Goal: Contribute content: Contribute content

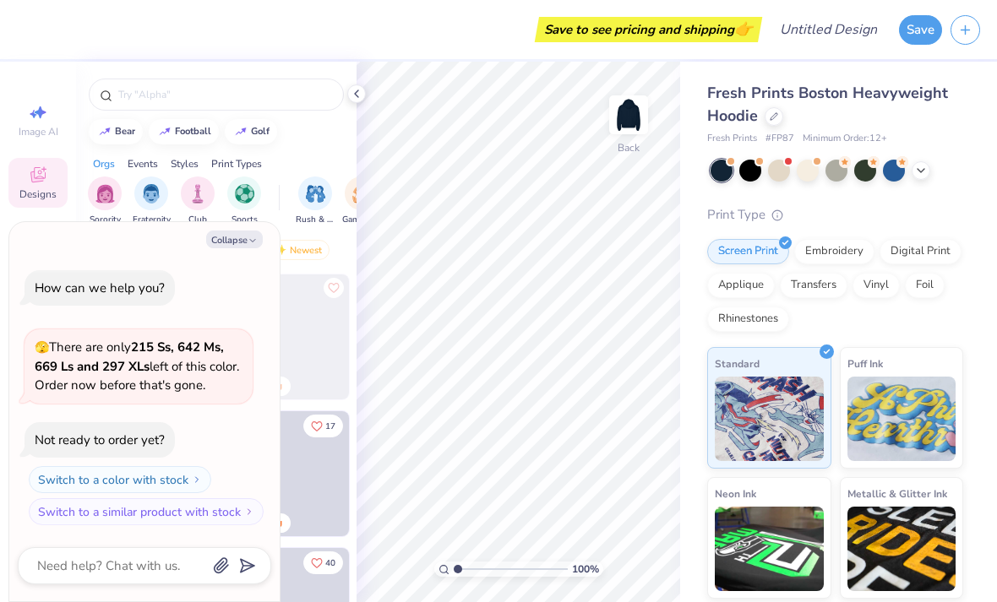
click at [257, 233] on button "Collapse" at bounding box center [234, 240] width 57 height 18
type textarea "x"
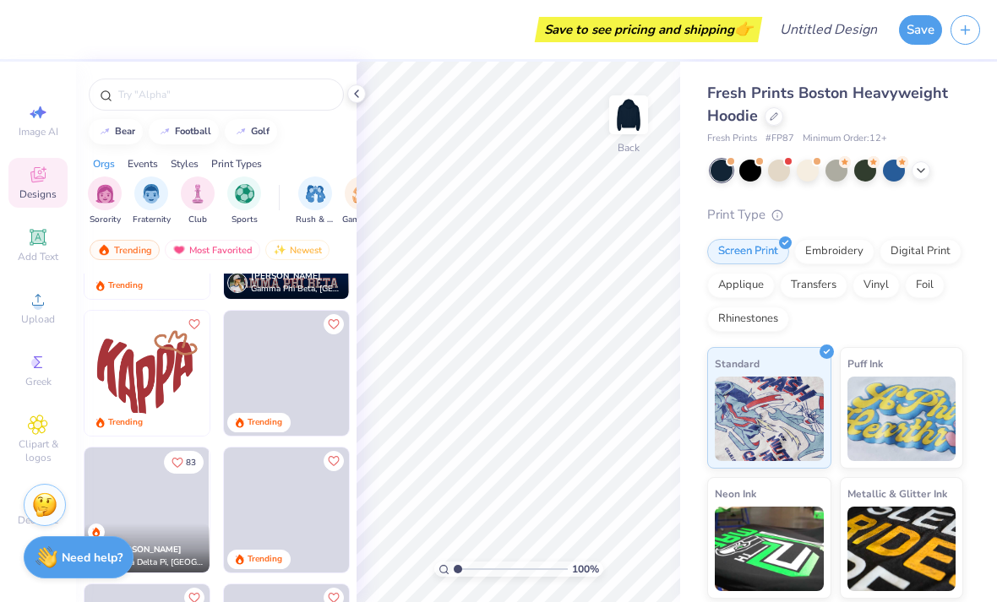
scroll to position [1335, 0]
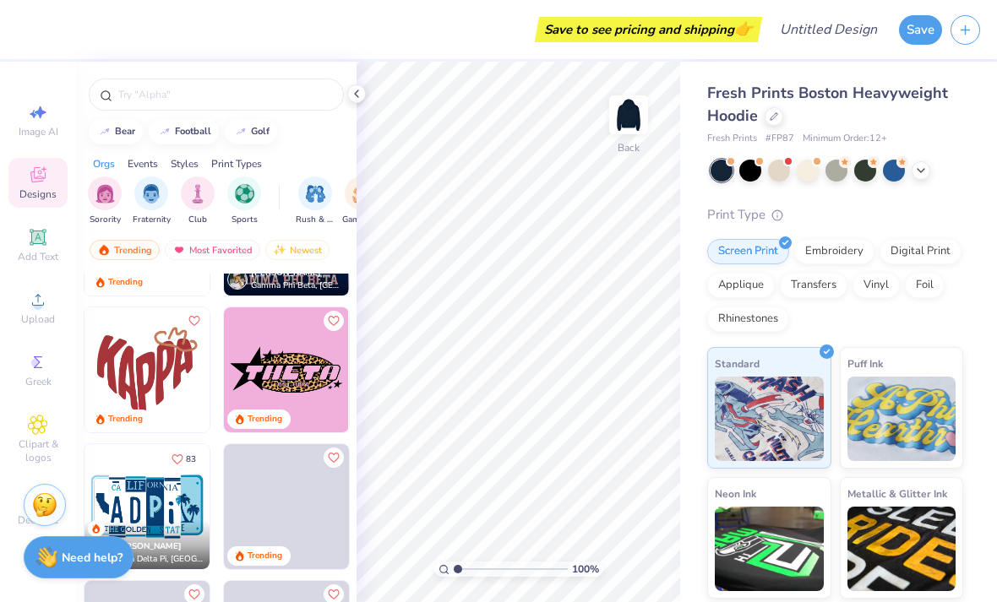
click at [167, 363] on img at bounding box center [146, 369] width 125 height 125
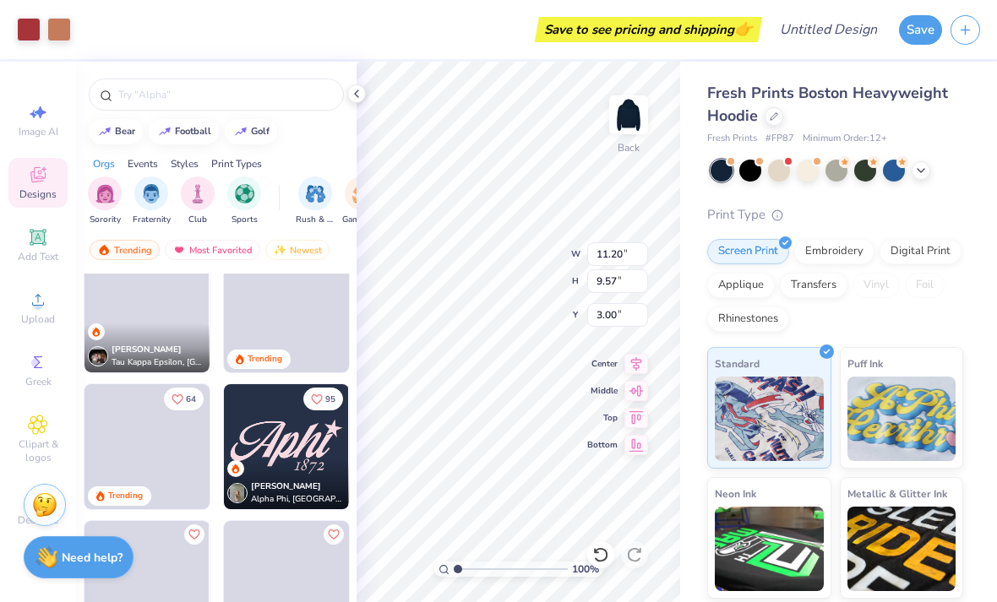
scroll to position [2354, 0]
click at [311, 482] on div "[PERSON_NAME]" at bounding box center [296, 486] width 91 height 13
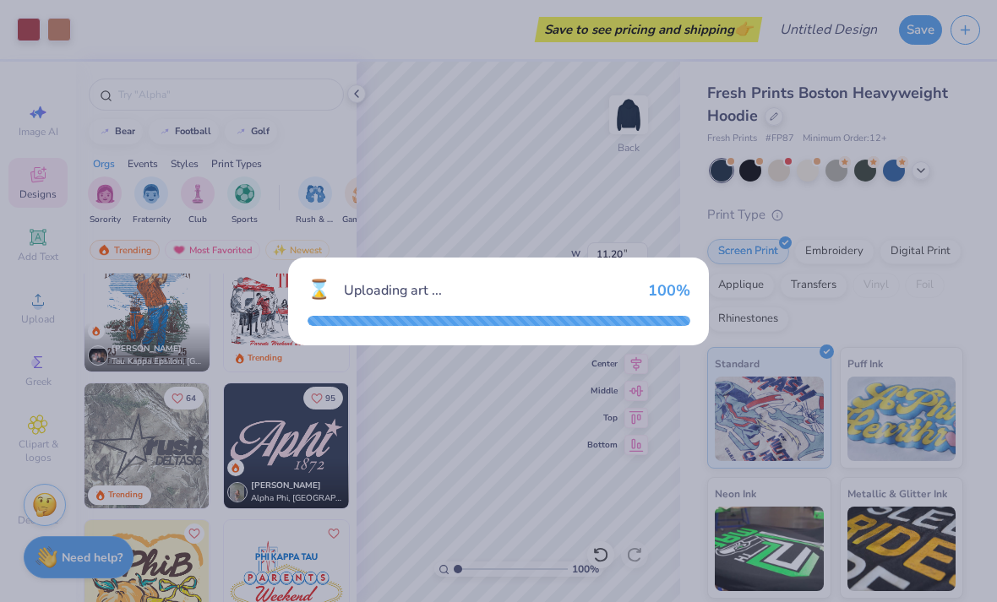
type input "8.43"
type input "4.24"
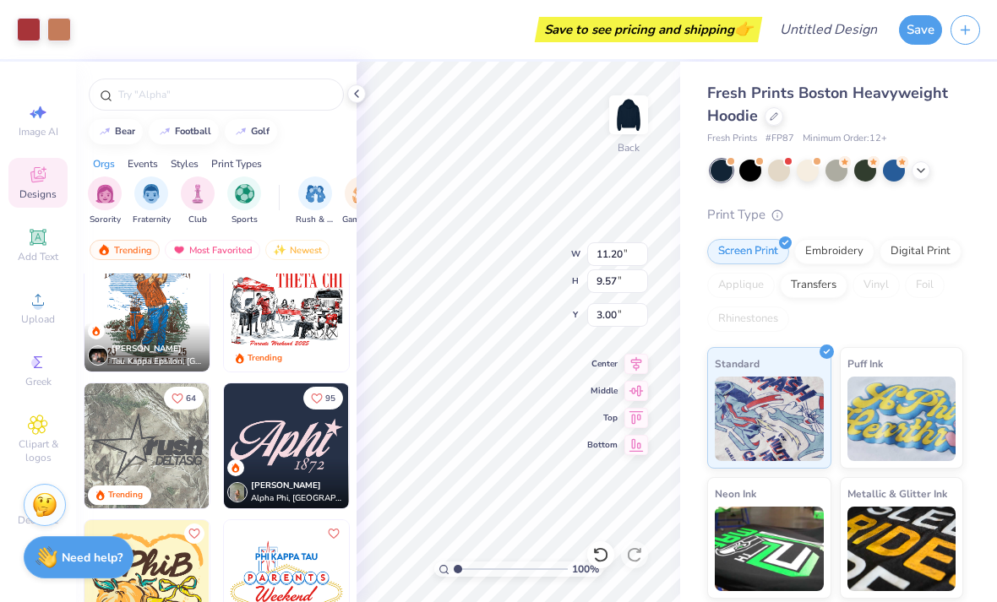
type input "5.42"
type input "4.63"
type input "8.43"
type input "4.24"
click at [351, 90] on icon at bounding box center [357, 94] width 14 height 14
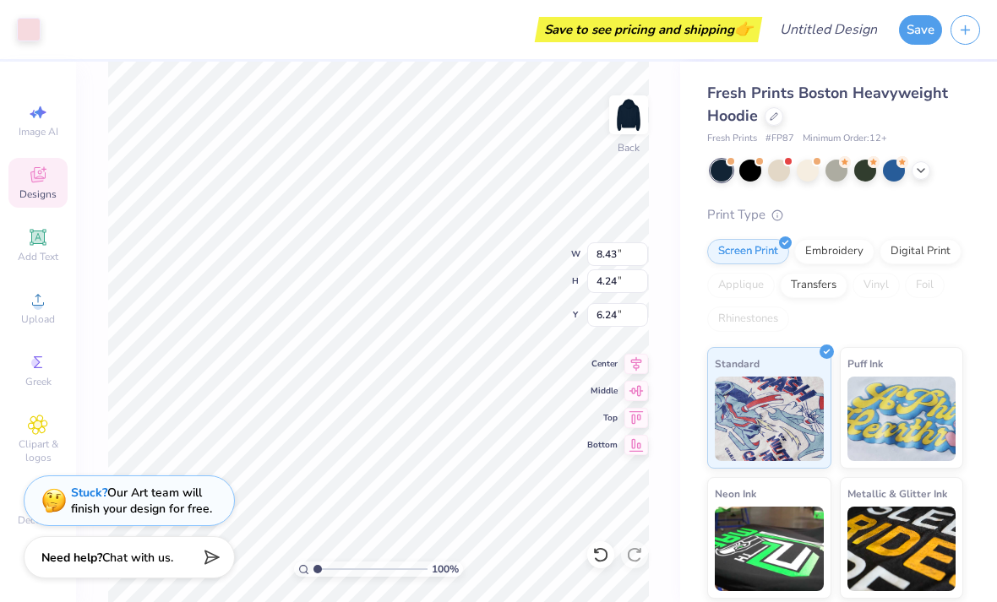
type input "1.62"
type input "5.42"
type input "4.63"
type input "2.12"
click at [34, 27] on div at bounding box center [29, 30] width 24 height 24
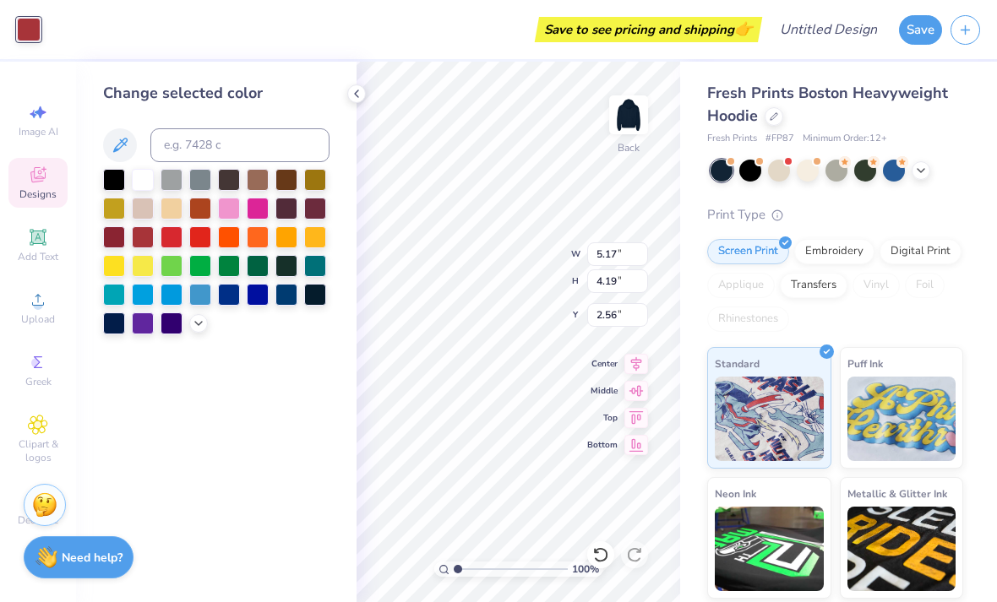
click at [145, 191] on div at bounding box center [143, 180] width 22 height 22
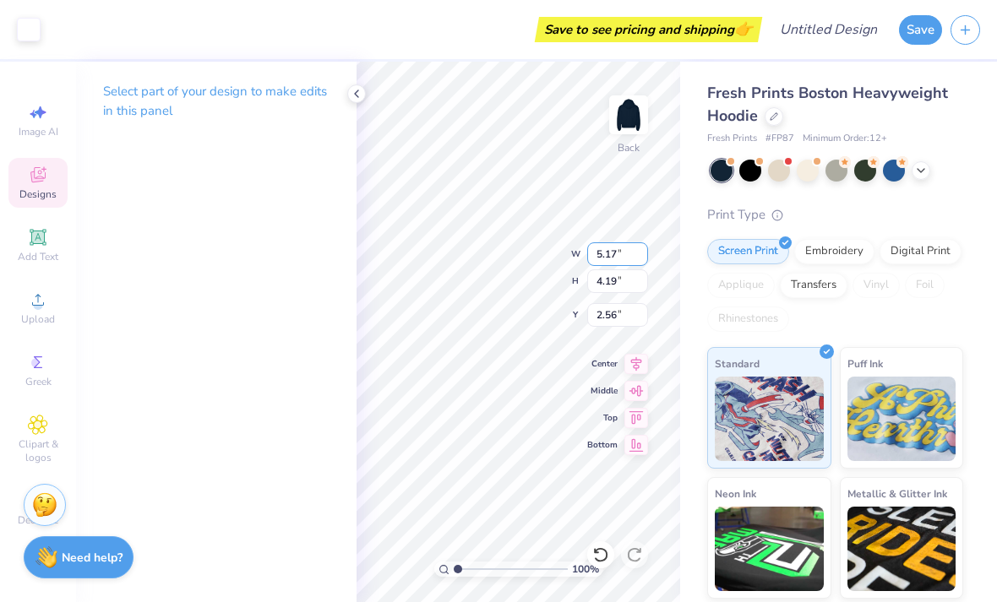
click at [595, 242] on input "5.17" at bounding box center [617, 254] width 61 height 24
click at [340, 93] on div "Select part of your design to make edits in this panel" at bounding box center [216, 108] width 280 height 92
click at [349, 100] on div at bounding box center [356, 93] width 19 height 19
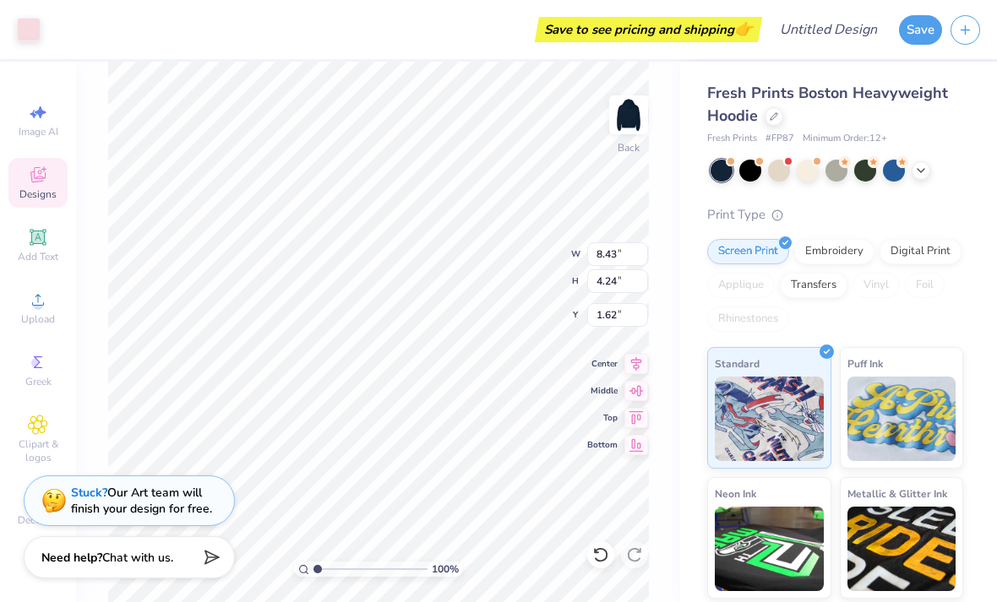
type input "8.01"
type input "3.41"
type input "1.72"
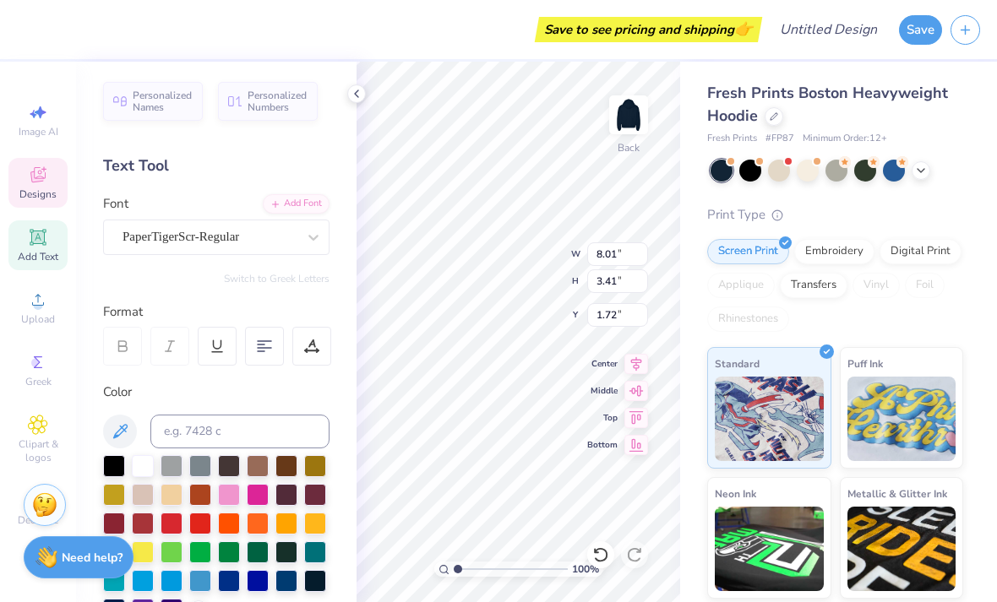
type input "5.17"
type input "4.19"
type input "2.56"
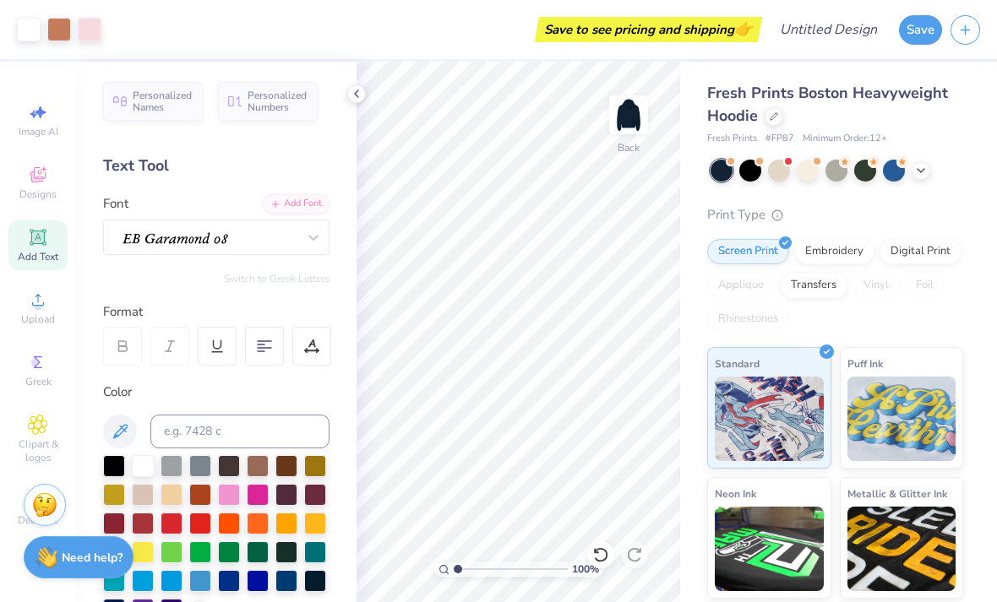
click at [599, 546] on div at bounding box center [600, 554] width 27 height 27
click at [598, 552] on icon at bounding box center [596, 550] width 3 height 3
click at [596, 557] on icon at bounding box center [600, 554] width 17 height 17
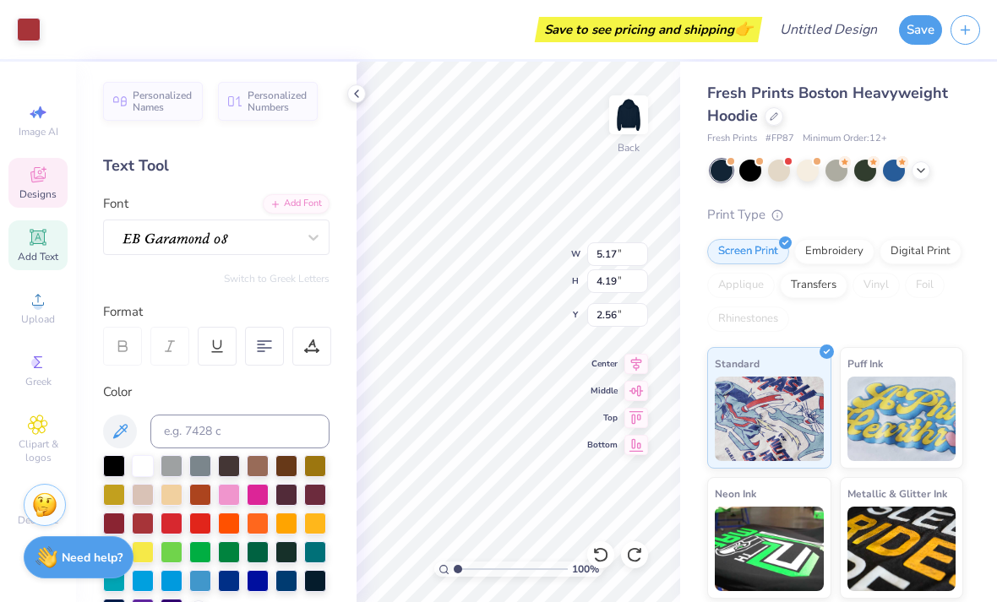
click at [606, 552] on icon at bounding box center [600, 554] width 14 height 15
type input "8.01"
type input "3.41"
type input "1.72"
type textarea "w"
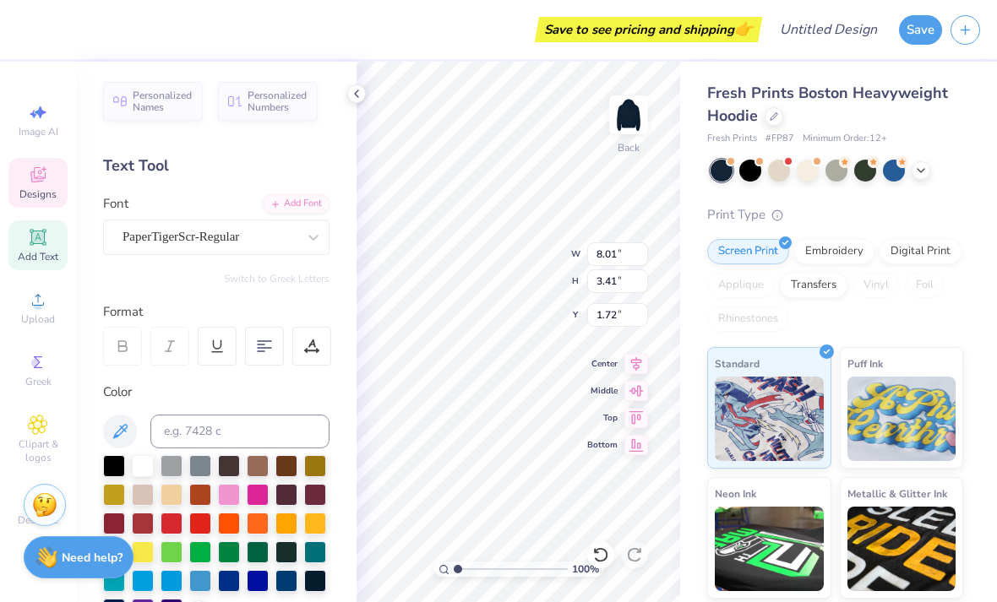
scroll to position [0, 2]
type textarea "WEGI"
type input "7.47"
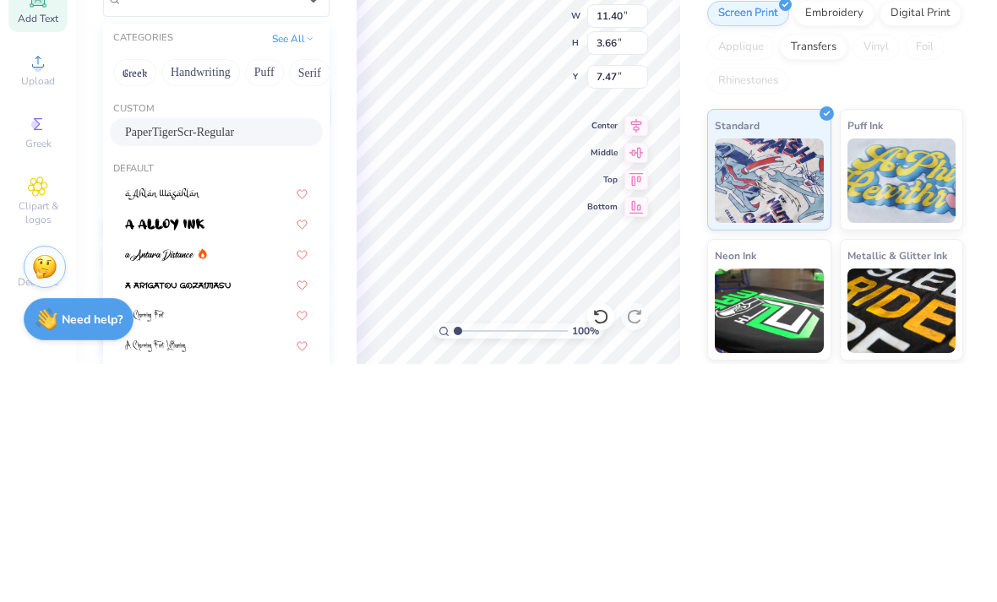
click at [204, 297] on button "Handwriting" at bounding box center [200, 310] width 79 height 27
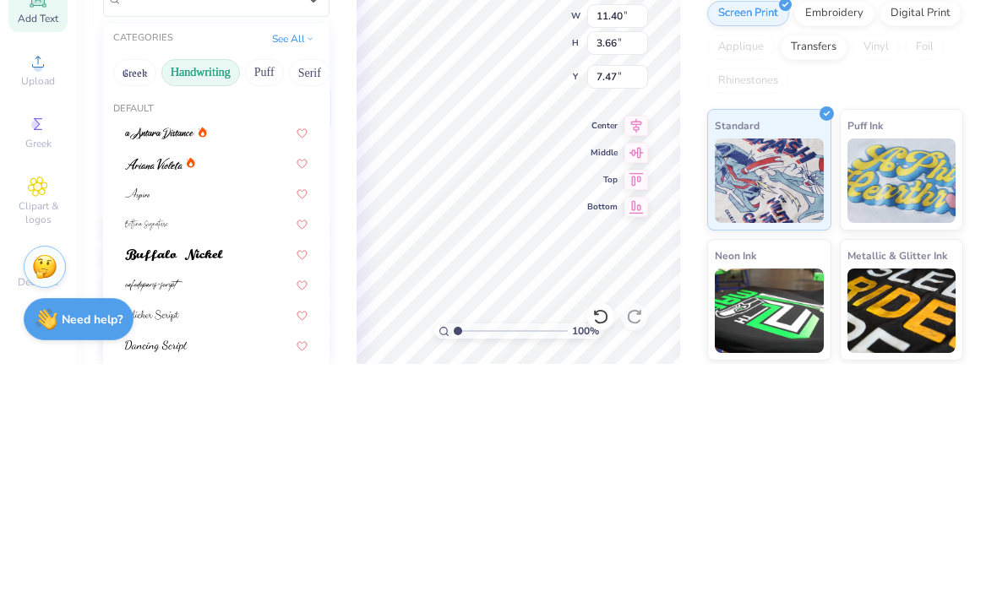
click at [269, 297] on button "Puff" at bounding box center [264, 310] width 39 height 27
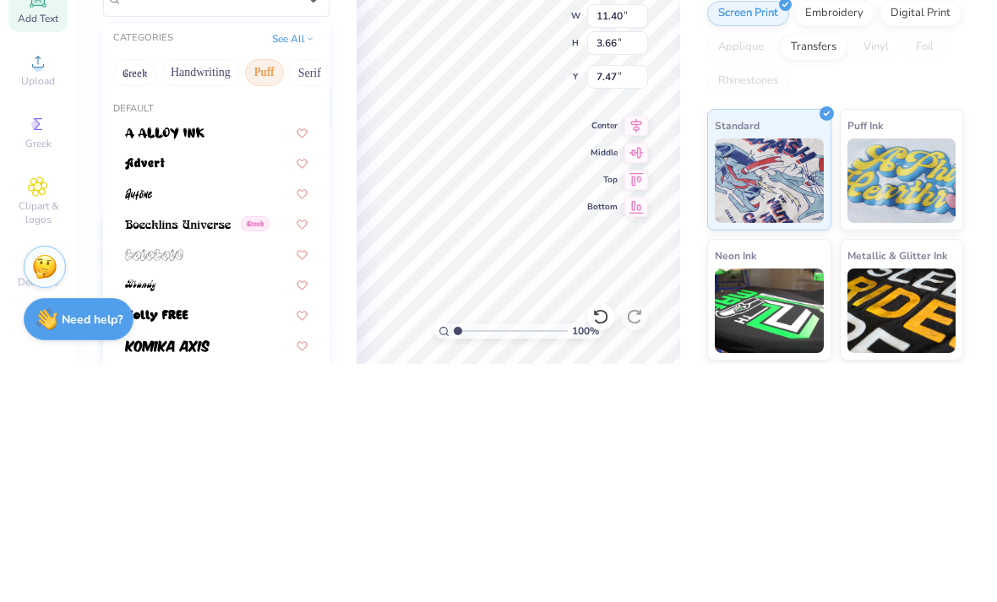
click at [208, 297] on button "Handwriting" at bounding box center [200, 310] width 79 height 27
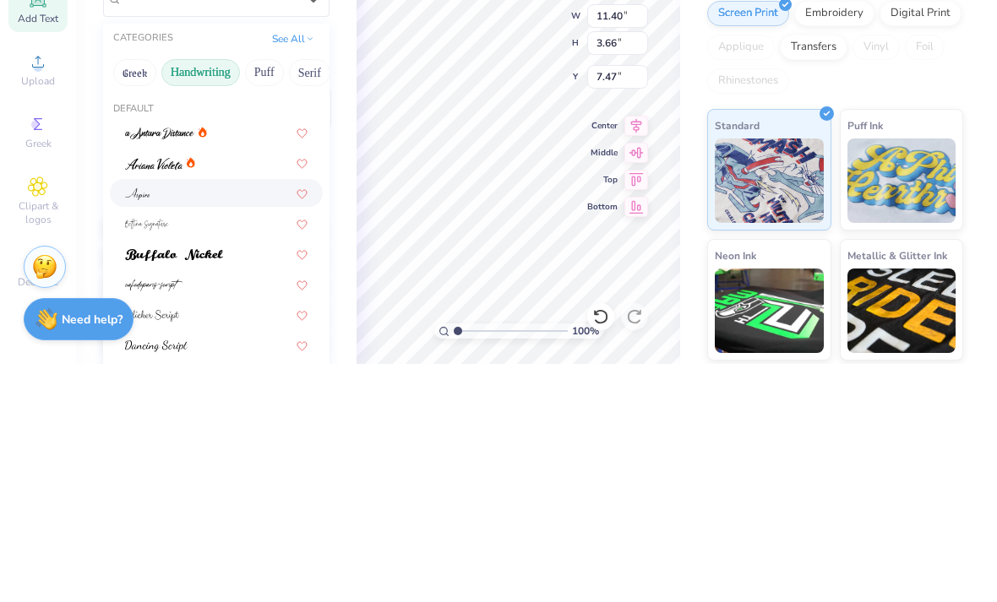
click at [227, 422] on div at bounding box center [216, 431] width 182 height 18
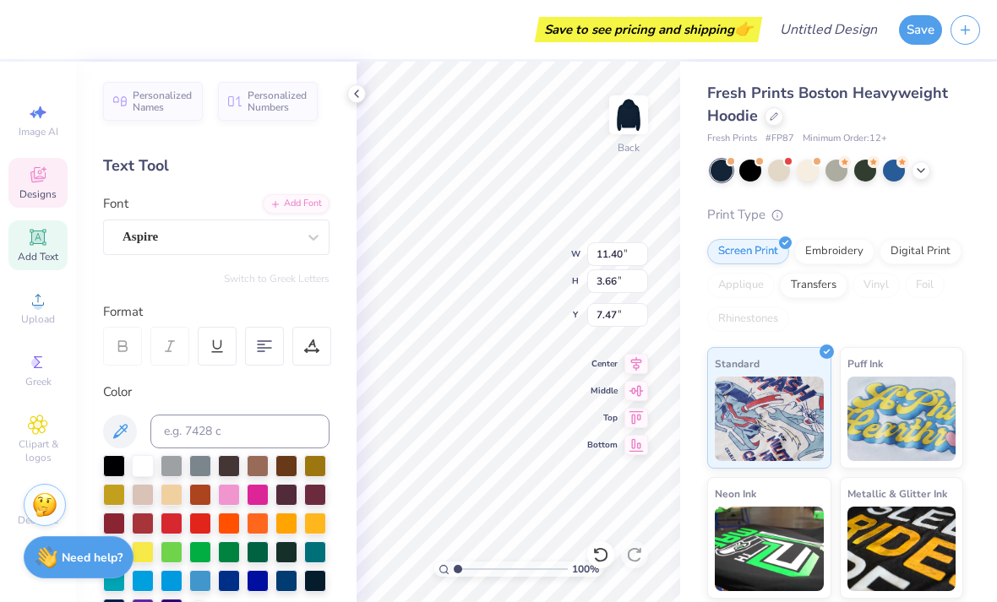
type input "10.71"
type input "4.22"
type input "7.19"
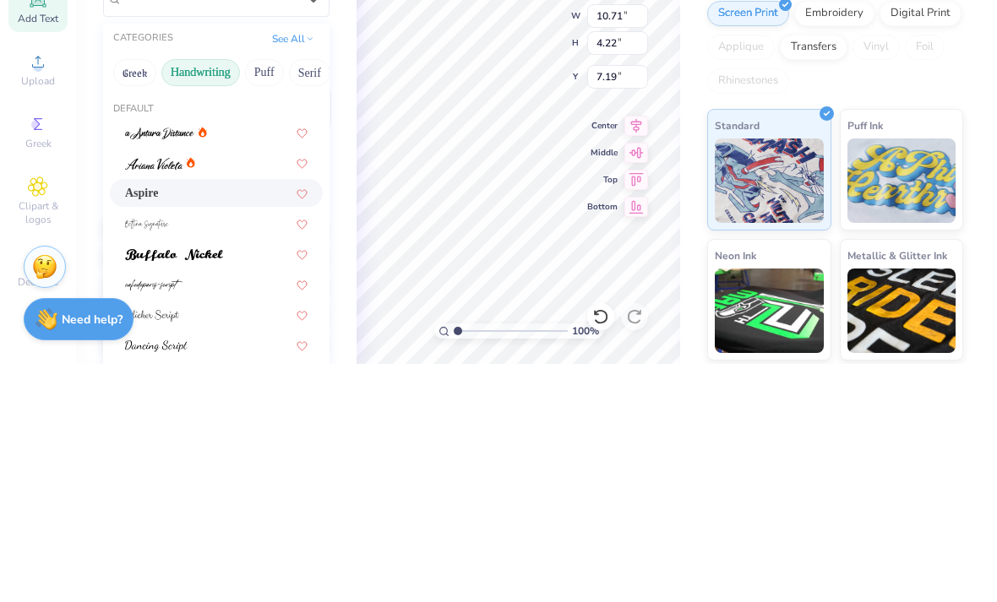
scroll to position [22, 0]
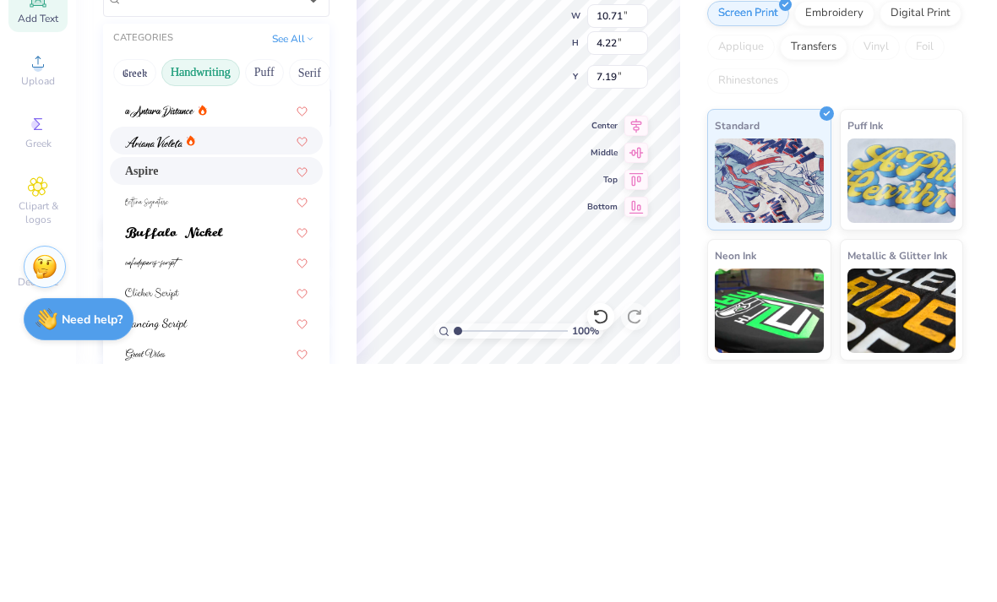
click at [154, 374] on img at bounding box center [153, 380] width 57 height 12
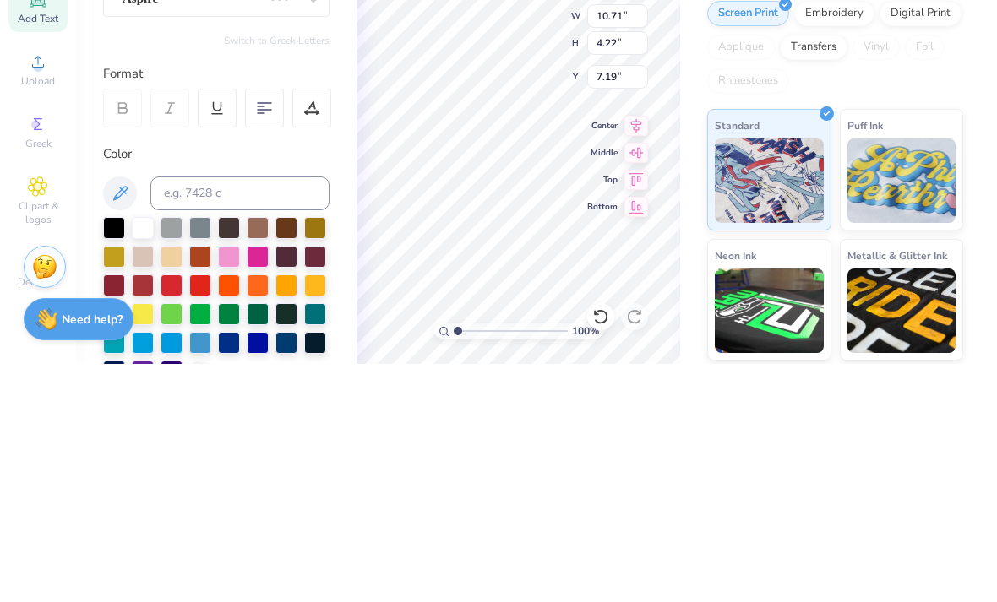
type input "9.80"
type input "4.62"
type input "6.99"
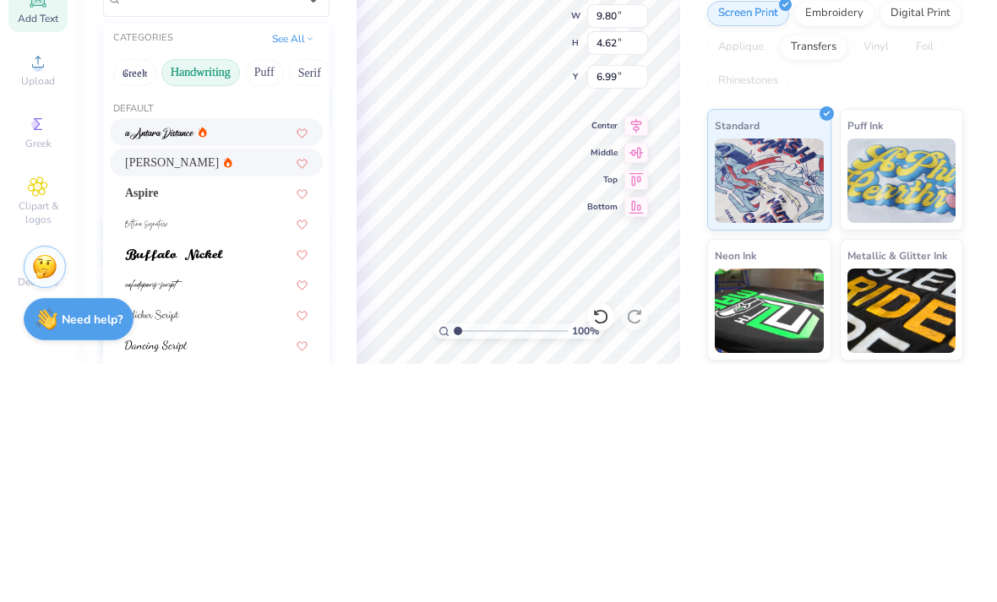
click at [149, 366] on img at bounding box center [159, 372] width 69 height 12
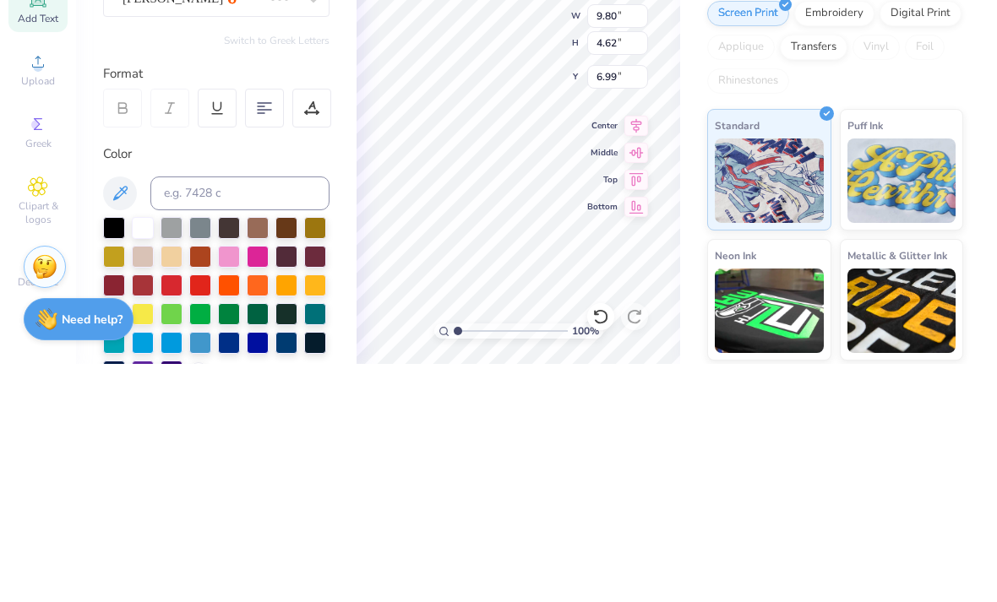
type input "13.03"
type input "4.93"
type input "6.83"
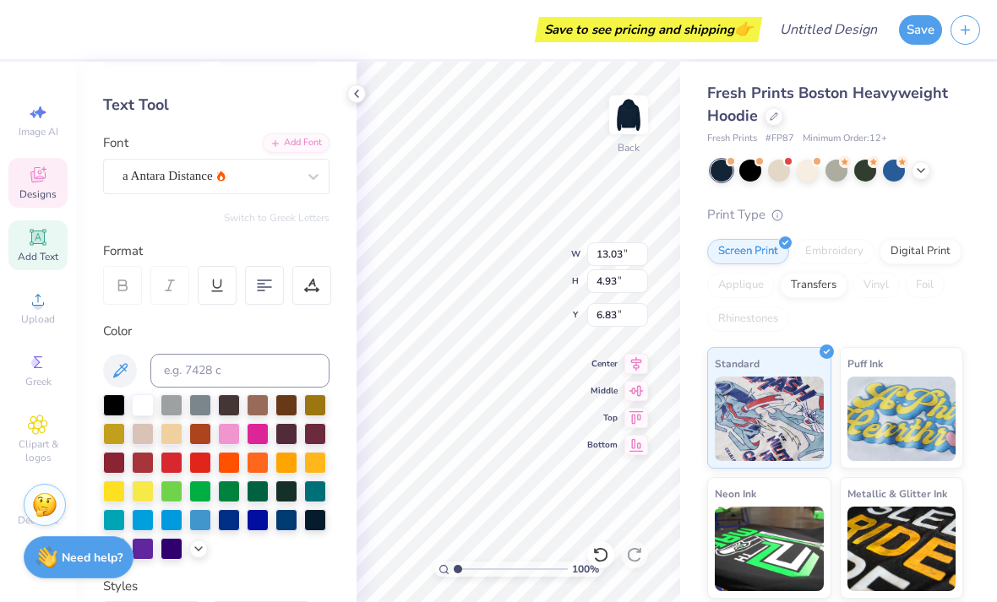
scroll to position [65, 0]
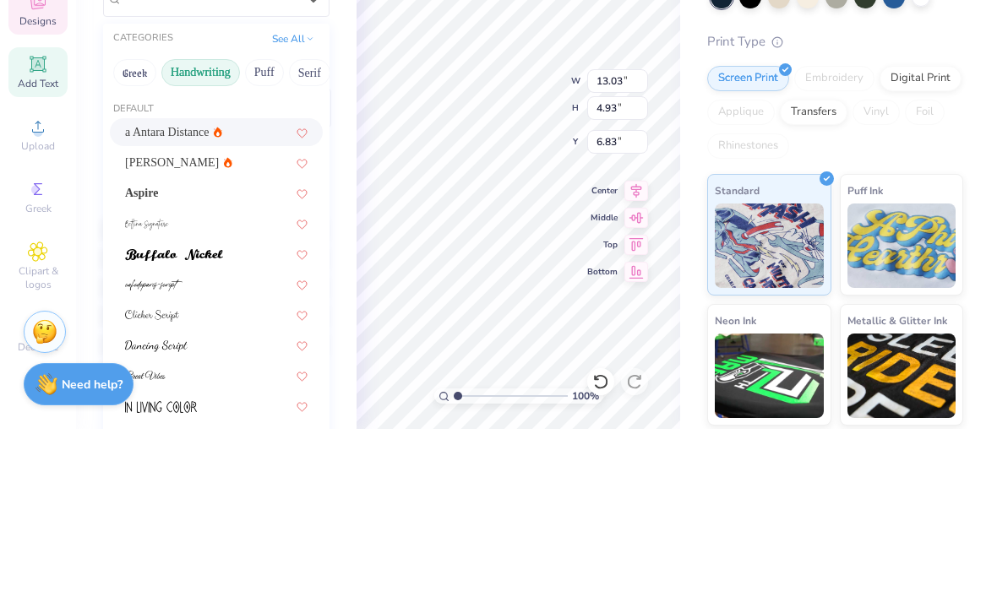
click at [125, 232] on button "Greek" at bounding box center [134, 245] width 43 height 27
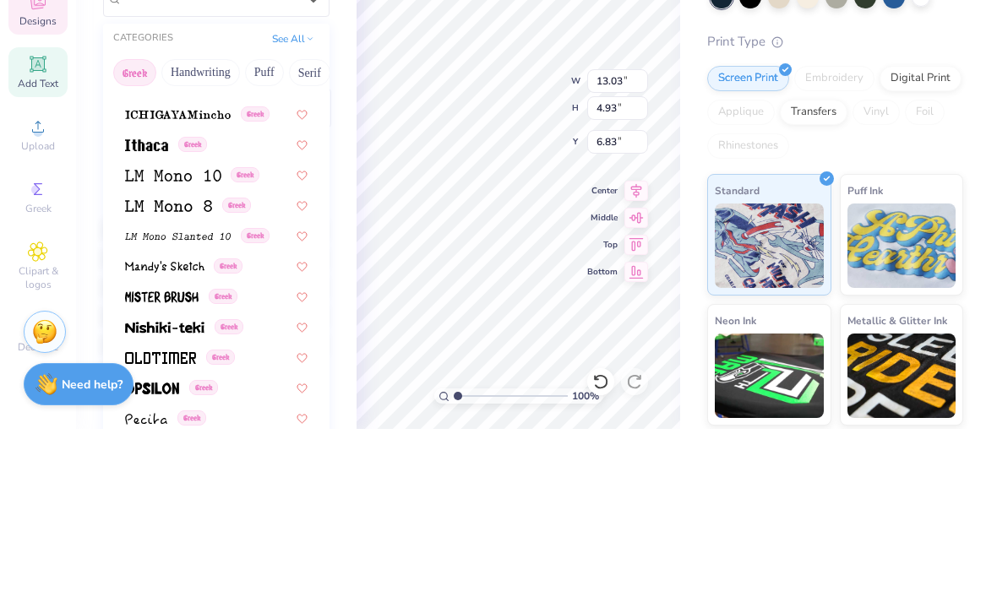
scroll to position [689, 0]
click at [174, 232] on button "Handwriting" at bounding box center [200, 245] width 79 height 27
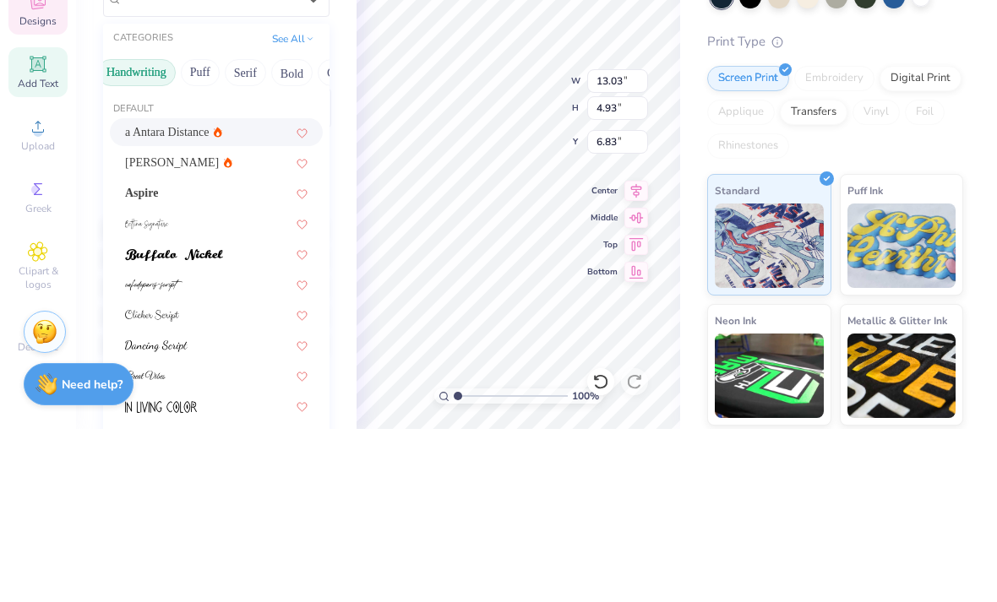
scroll to position [0, 67]
click at [209, 232] on button "Puff" at bounding box center [197, 245] width 39 height 27
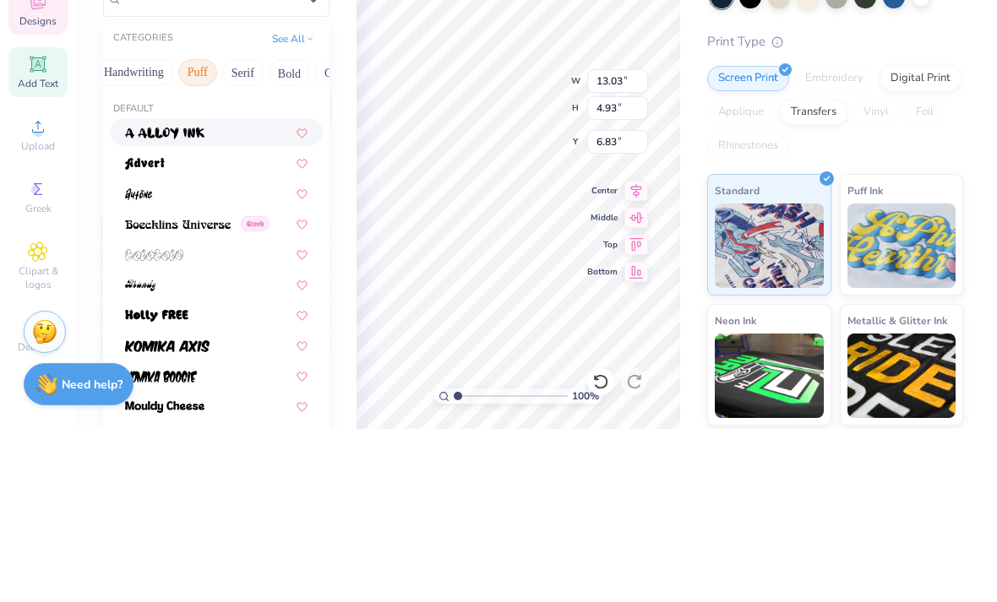
click at [158, 301] on img at bounding box center [164, 307] width 79 height 12
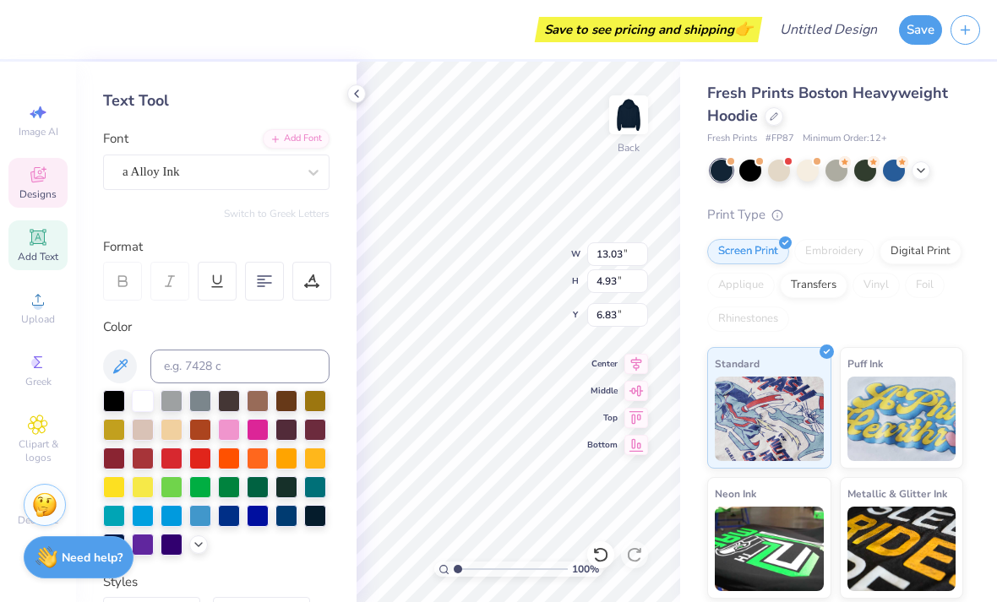
type input "11.38"
type input "3.94"
type input "7.33"
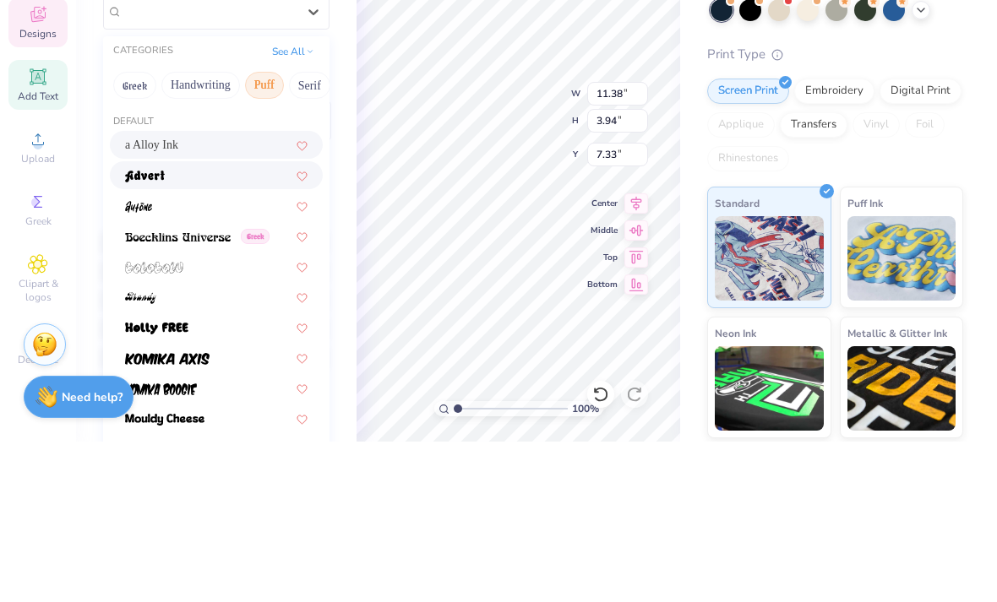
click at [140, 331] on img at bounding box center [145, 337] width 40 height 12
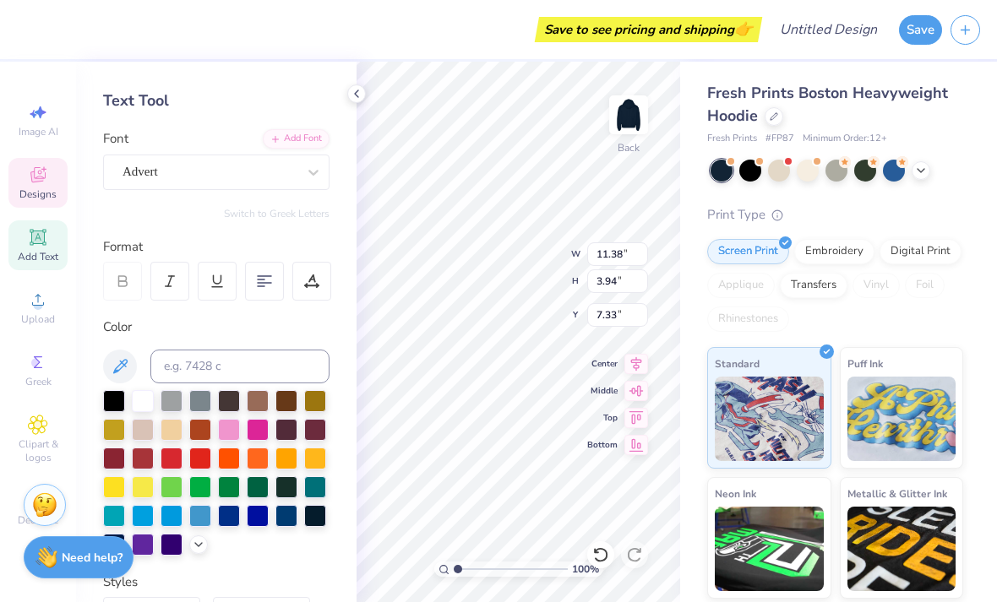
type input "11.35"
type input "3.48"
type input "7.92"
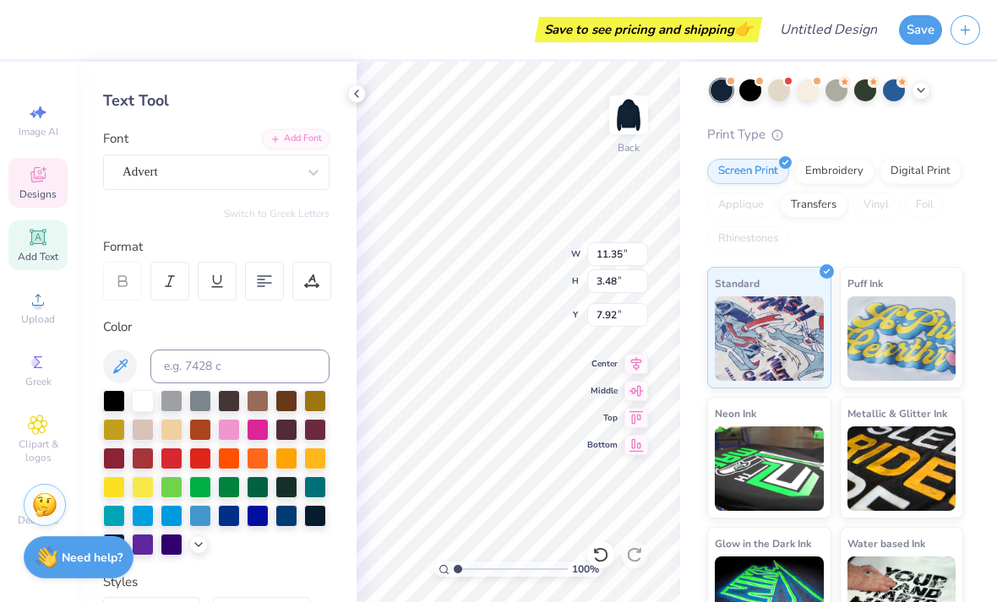
scroll to position [101, 0]
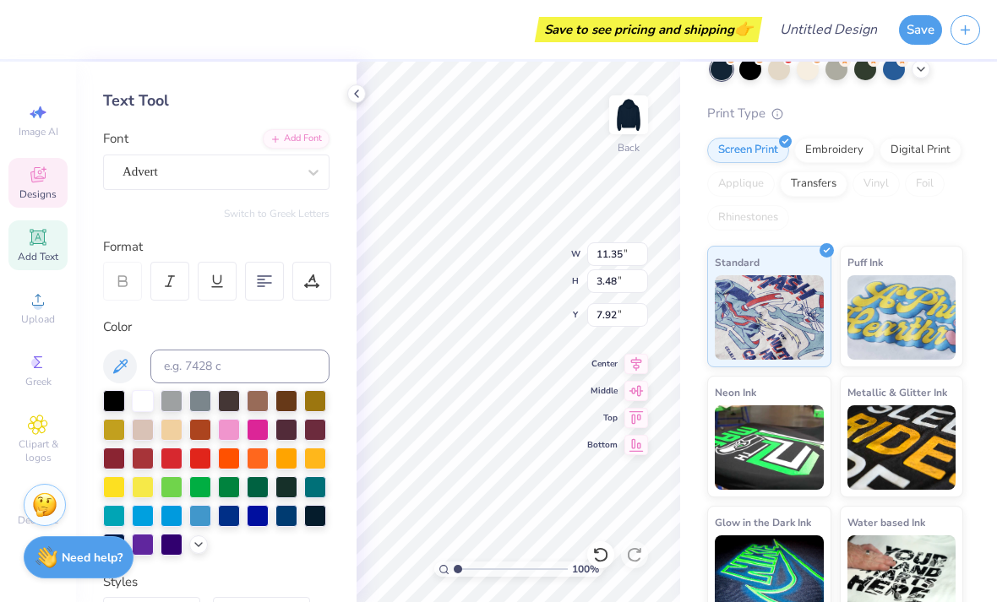
type input "5.42"
type input "4.63"
type input "2.12"
type input "11.35"
type input "3.48"
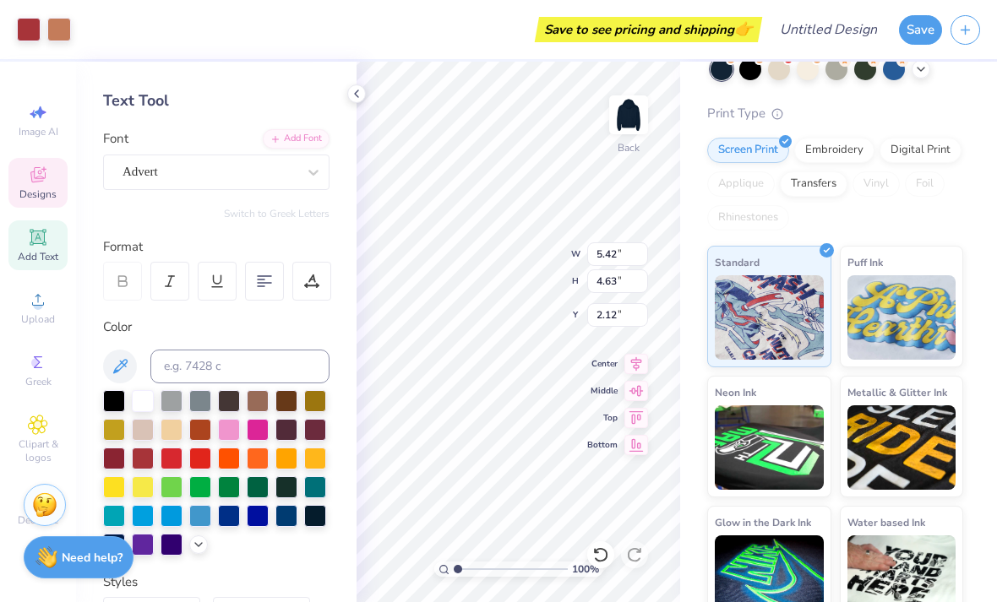
type input "7.92"
type textarea "WEGOGI"
click at [634, 102] on img at bounding box center [628, 115] width 34 height 34
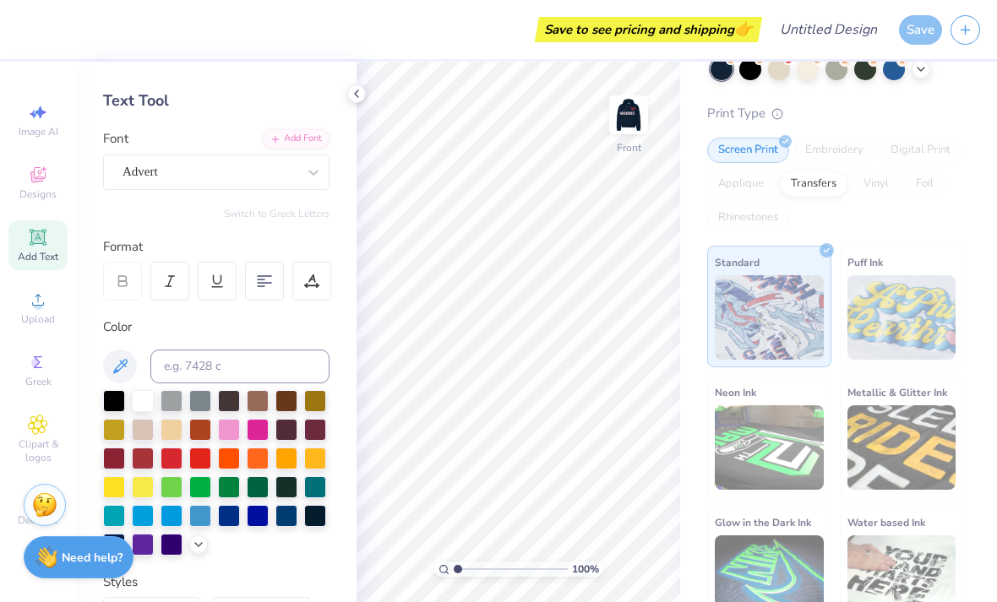
click at [629, 119] on img at bounding box center [628, 115] width 34 height 34
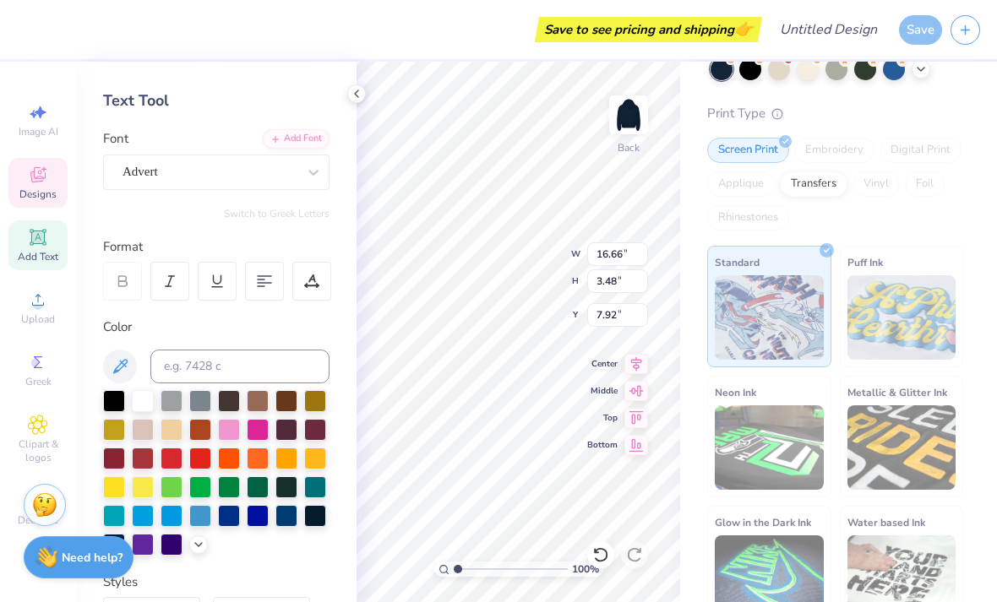
scroll to position [1, 3]
type input "1.62"
type textarea "WEGO"
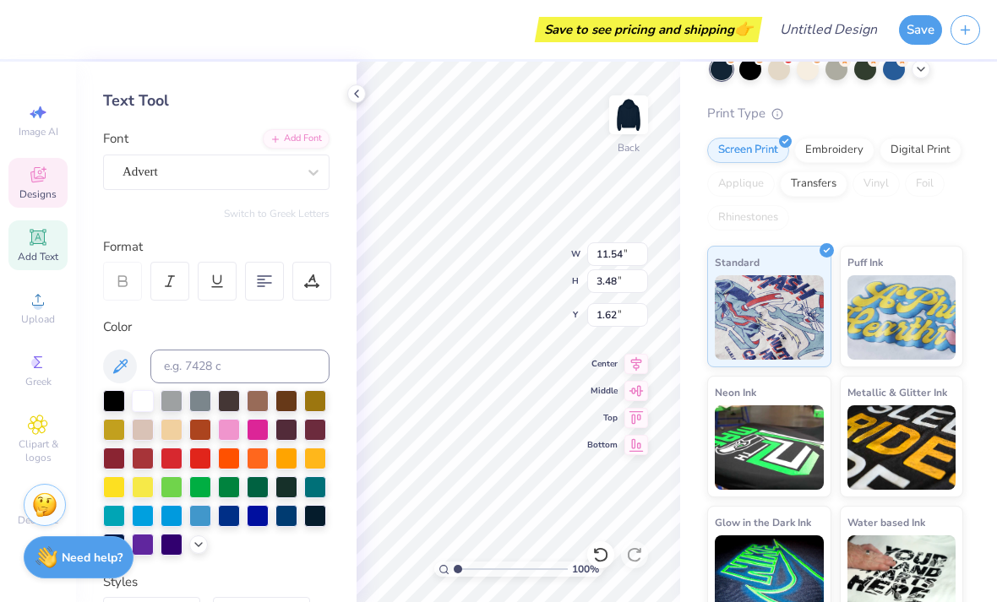
type input "5.87"
type input "5.42"
type input "4.63"
type input "2.12"
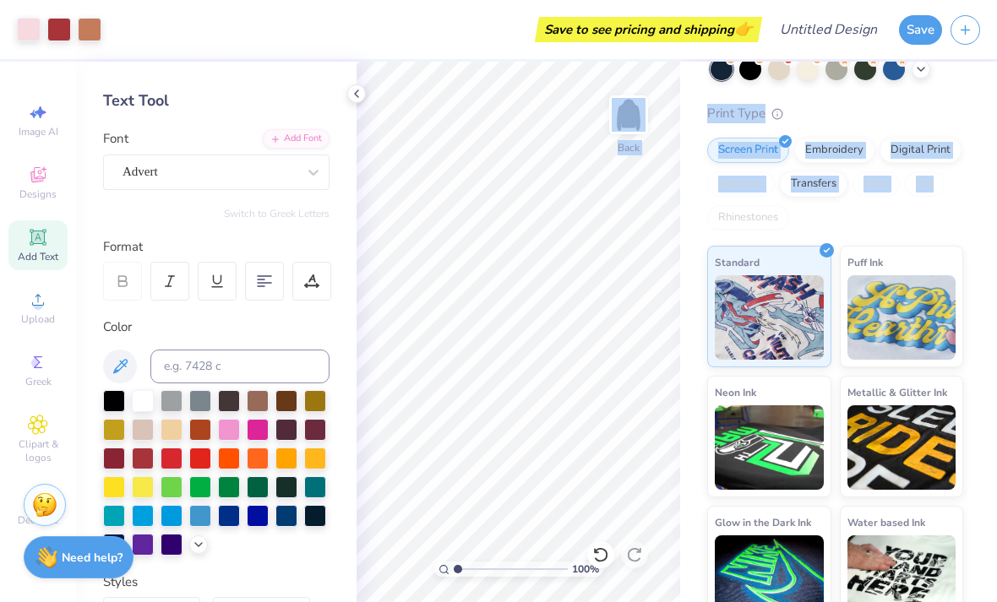
click at [628, 129] on img at bounding box center [628, 115] width 34 height 34
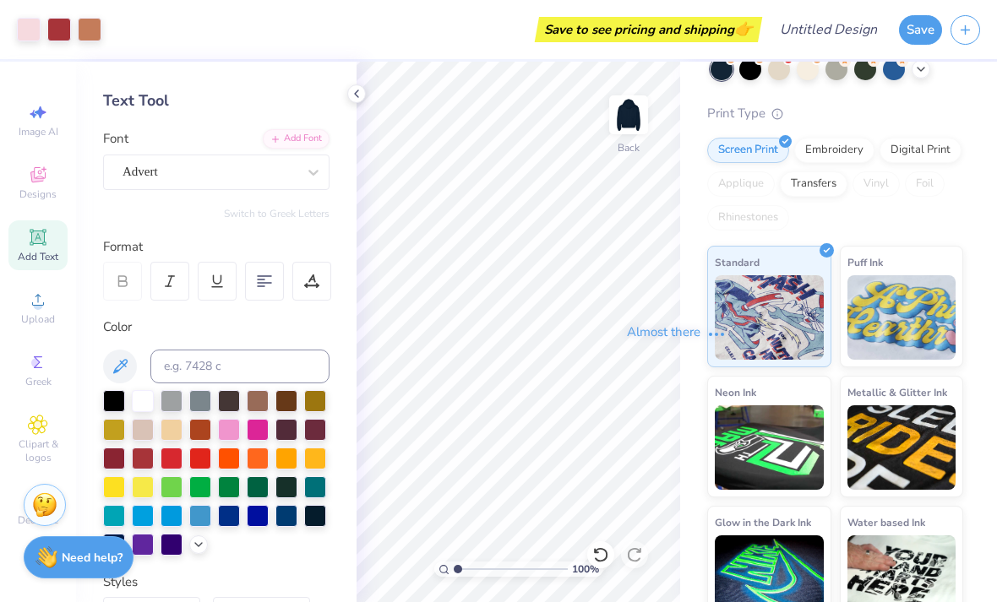
click at [515, 288] on div "Almost there" at bounding box center [676, 332] width 640 height 541
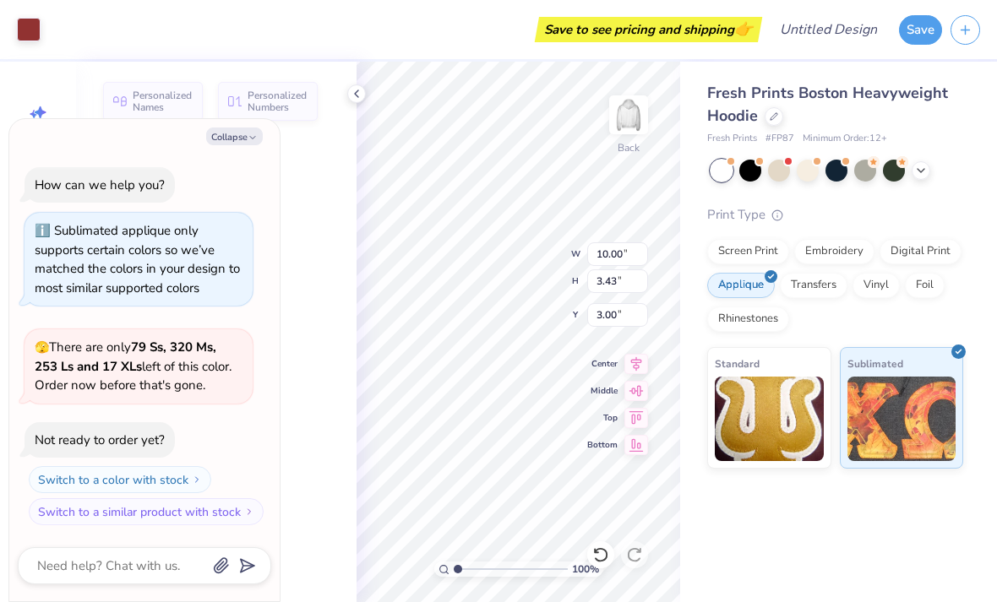
type textarea "x"
type input "3.43"
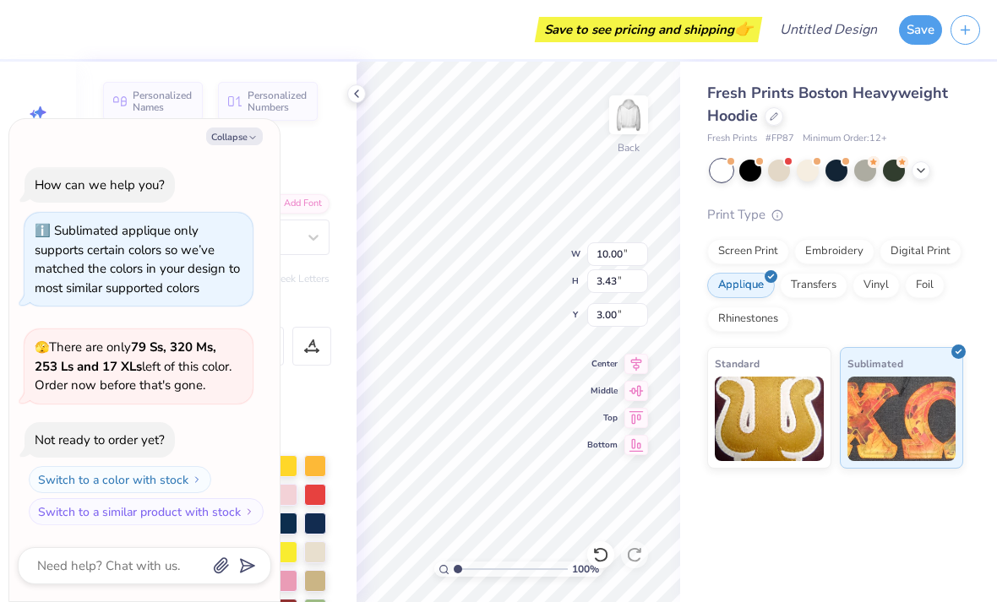
click at [249, 143] on icon "button" at bounding box center [252, 138] width 10 height 10
type textarea "x"
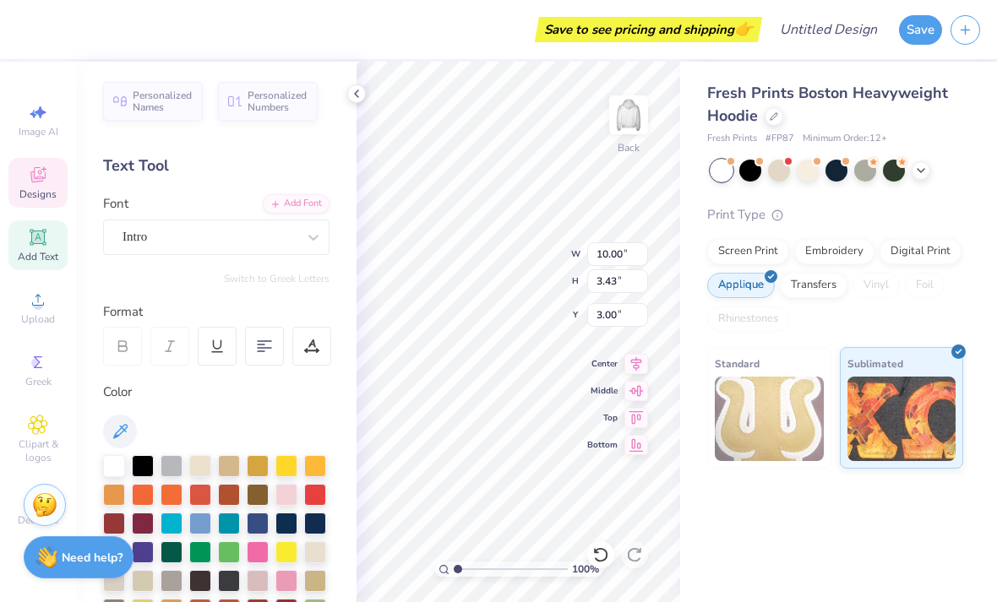
scroll to position [1, 1]
type textarea "2018"
click at [292, 155] on div "Text Tool" at bounding box center [216, 166] width 226 height 23
type textarea "GAMMA"
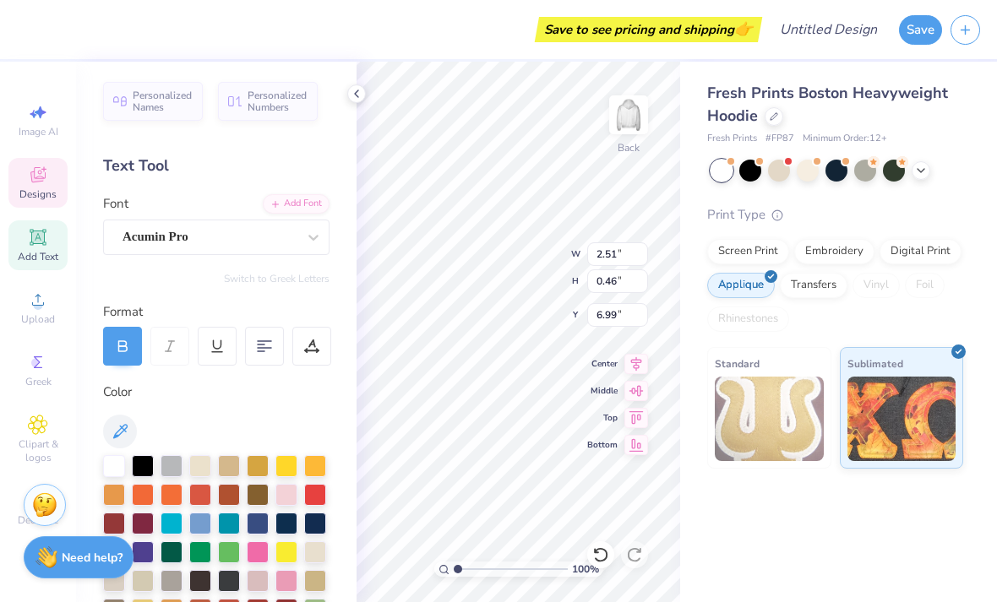
type textarea "WEST CHICAGO CO-OP"
click at [702, 133] on div "Fresh Prints Boston Heavyweight Hoodie Fresh Prints # FP87 Minimum Order: 12 + …" at bounding box center [838, 265] width 317 height 407
type input "7.27"
type input "3.00"
type input "3.77"
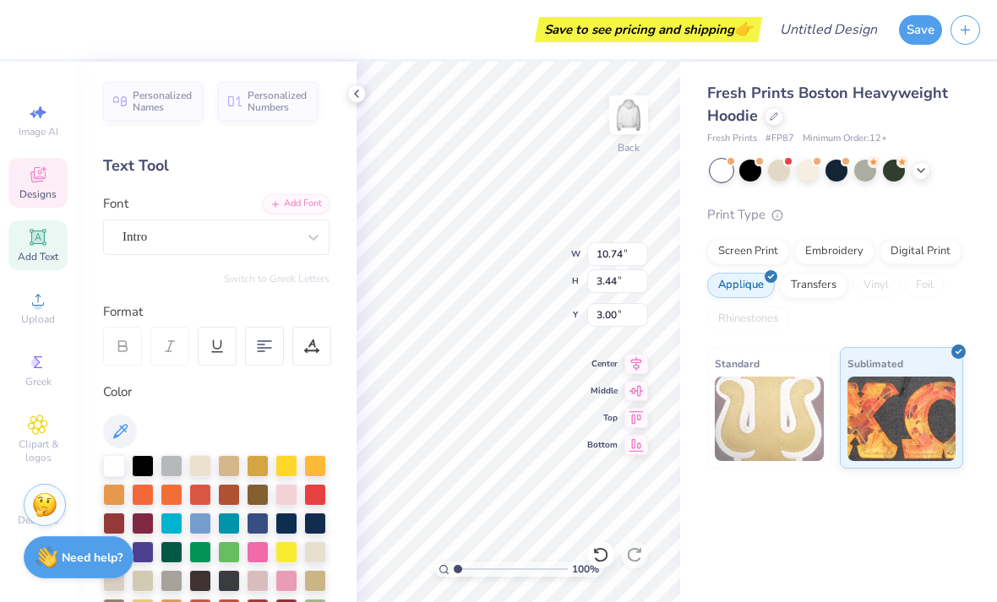
type input "1.21"
type input "2.77"
type input "0.18"
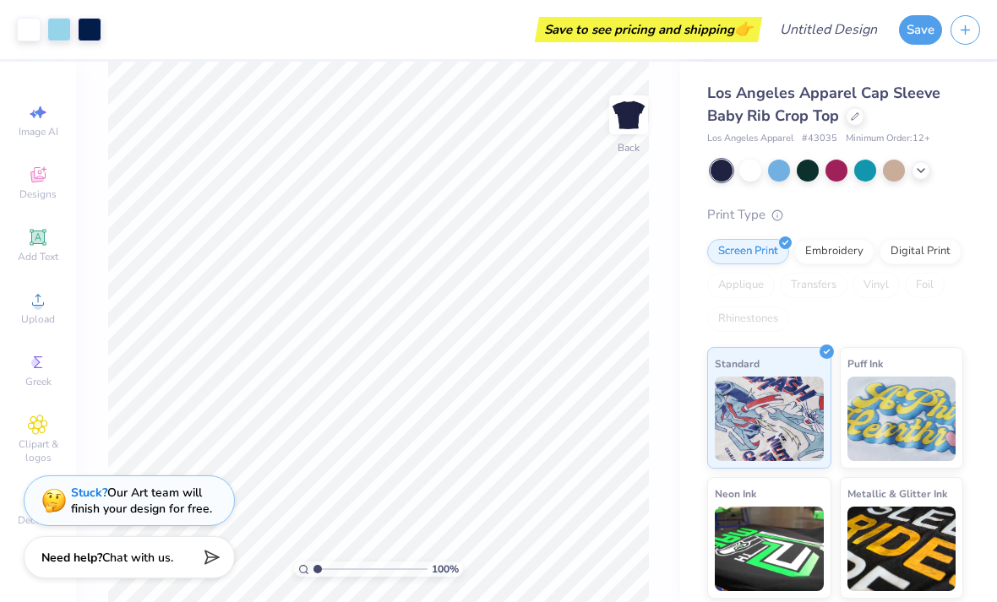
click at [791, 106] on span "Los Angeles Apparel Cap Sleeve Baby Rib Crop Top" at bounding box center [823, 104] width 233 height 43
click at [849, 122] on div at bounding box center [854, 116] width 19 height 19
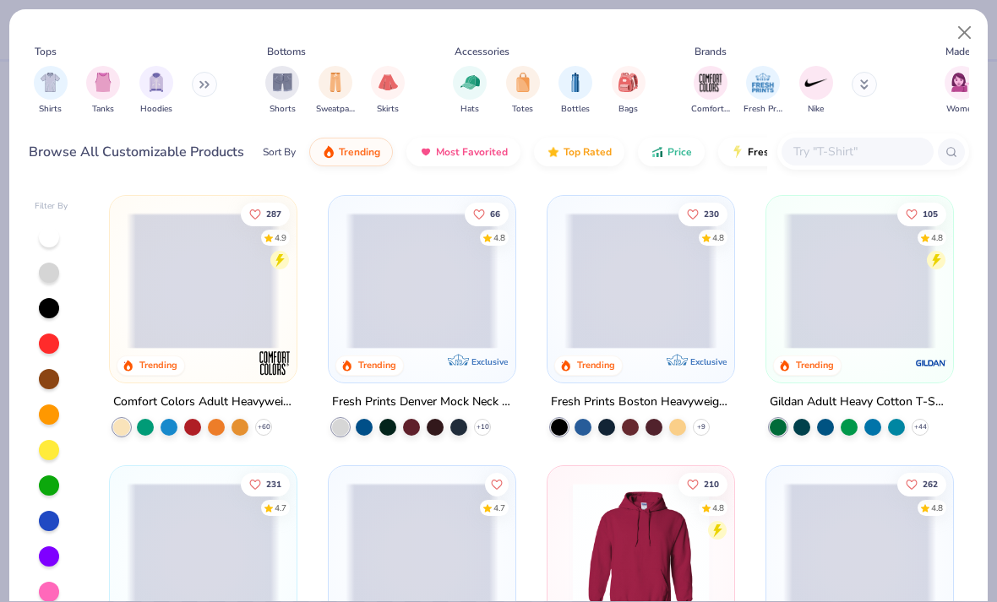
click at [148, 87] on img "filter for Hoodies" at bounding box center [156, 82] width 19 height 19
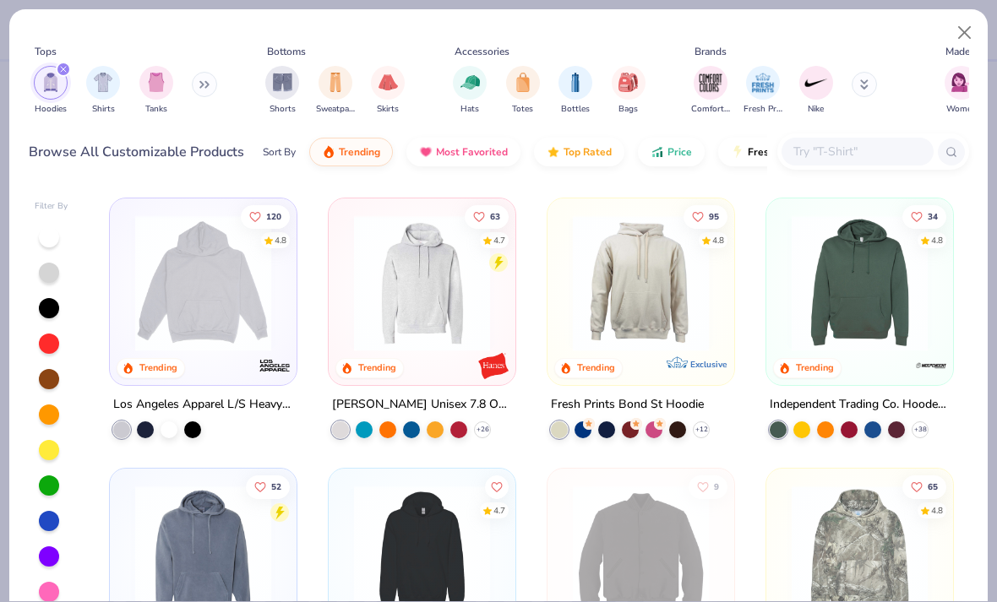
scroll to position [269, 0]
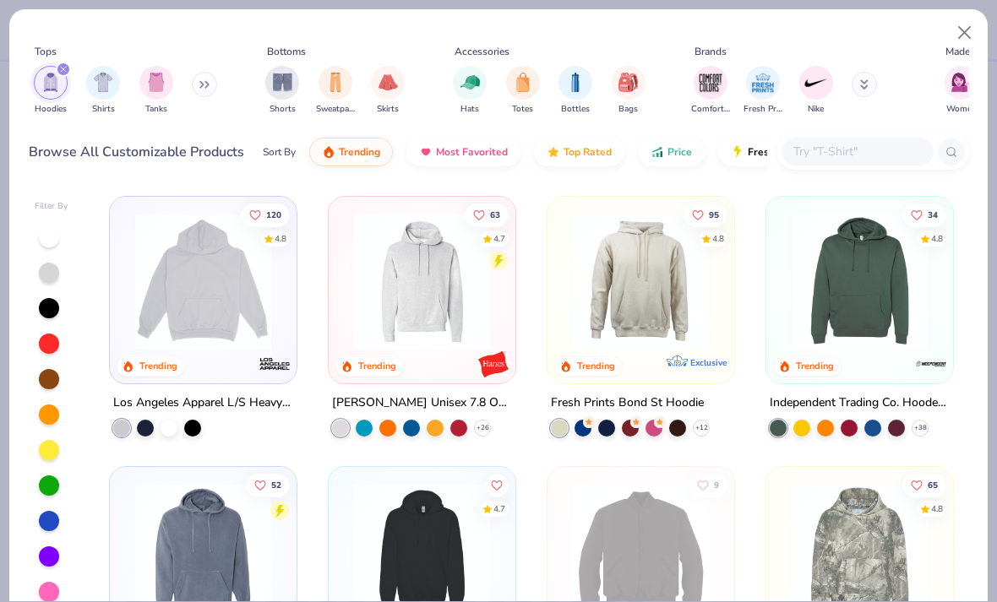
click at [198, 323] on img at bounding box center [203, 282] width 153 height 136
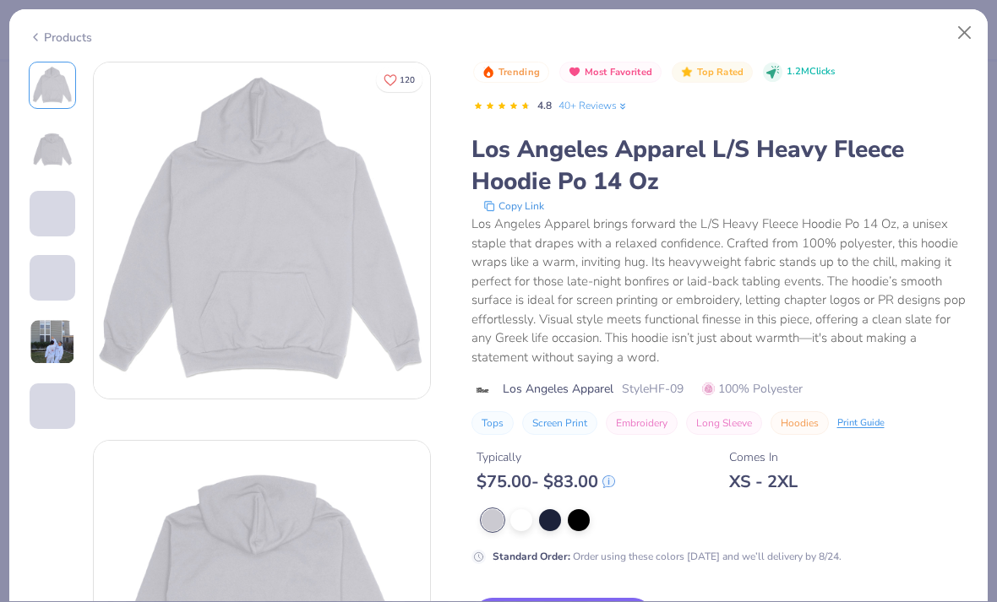
click at [965, 39] on button "Close" at bounding box center [964, 33] width 32 height 32
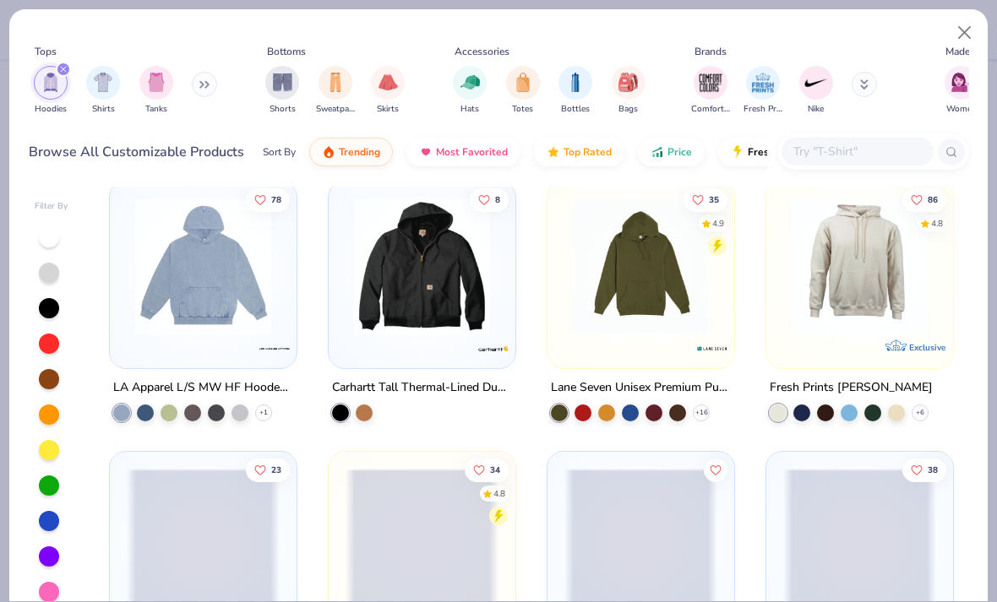
scroll to position [829, 0]
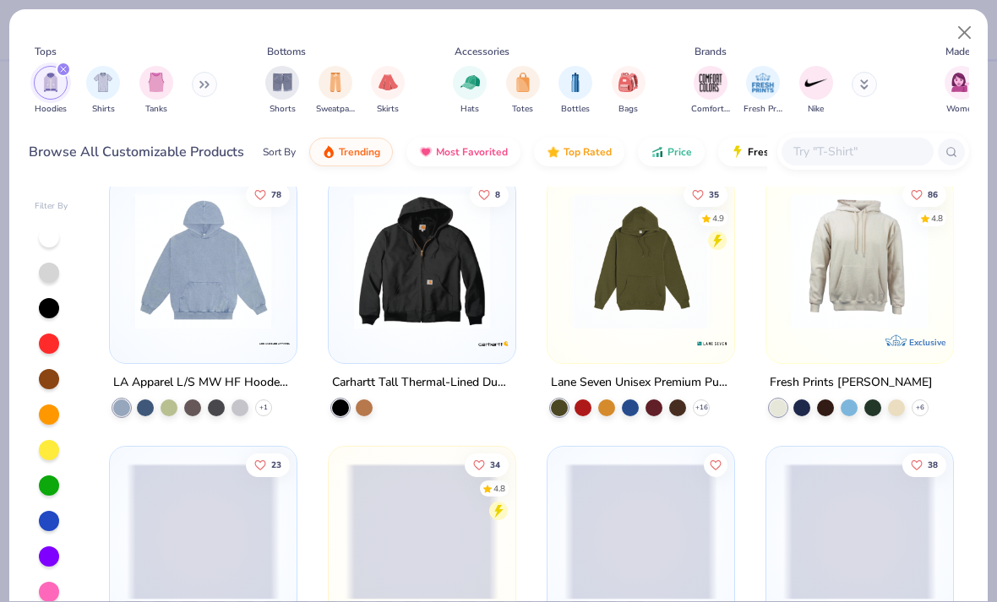
click at [150, 306] on img at bounding box center [203, 261] width 153 height 136
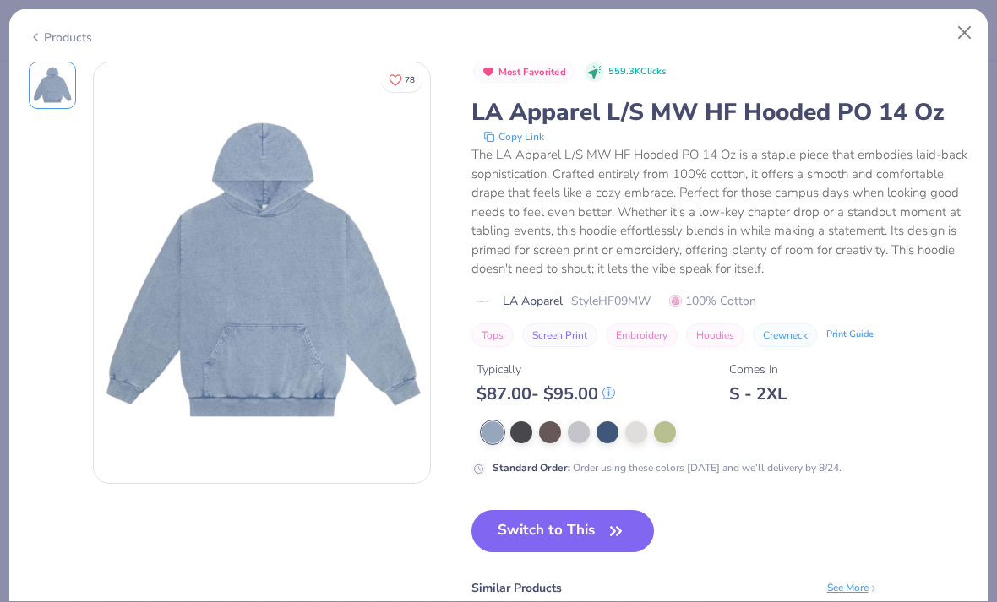
click at [970, 17] on button "Close" at bounding box center [964, 33] width 32 height 32
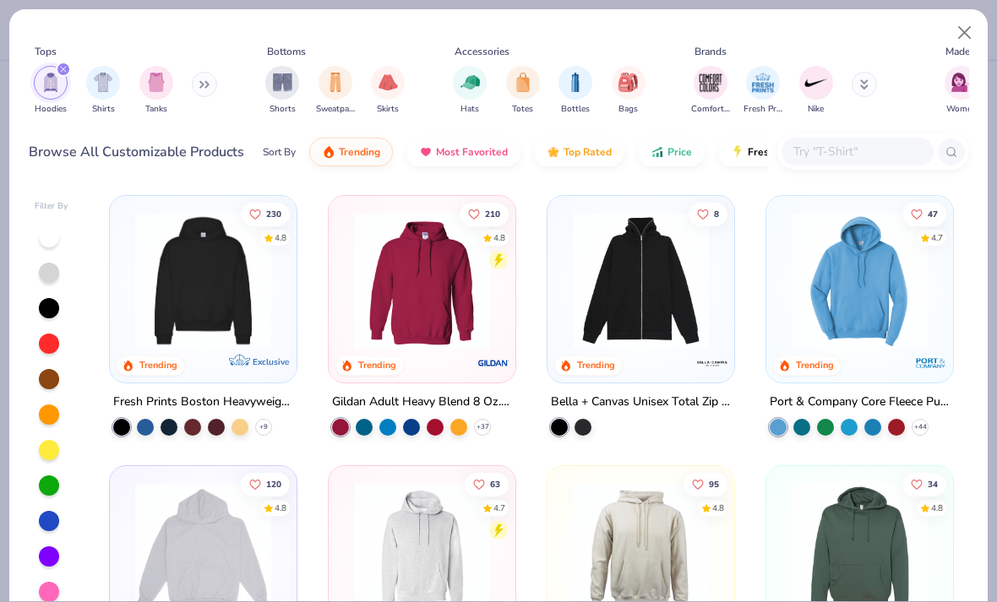
click at [184, 305] on img at bounding box center [203, 281] width 153 height 136
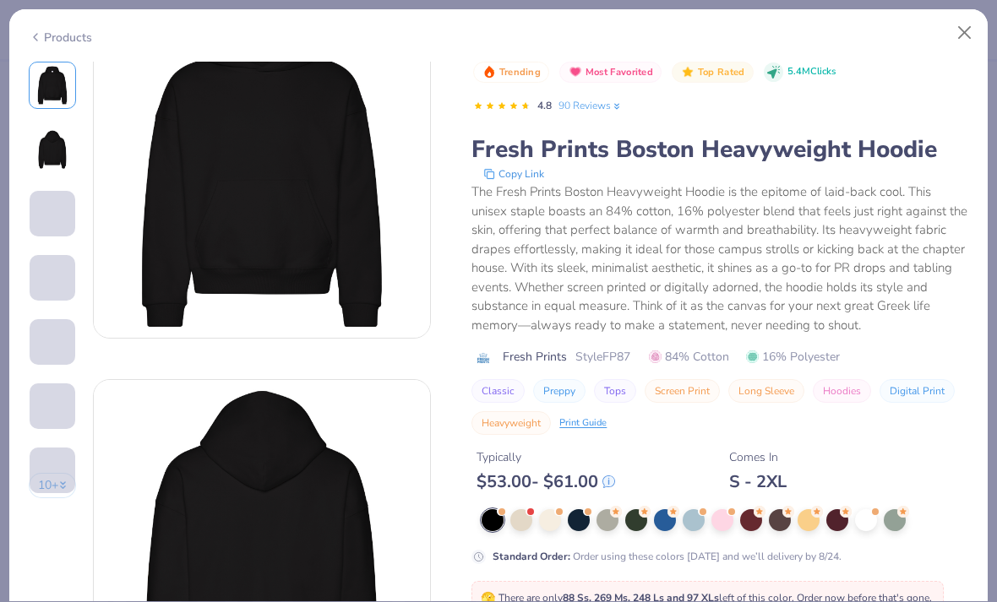
scroll to position [62, 0]
click at [644, 514] on div at bounding box center [636, 520] width 22 height 22
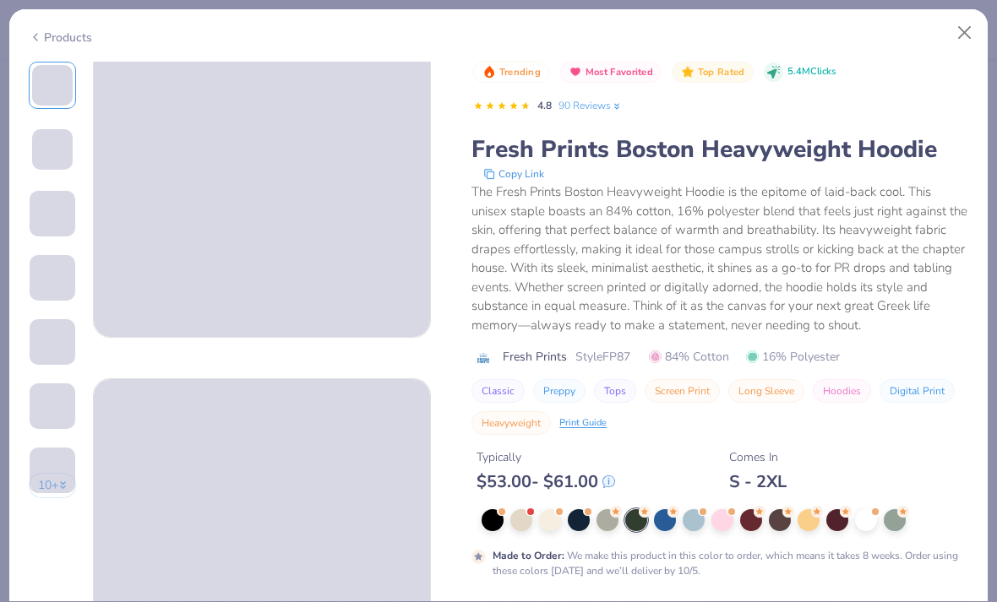
click at [585, 514] on div at bounding box center [579, 520] width 22 height 22
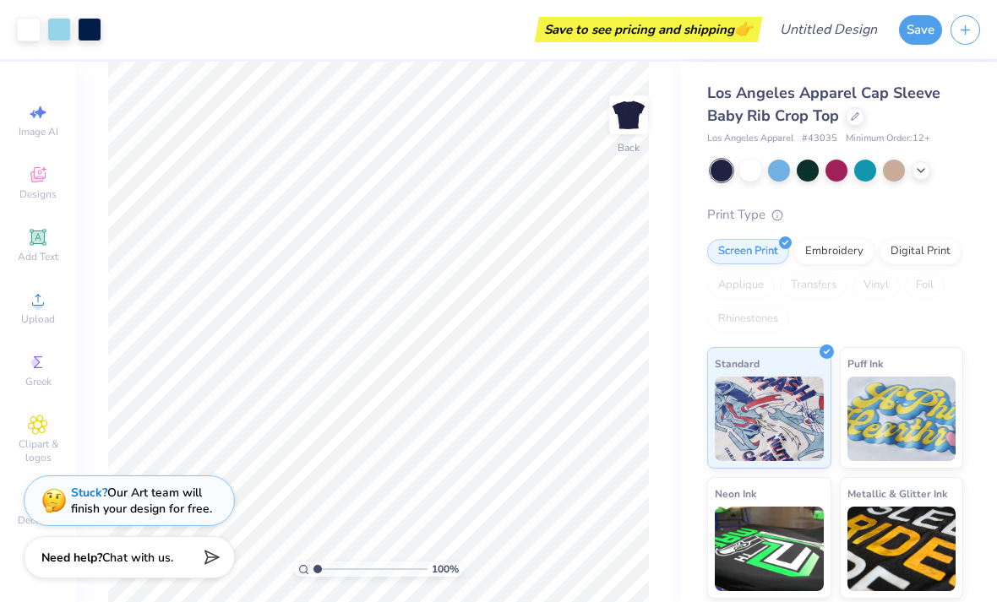
click at [818, 98] on span "Los Angeles Apparel Cap Sleeve Baby Rib Crop Top" at bounding box center [823, 104] width 233 height 43
click at [856, 122] on div at bounding box center [854, 116] width 19 height 19
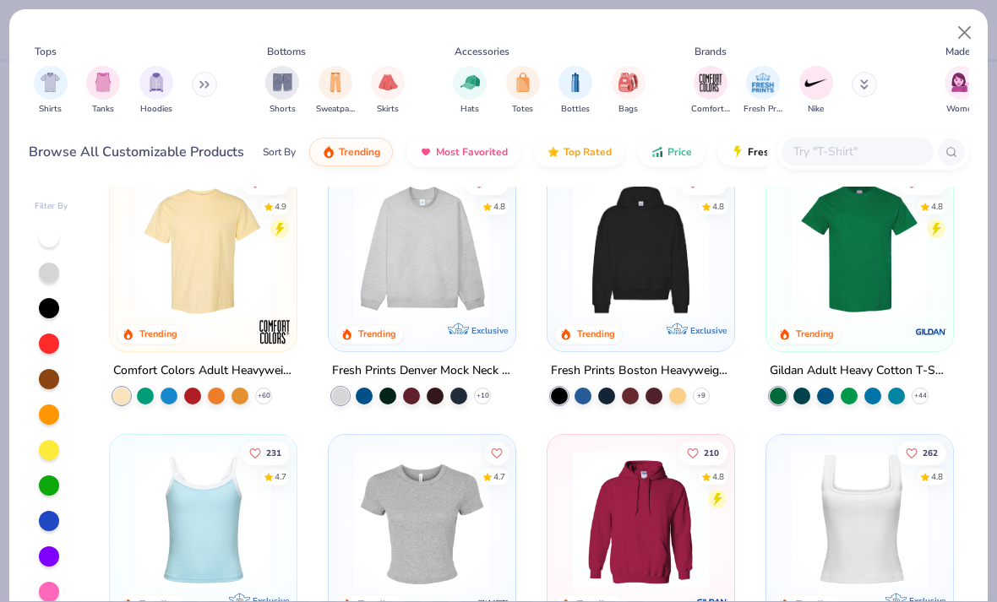
scroll to position [6, 0]
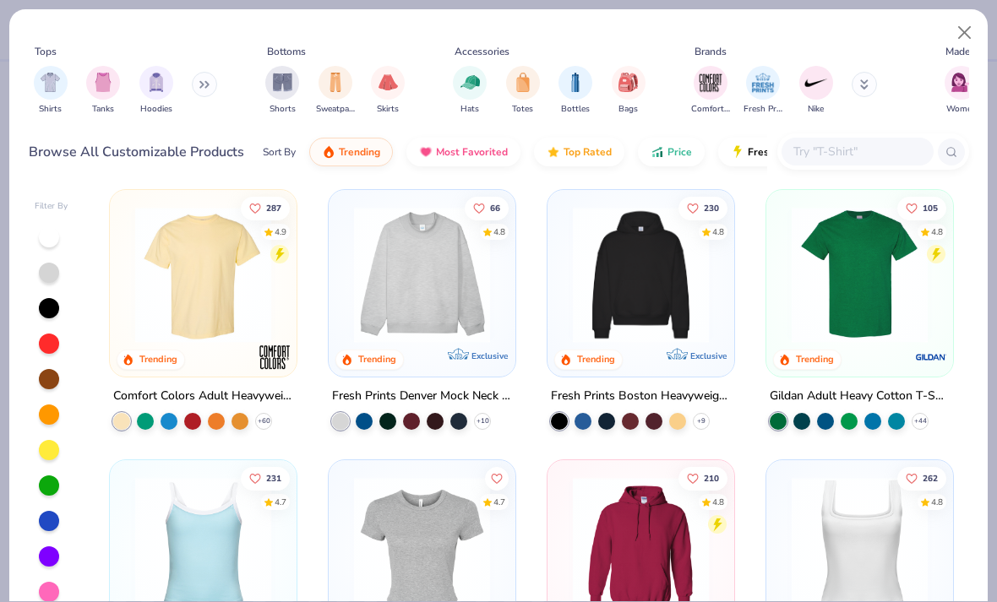
click at [157, 84] on img "filter for Hoodies" at bounding box center [156, 82] width 19 height 19
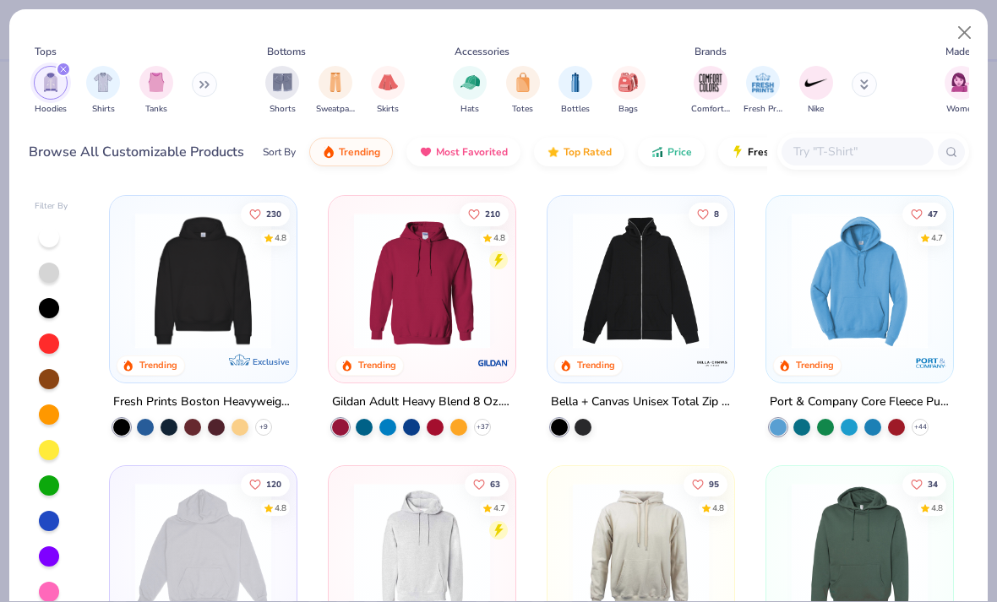
click at [220, 303] on img at bounding box center [203, 281] width 153 height 136
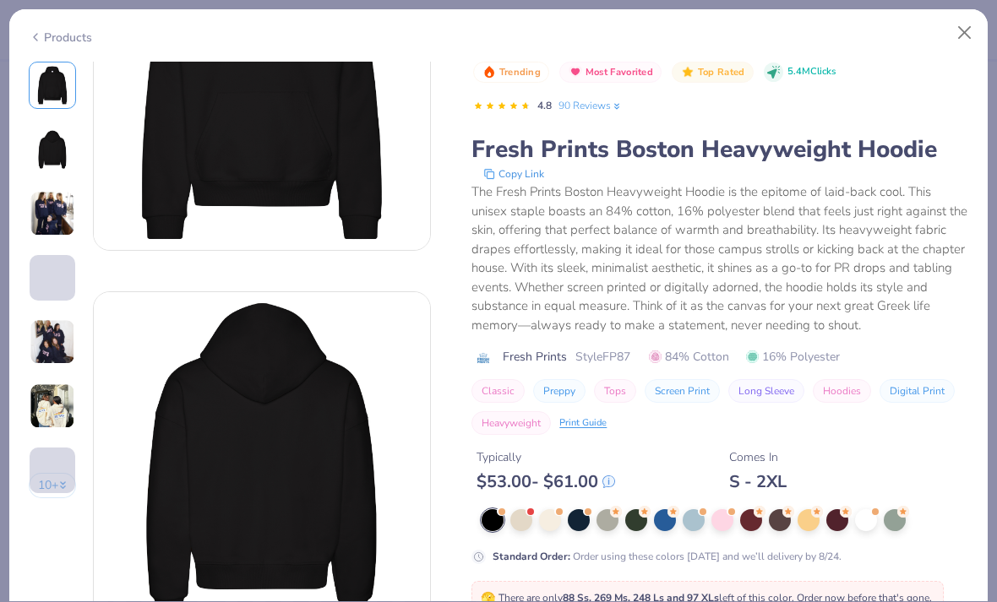
scroll to position [149, 0]
click at [579, 523] on div at bounding box center [579, 520] width 22 height 22
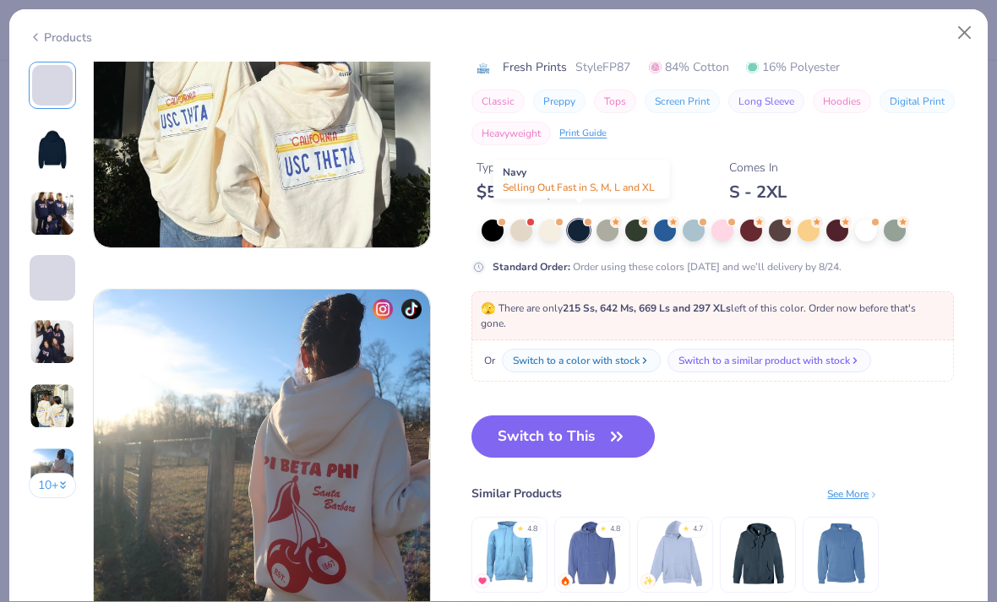
scroll to position [2106, 0]
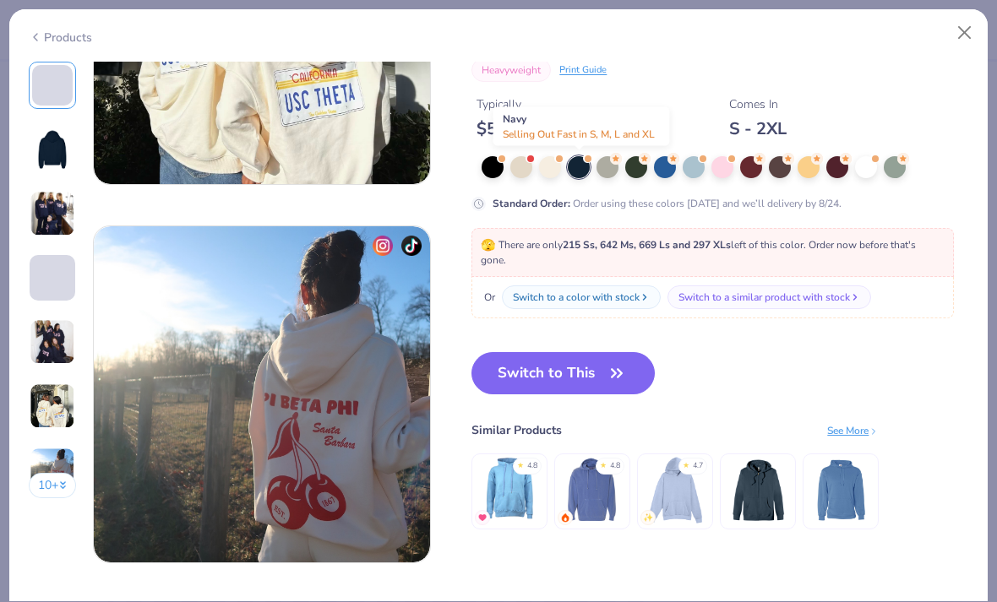
click at [584, 388] on button "Switch to This" at bounding box center [562, 373] width 183 height 42
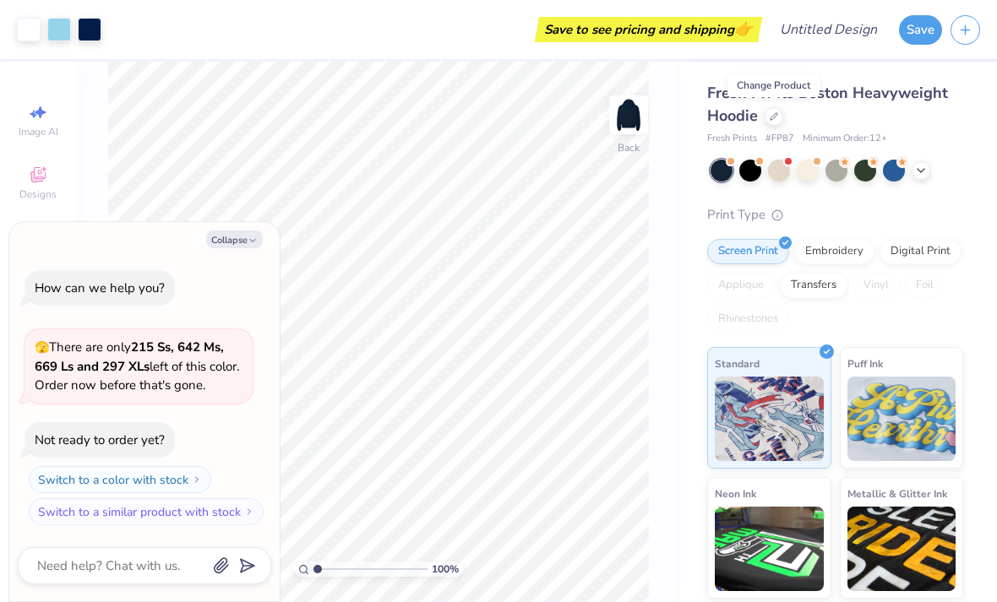
click at [217, 248] on button "Collapse" at bounding box center [234, 240] width 57 height 18
type textarea "x"
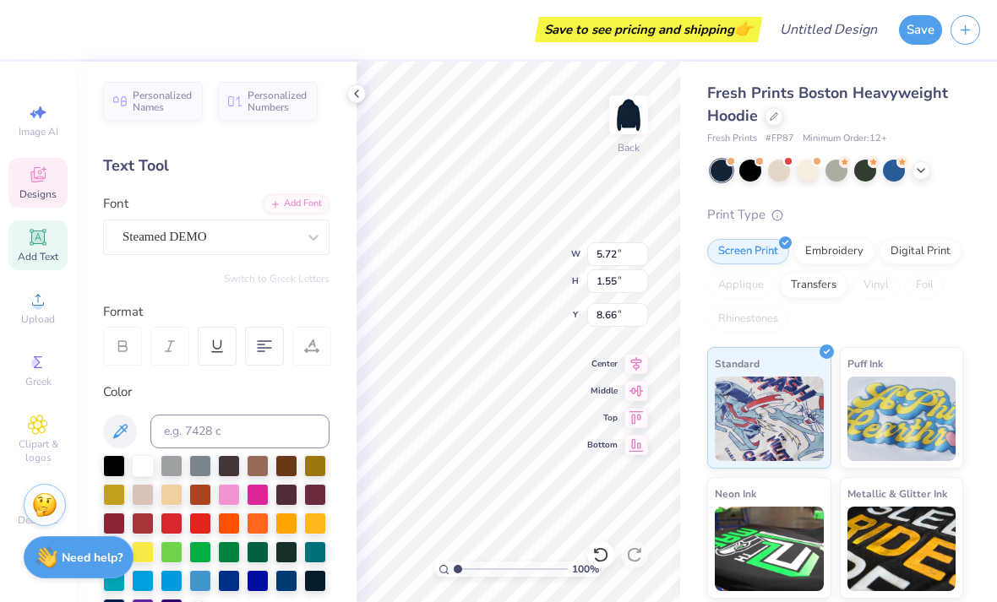
scroll to position [1, 3]
type input "3.00"
type input "2.49"
type input "1.51"
type input "5.24"
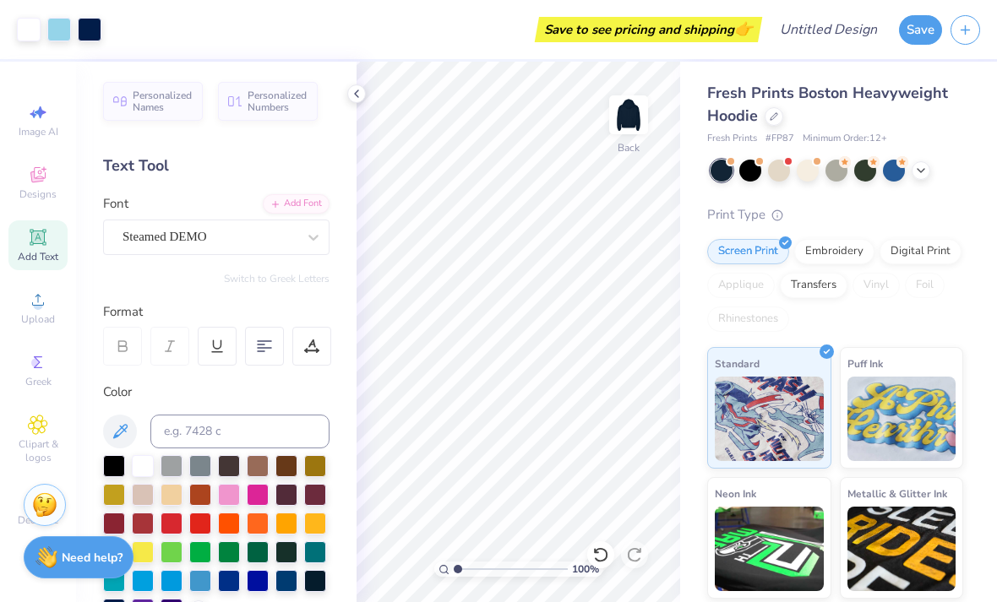
type input "1.35992303219269"
type textarea "x"
type input "1.58672764987313"
type textarea "x"
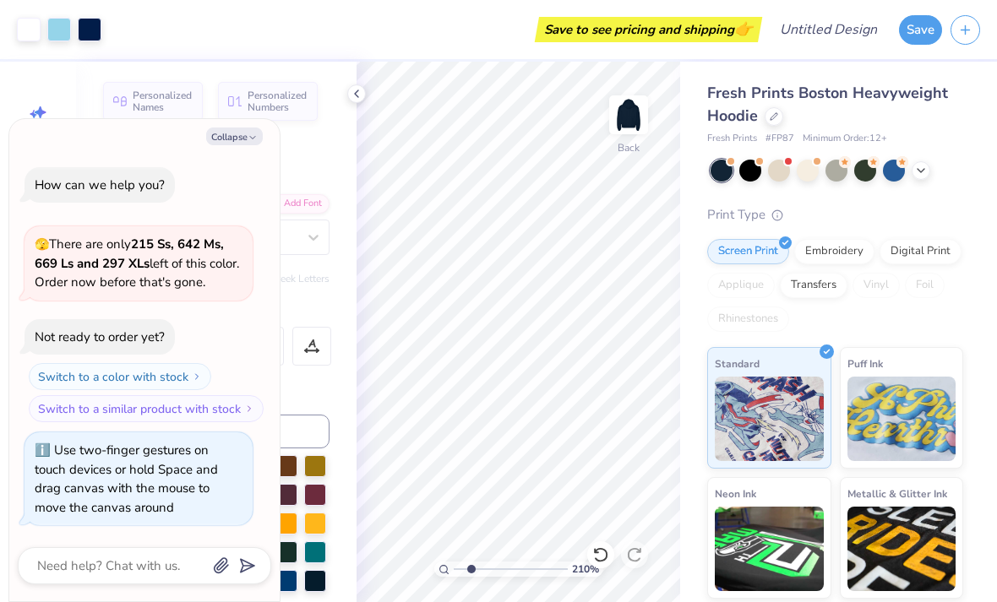
type input "2.16509813579568"
type textarea "x"
type input "2.16509813579568"
type textarea "x"
type input "0.80"
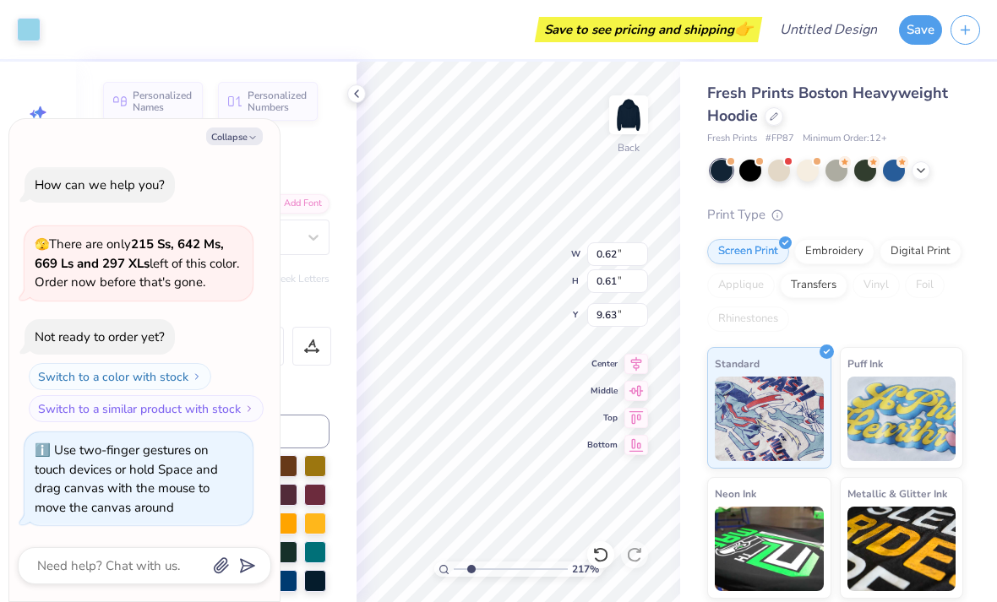
type input "0.72"
type input "8.37"
type input "2.16509813579568"
type textarea "x"
type input "2.16509813579568"
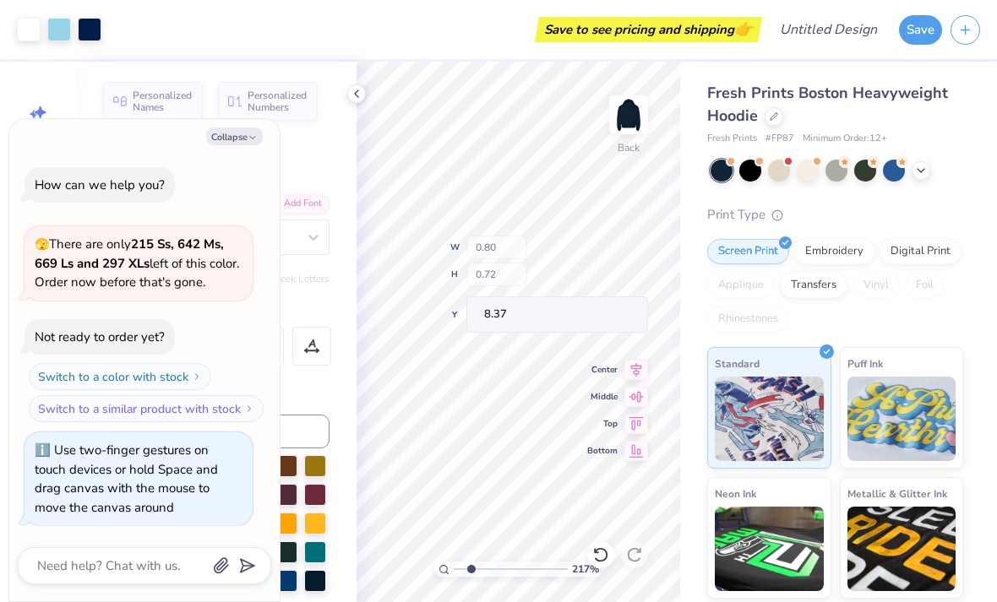
type textarea "x"
type input "1"
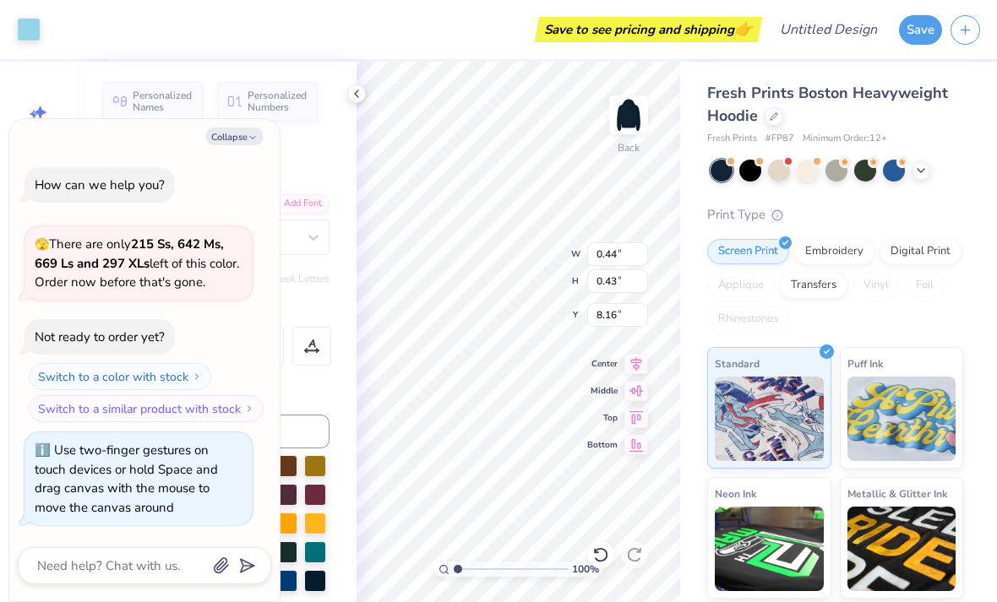
type textarea "x"
type input "5.72"
type input "1.55"
type input "3.00"
click at [257, 141] on icon "button" at bounding box center [252, 138] width 10 height 10
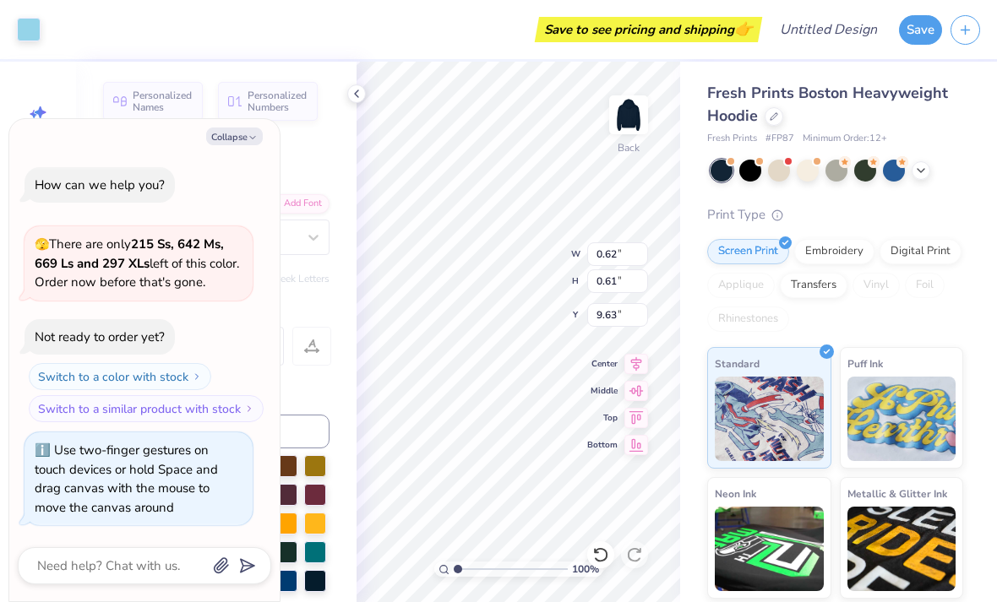
type textarea "x"
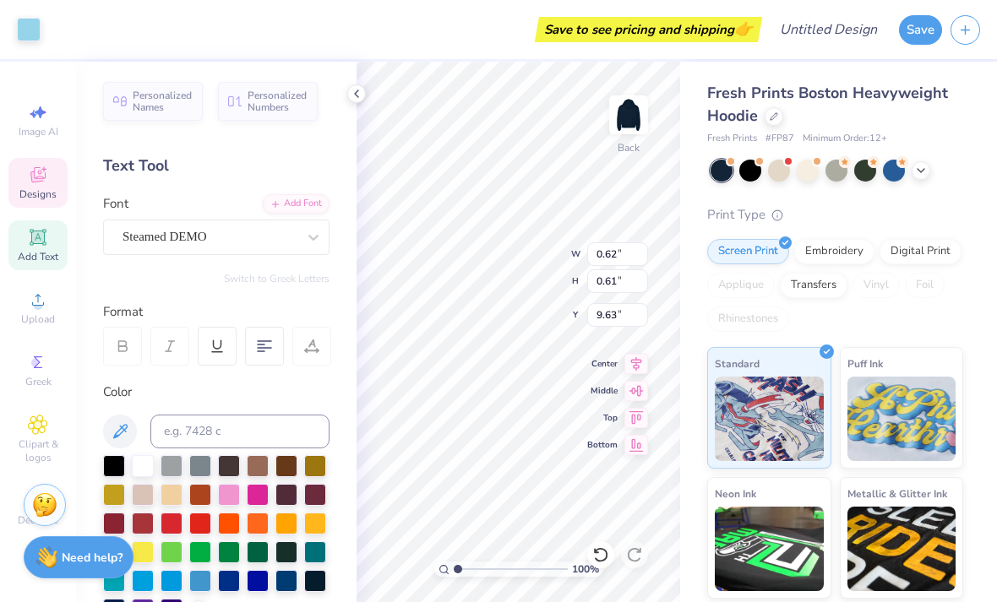
click at [597, 552] on icon at bounding box center [600, 554] width 17 height 17
click at [598, 559] on icon at bounding box center [600, 554] width 17 height 17
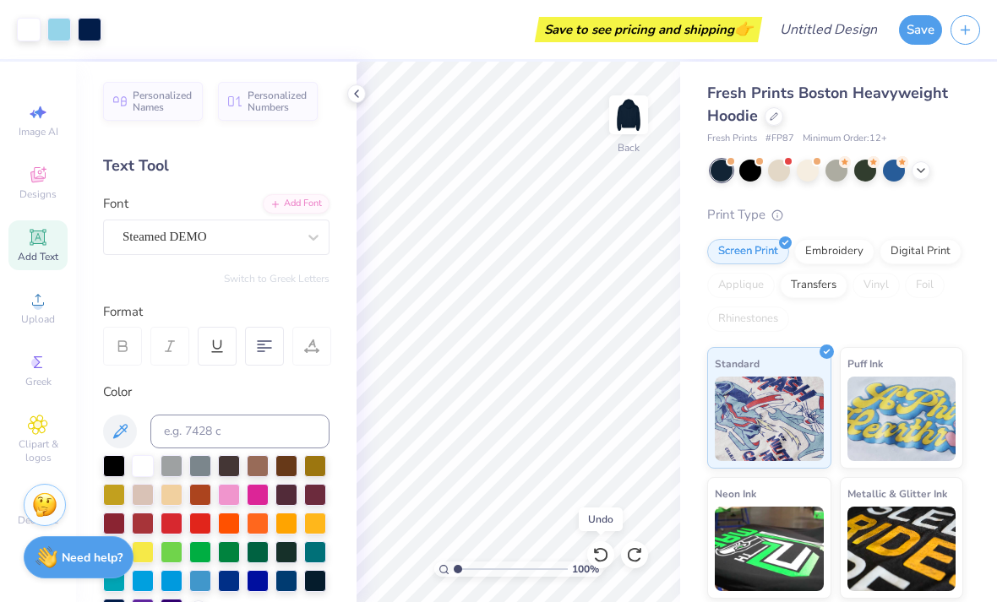
click at [595, 554] on icon at bounding box center [600, 554] width 17 height 17
type input "5.75"
click at [624, 114] on img at bounding box center [628, 115] width 34 height 34
click at [633, 121] on img at bounding box center [628, 115] width 34 height 34
type input "3.00"
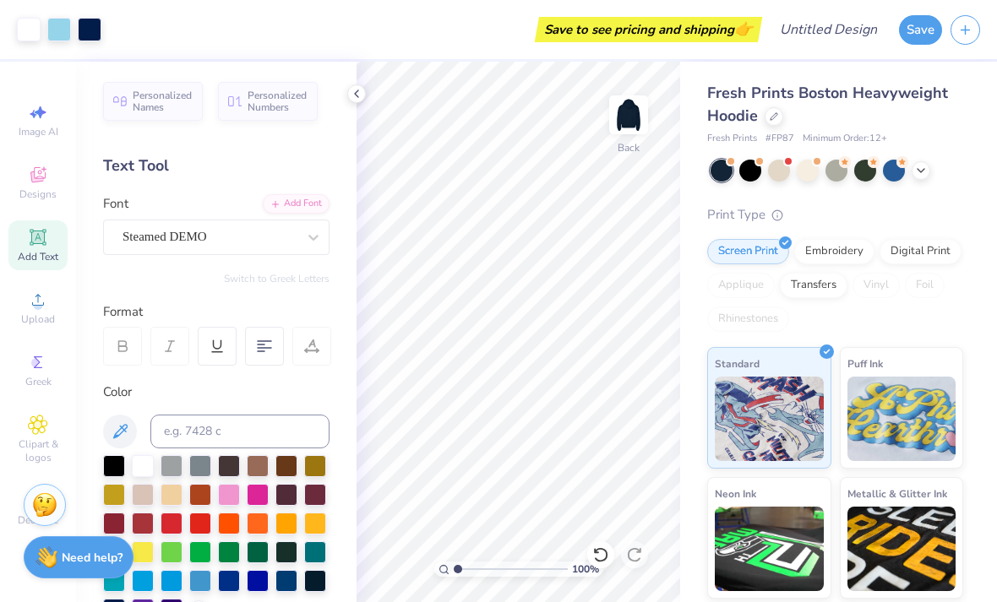
click at [627, 115] on img at bounding box center [628, 115] width 34 height 34
click at [44, 182] on icon at bounding box center [38, 176] width 14 height 11
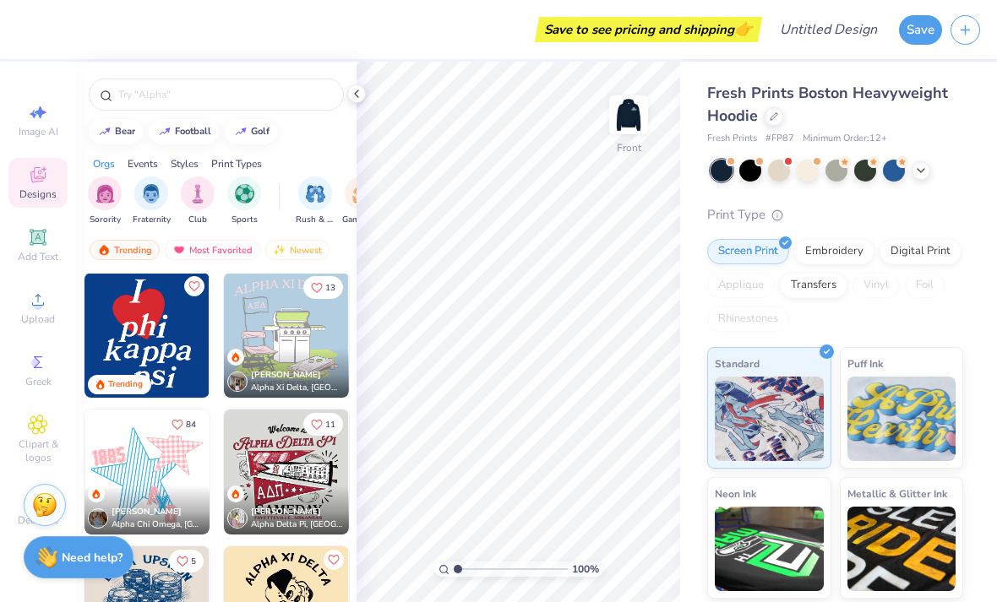
scroll to position [1916, 0]
click at [242, 100] on input "text" at bounding box center [225, 94] width 216 height 17
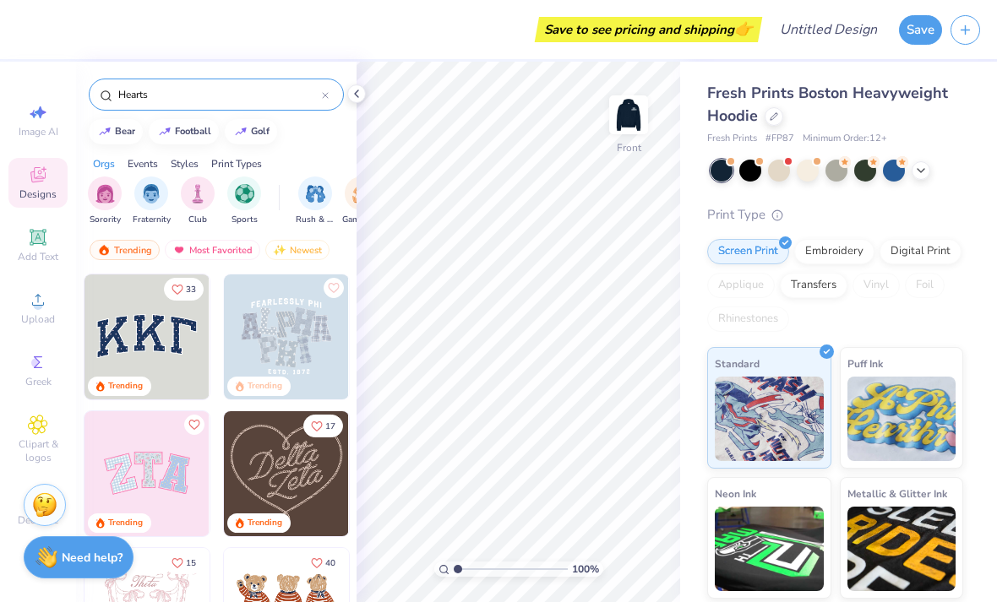
type input "Hearts"
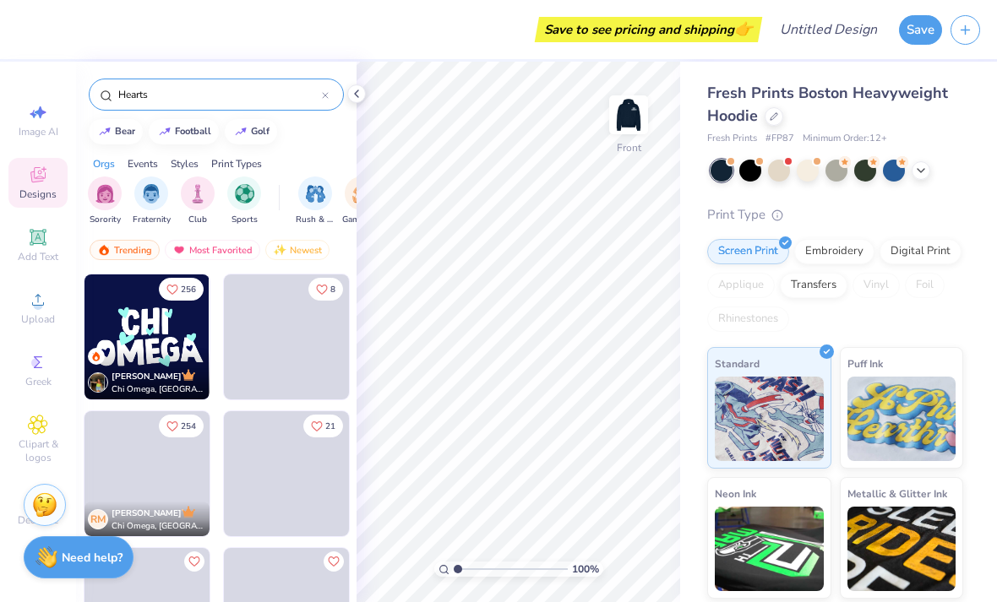
click at [345, 144] on div "bear football golf" at bounding box center [216, 131] width 280 height 25
click at [148, 322] on img at bounding box center [146, 336] width 125 height 125
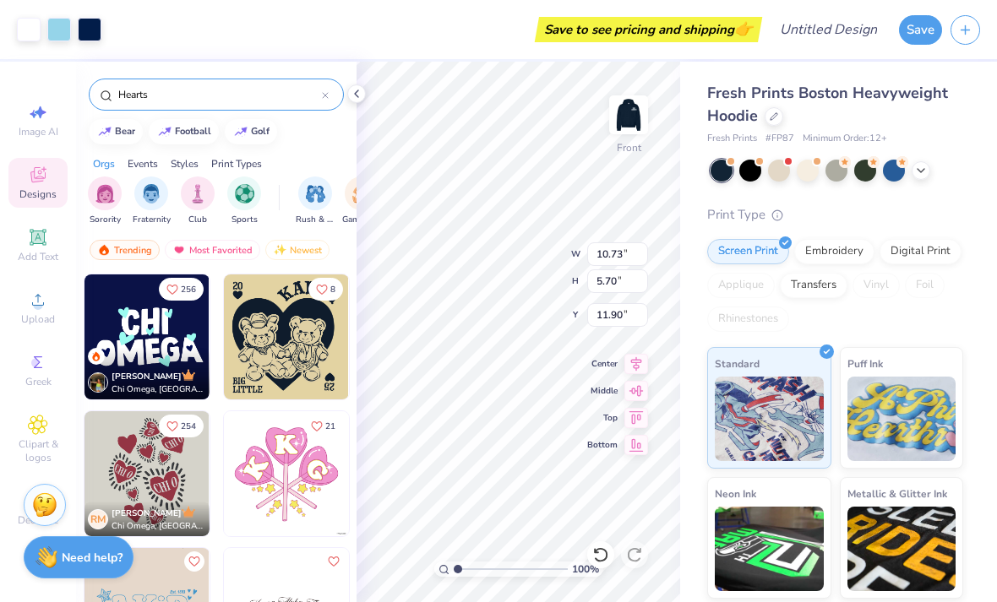
type input "10.55"
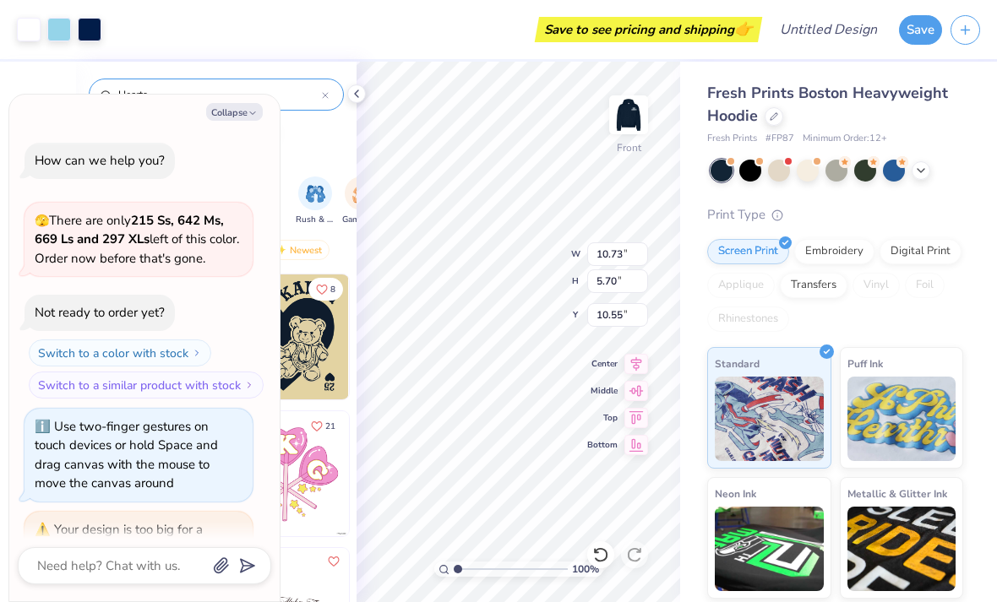
scroll to position [69, 0]
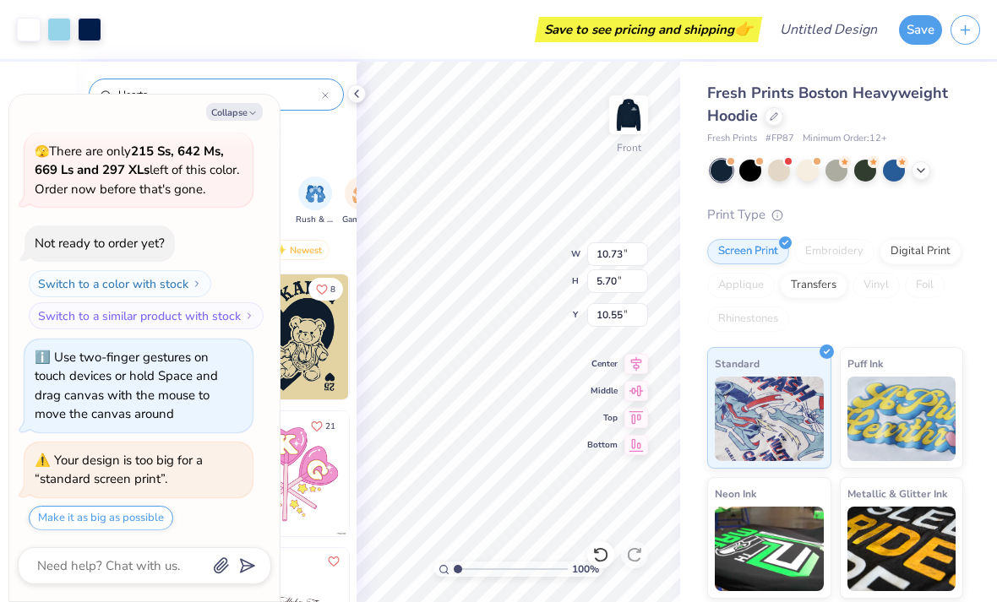
type textarea "x"
type input "14.56"
type input "7.73"
type input "8.52"
type textarea "x"
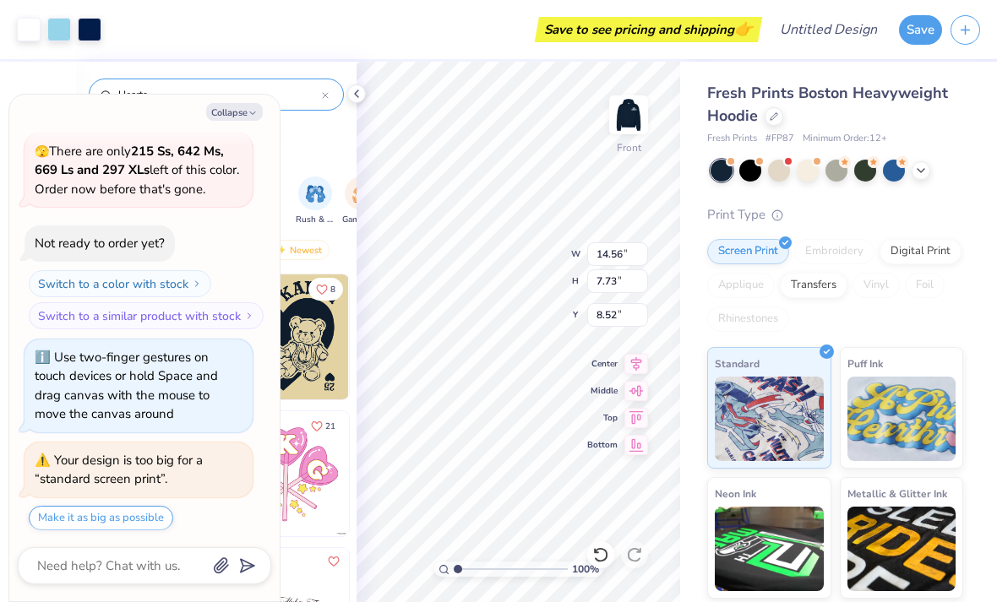
type input "8.03"
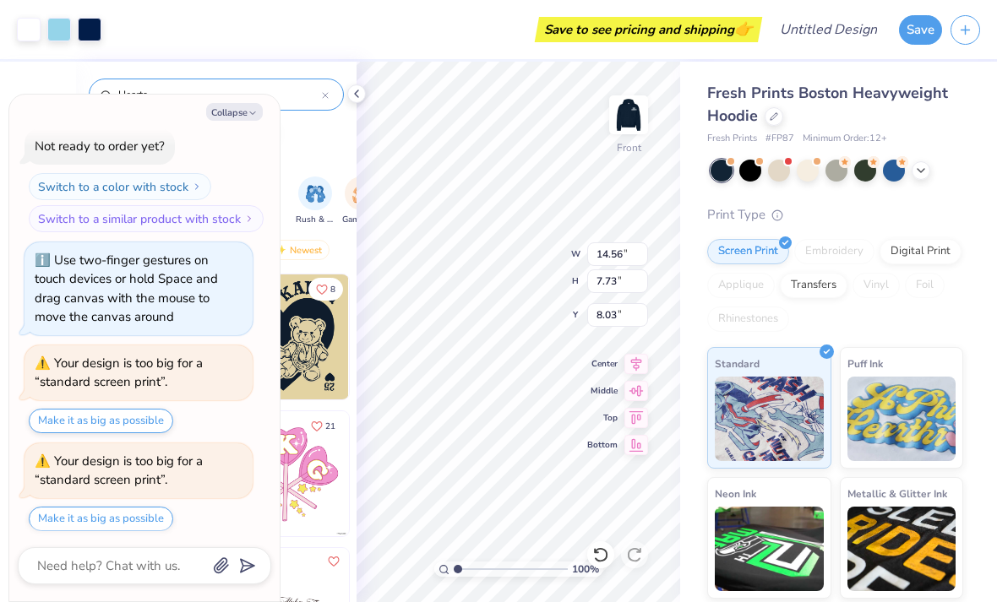
scroll to position [264, 0]
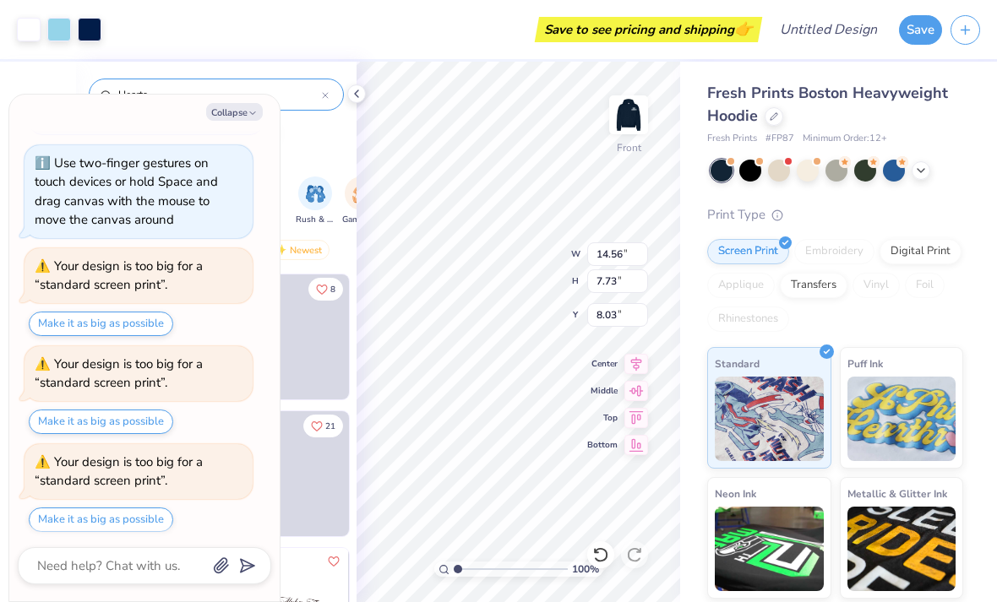
type textarea "x"
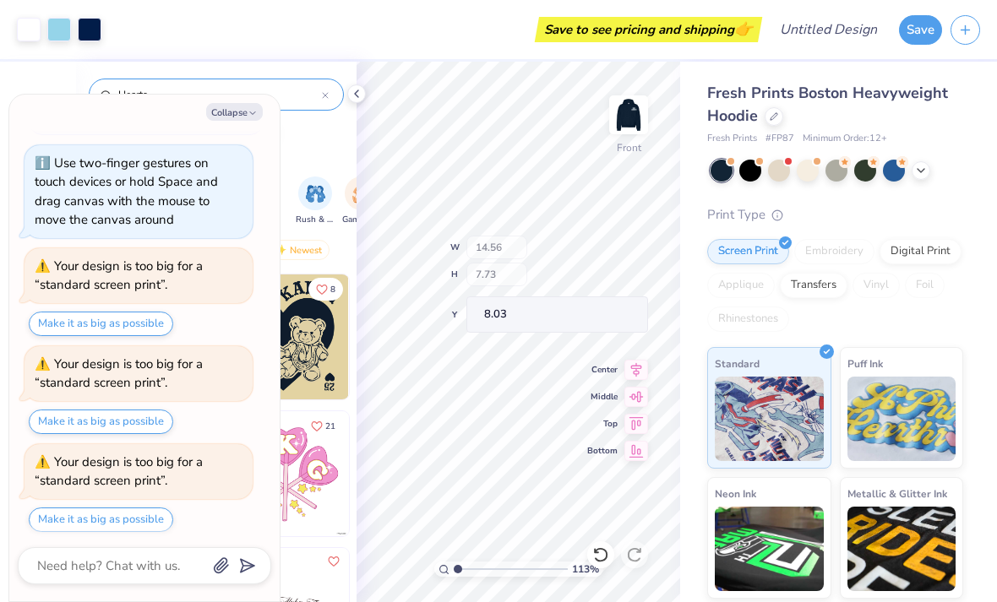
type input "1.12878859114356"
type textarea "x"
type input "1.12878859114356"
type textarea "x"
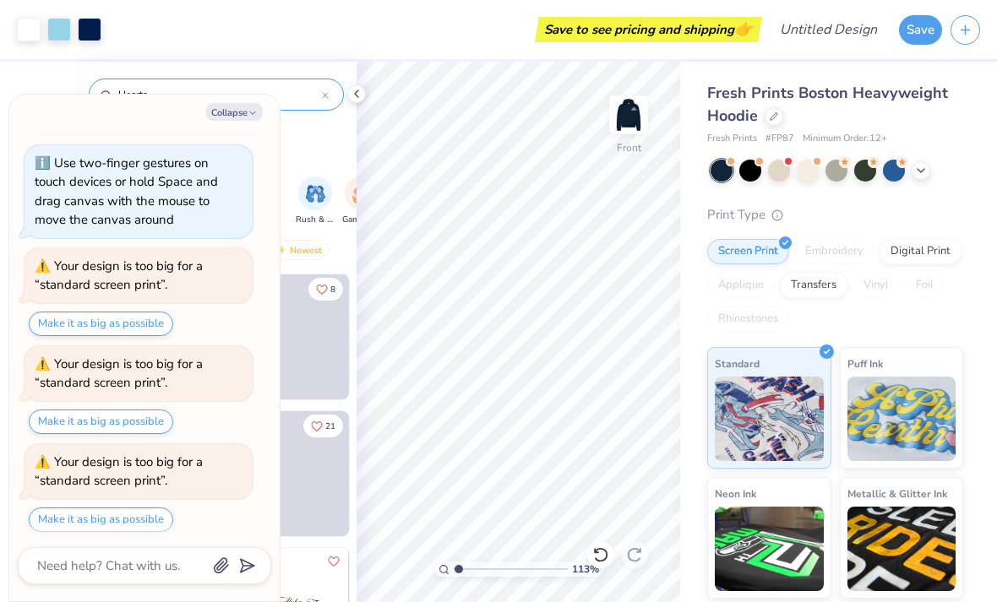
type input "1"
click at [235, 112] on button "Collapse" at bounding box center [234, 112] width 57 height 18
type textarea "x"
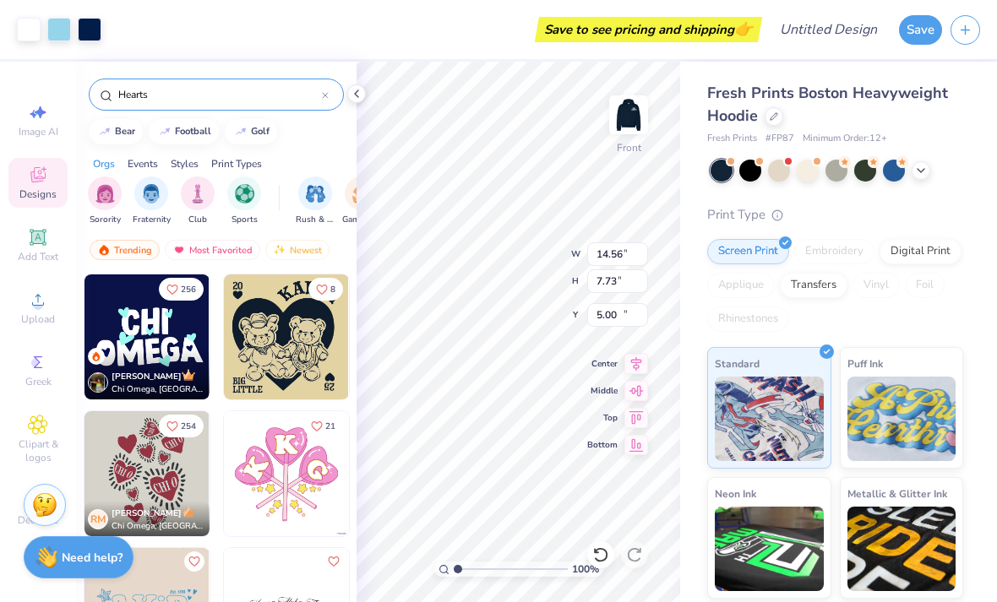
type input "10.89"
type input "8.31"
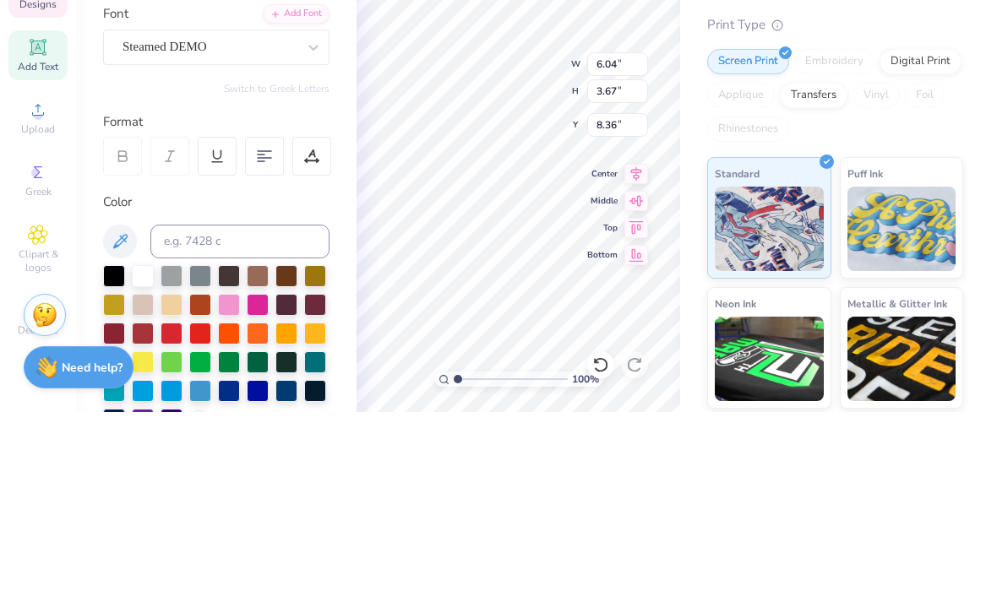
scroll to position [1, 1]
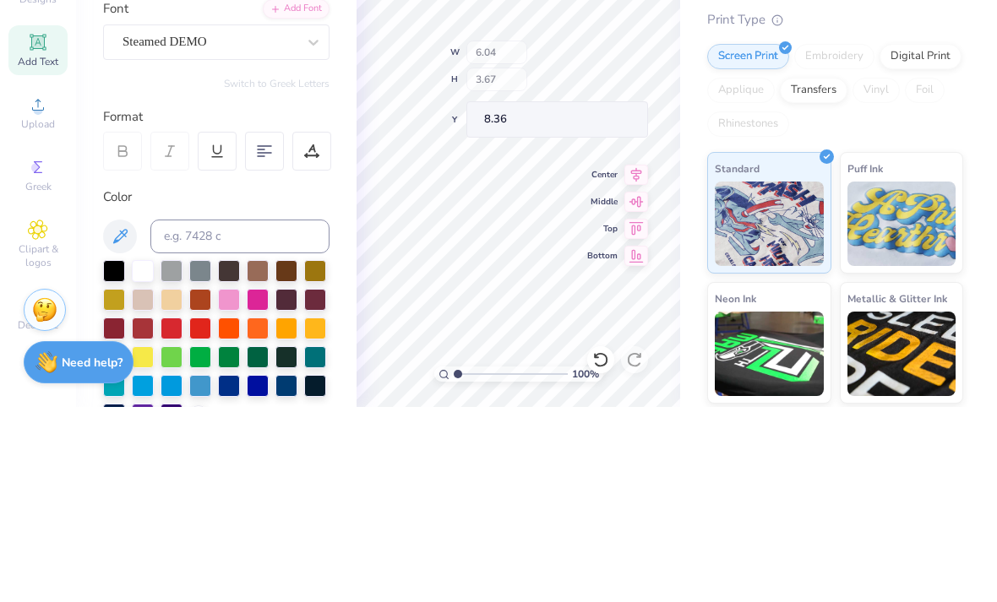
type input "1.03"
type input "1.21"
type input "8.51"
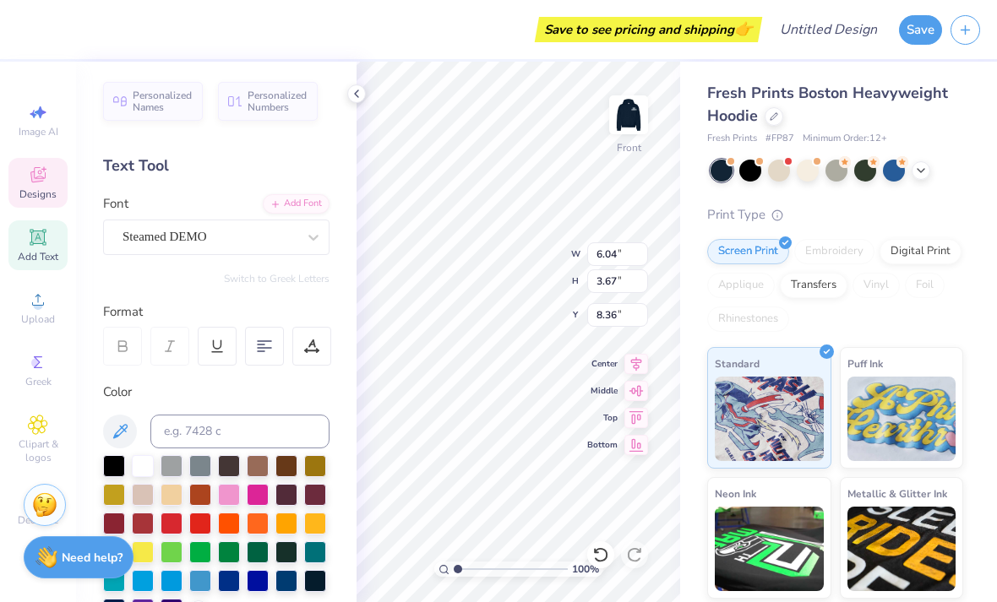
scroll to position [1, 0]
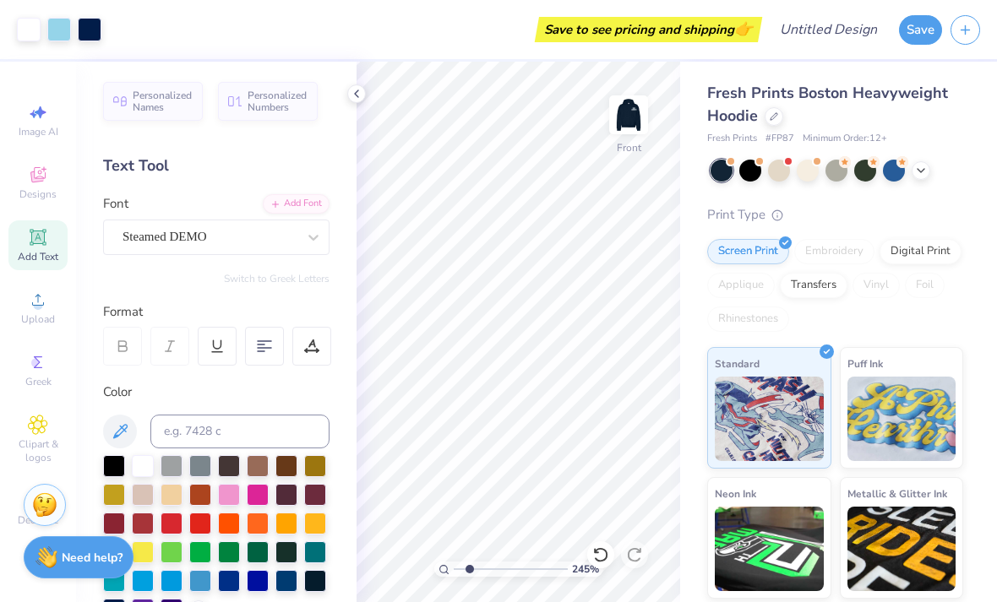
type input "1.93"
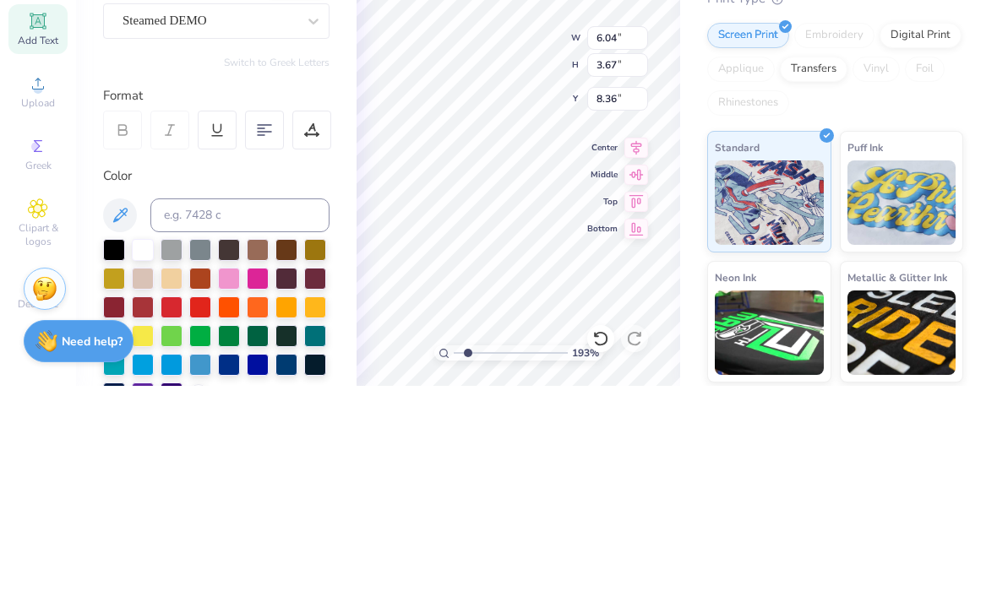
scroll to position [1, 1]
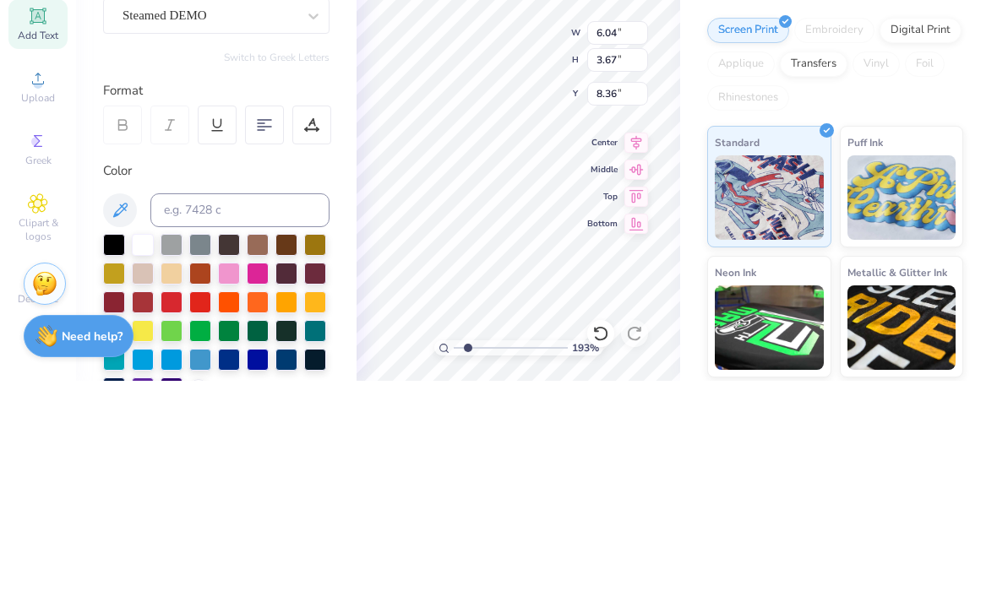
click at [593, 62] on div "193 % Front W 6.04 6.04 " H 3.67 3.67 " Y 8.36 8.36 " Center Middle Top Bottom" at bounding box center [517, 332] width 323 height 541
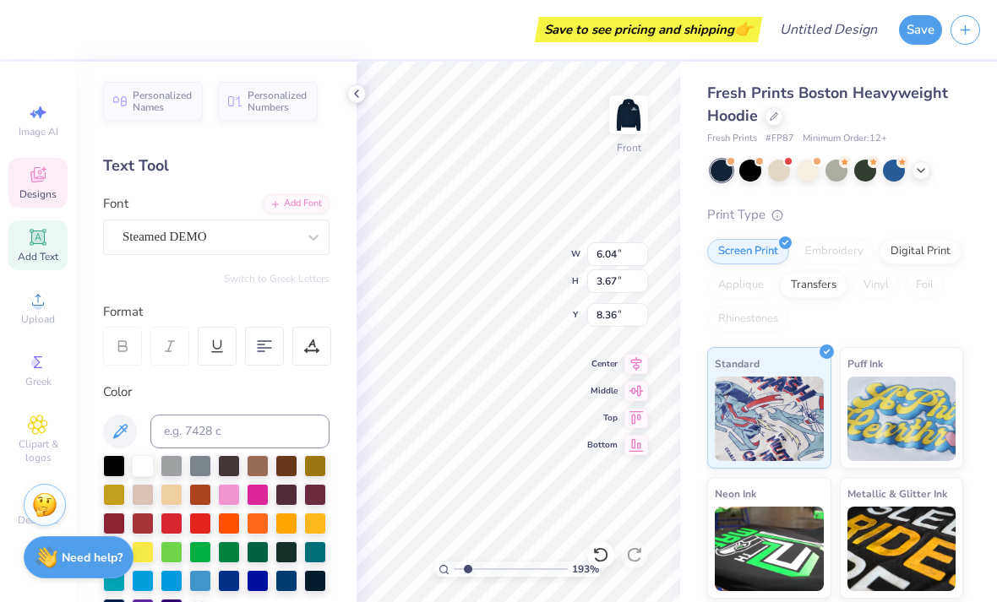
scroll to position [2, 1]
type textarea "WEST"
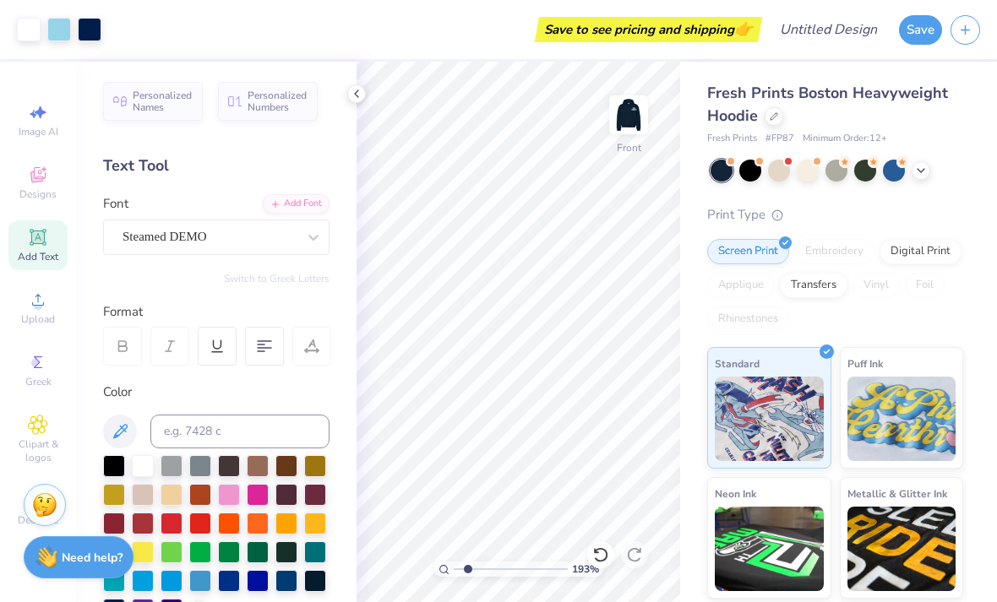
click at [924, 419] on img at bounding box center [901, 419] width 109 height 84
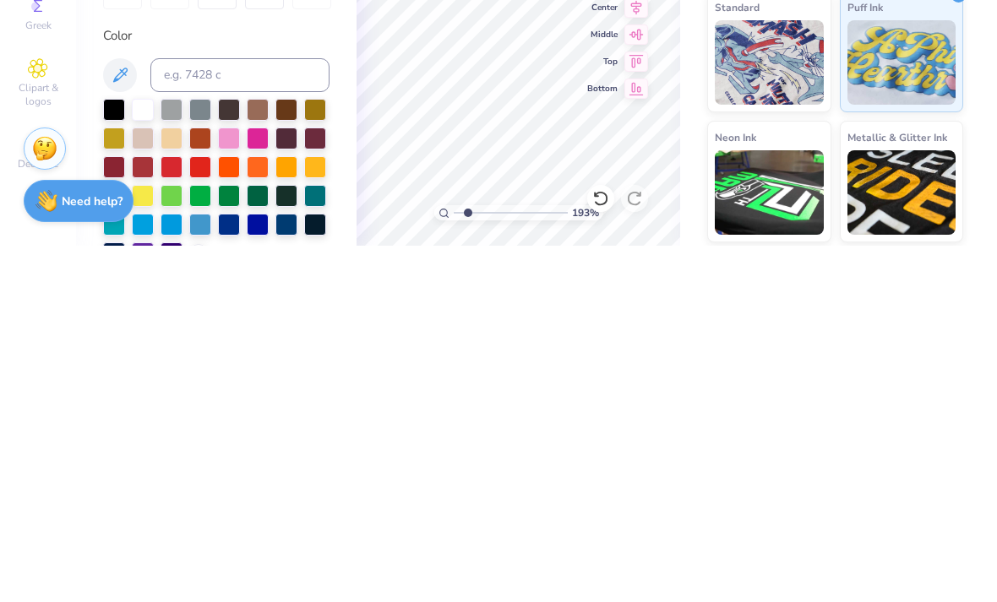
type textarea "[GEOGRAPHIC_DATA]"
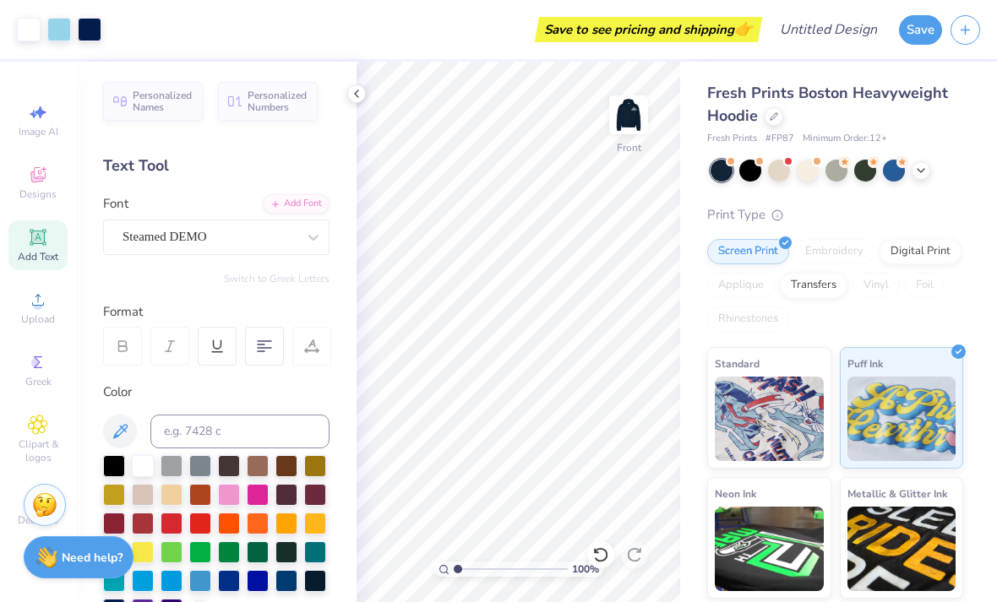
click at [637, 123] on img at bounding box center [628, 115] width 34 height 34
click at [626, 118] on img at bounding box center [628, 115] width 34 height 34
click at [645, 124] on img at bounding box center [628, 115] width 34 height 34
click at [620, 111] on img at bounding box center [628, 115] width 34 height 34
click at [633, 109] on img at bounding box center [628, 115] width 34 height 34
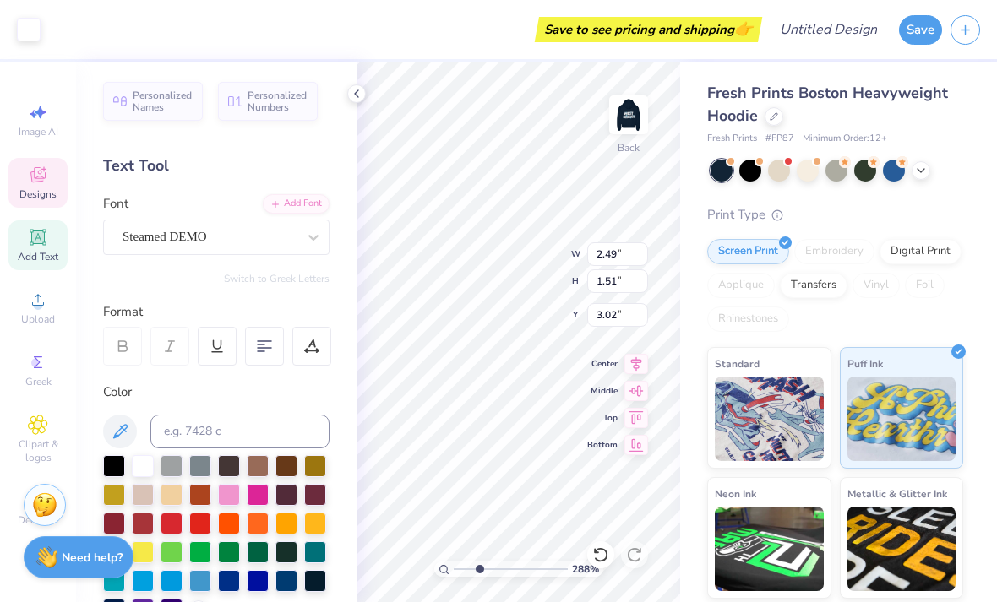
type input "2.87899439645237"
type textarea "WEST"
type input "2.87899439645237"
type textarea "[GEOGRAPHIC_DATA]"
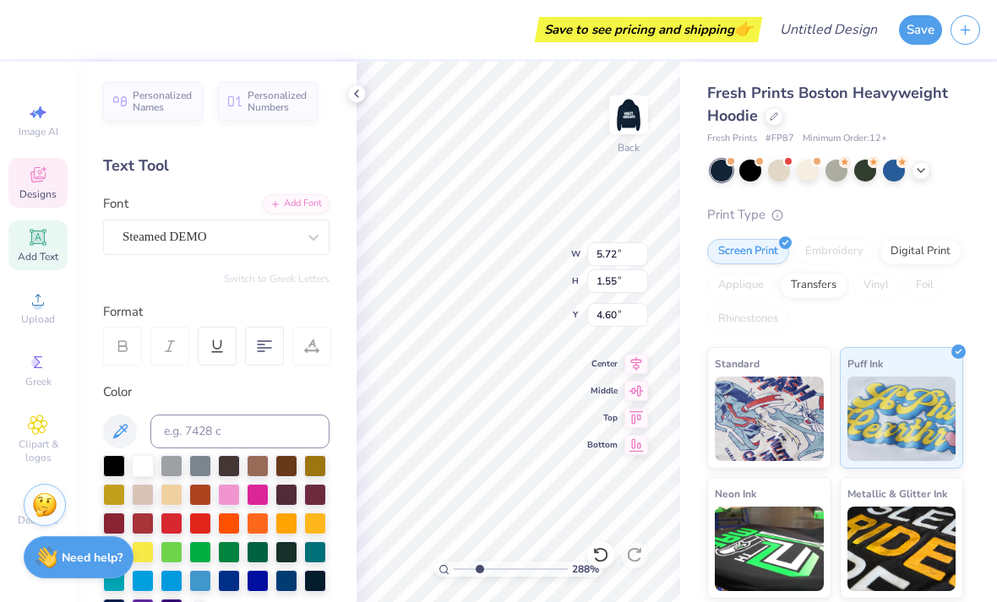
scroll to position [0, 3]
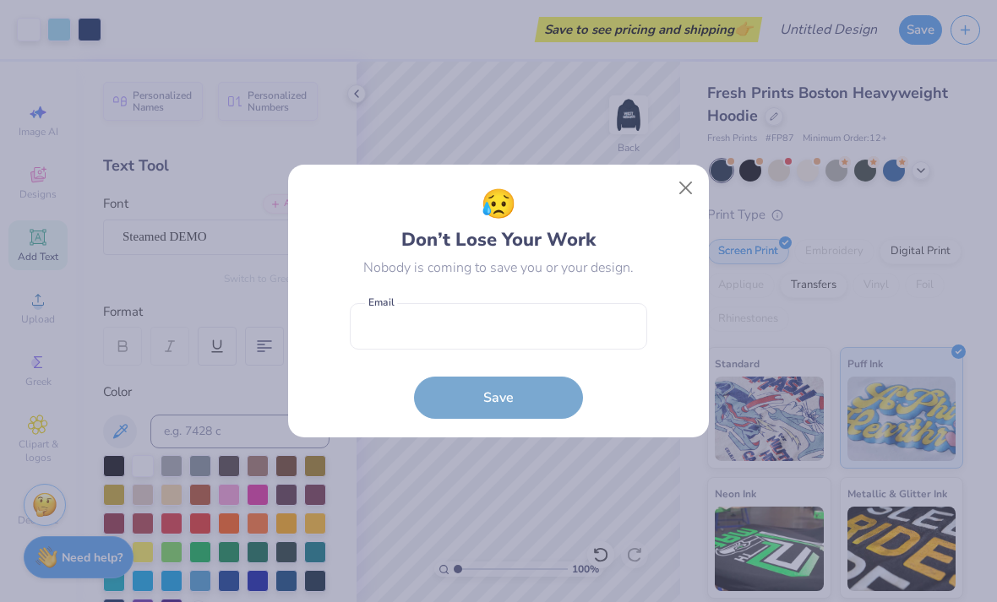
click at [686, 193] on button "Close" at bounding box center [686, 188] width 32 height 32
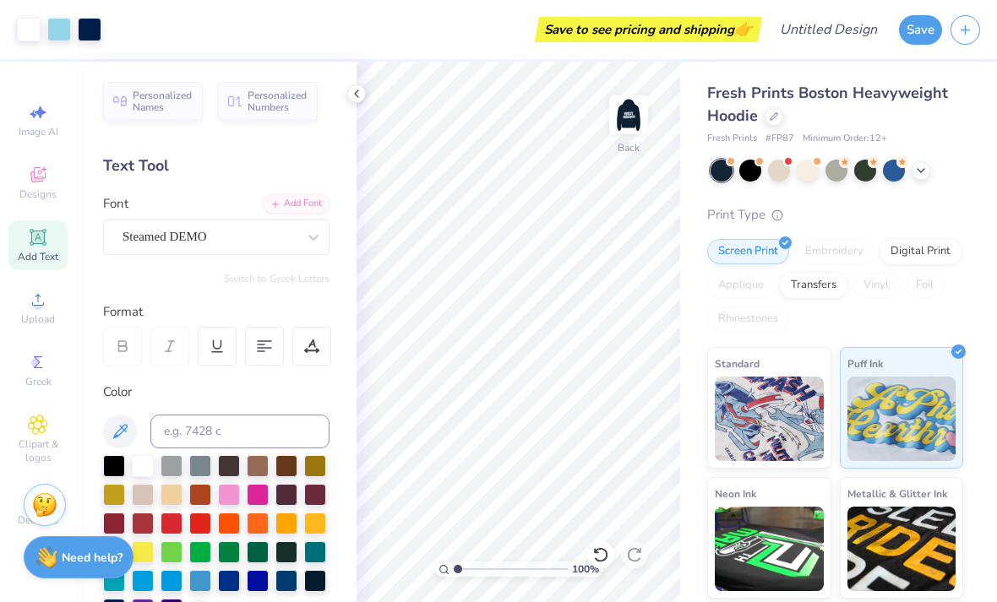
click at [617, 104] on img at bounding box center [628, 115] width 34 height 34
click at [619, 115] on img at bounding box center [628, 115] width 34 height 34
click at [41, 243] on icon at bounding box center [37, 237] width 13 height 13
type input "2.34743780916242"
type input "7.67"
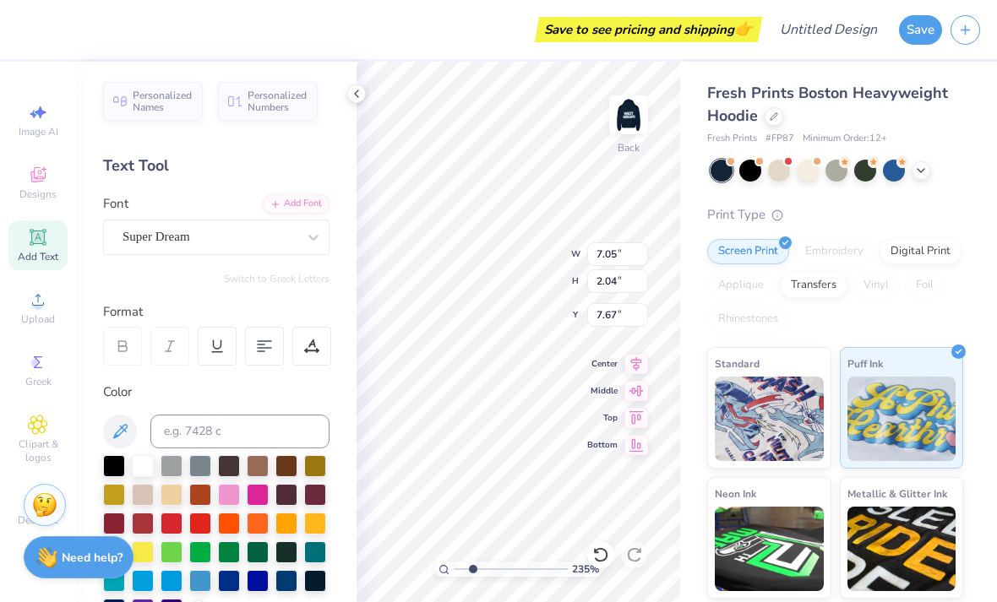
type input "2.34743780916242"
type input "0.73"
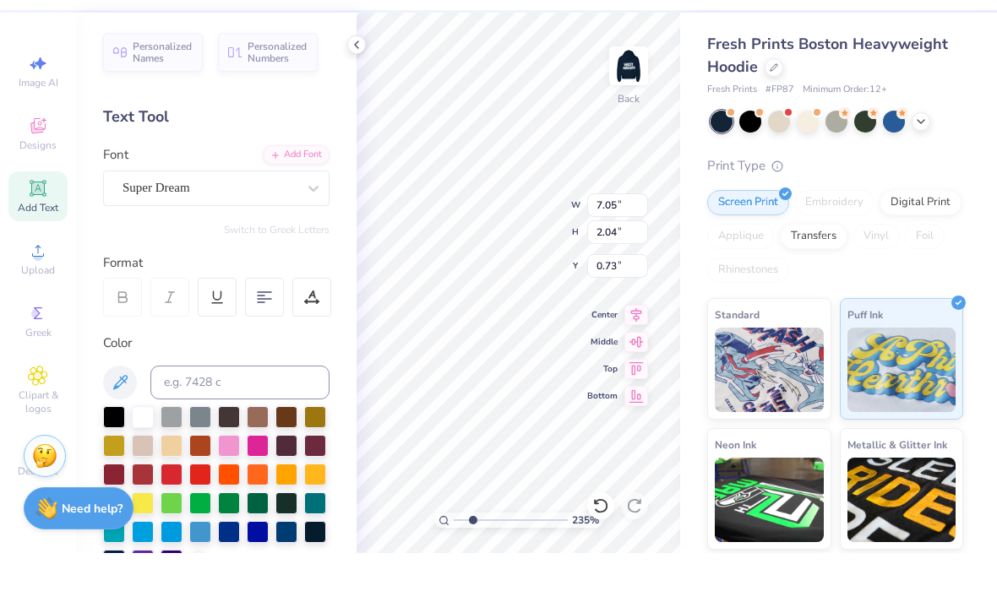
scroll to position [1, 2]
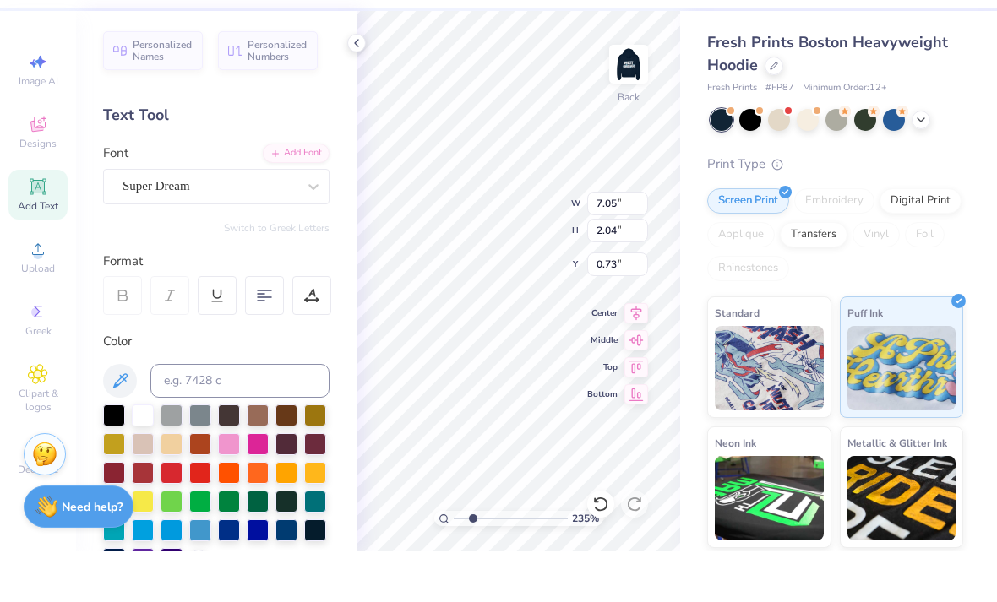
type input "2.34743780916242"
type textarea "g"
type textarea "GIRLS SWIM"
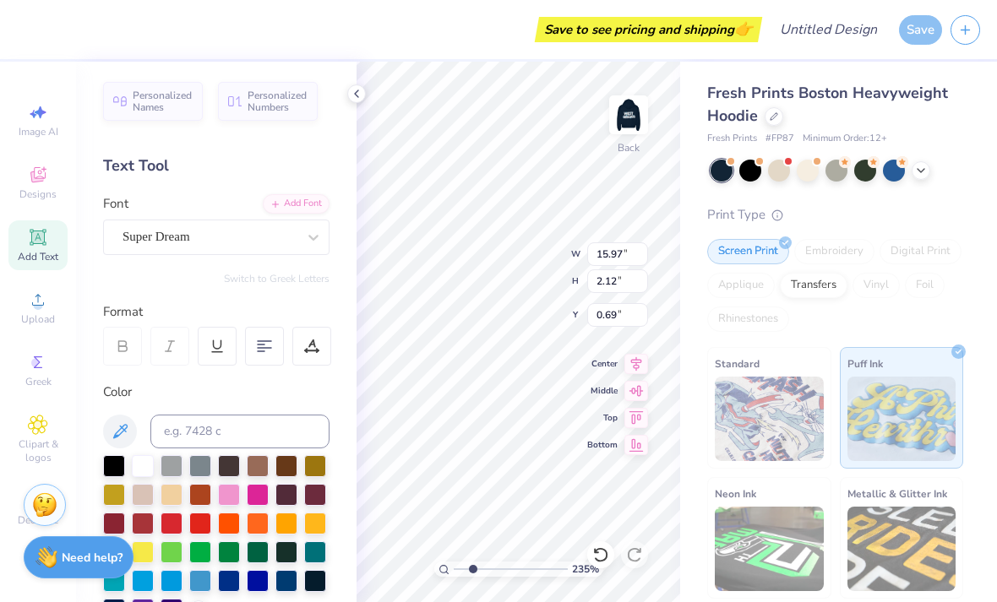
type input "2.34743780916242"
type input "7.55"
type input "2.34743780916242"
type input "8.57"
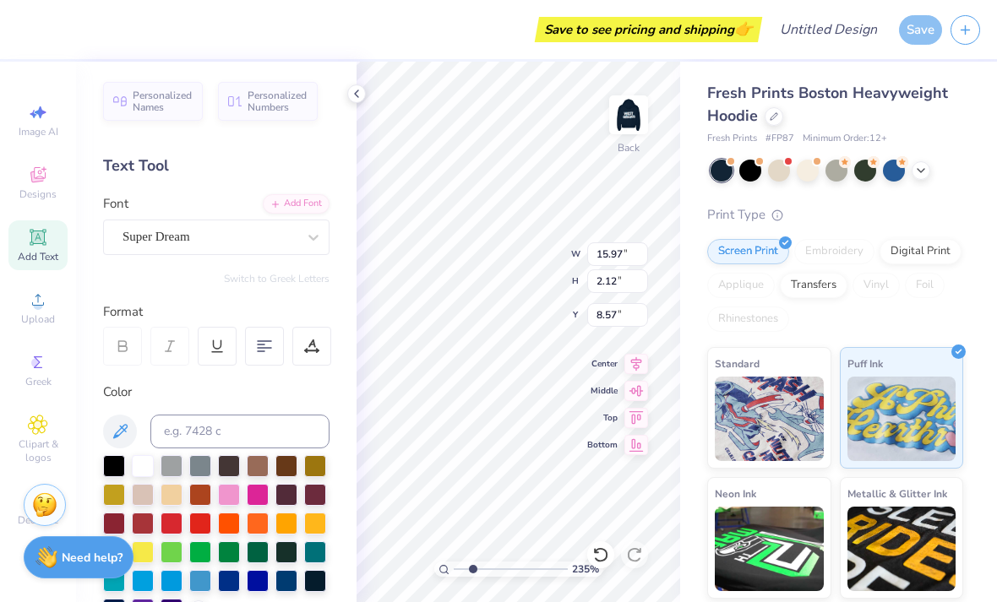
type input "2.34743780916242"
type input "8.32"
type input "1.10"
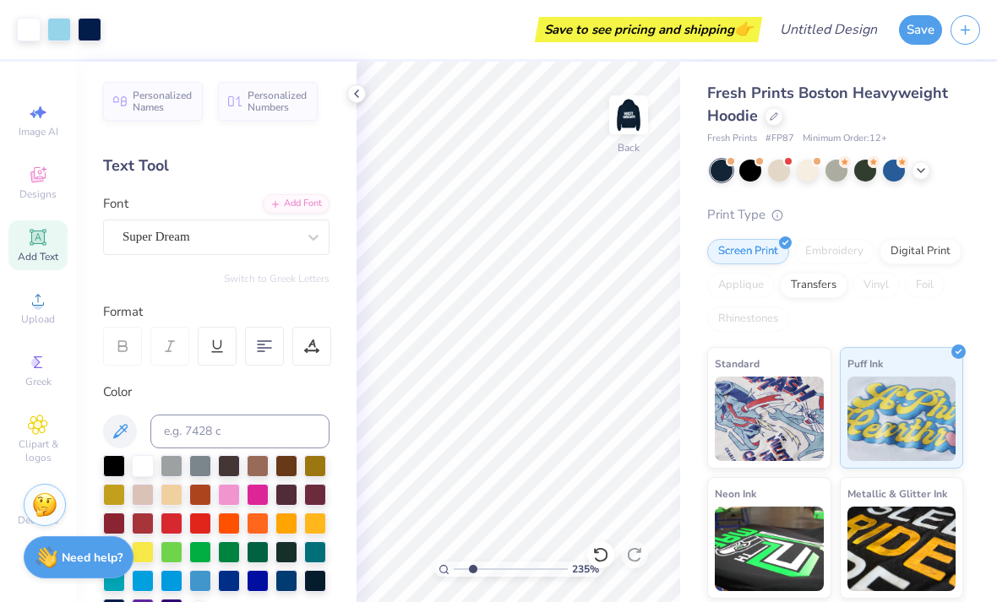
click at [350, 94] on icon at bounding box center [357, 94] width 14 height 14
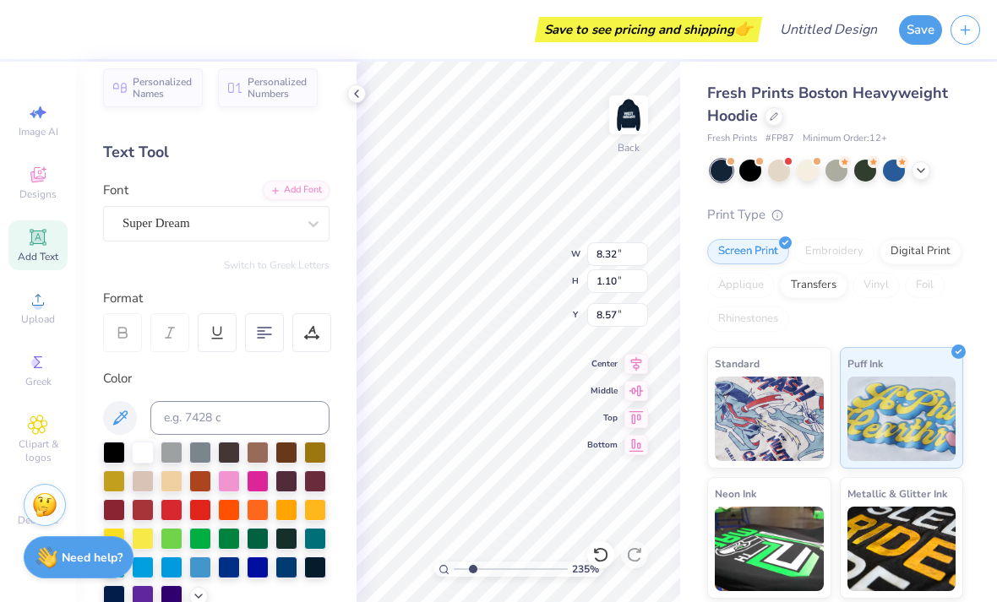
scroll to position [17, 0]
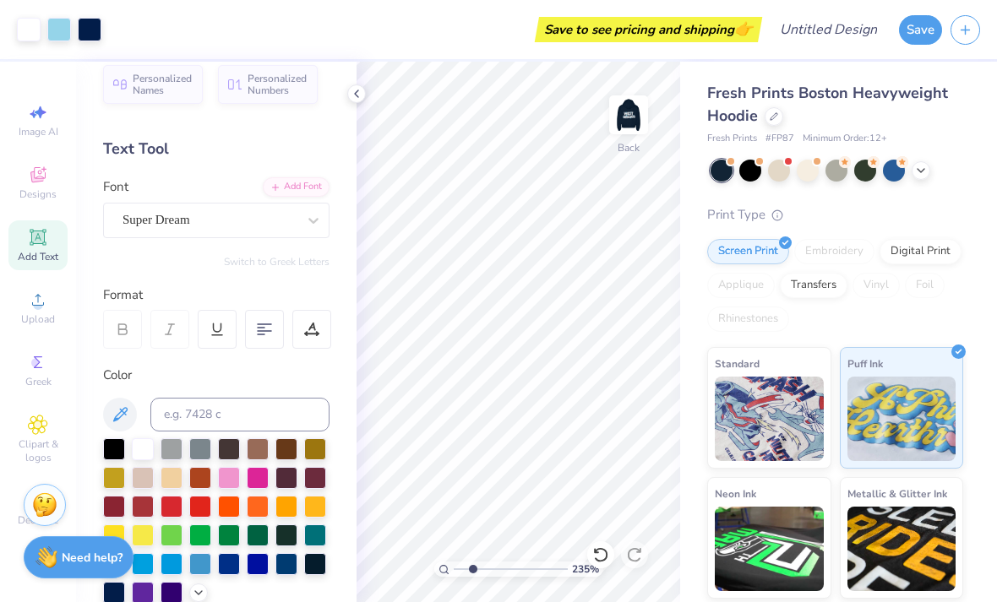
click at [345, 97] on div "Personalized Names Personalized Numbers Text Tool Add Font Font Super Dream Swi…" at bounding box center [216, 332] width 280 height 541
click at [347, 105] on div "Personalized Names Personalized Numbers Text Tool Add Font Font Super Dream Swi…" at bounding box center [216, 332] width 280 height 541
click at [355, 91] on icon at bounding box center [357, 94] width 14 height 14
type input "1.84122025894282"
type input "6.36"
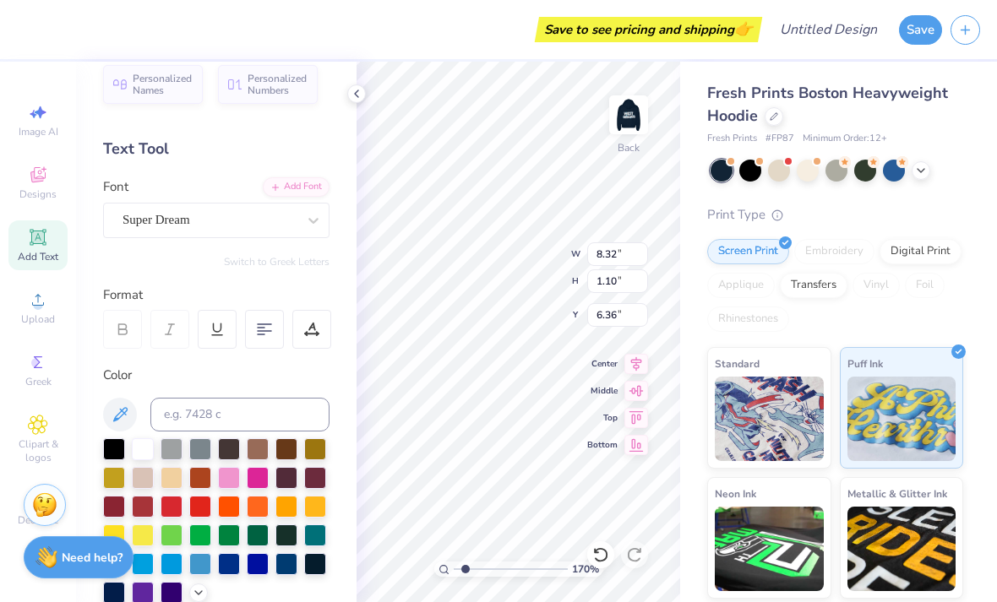
type input "1.69681096675109"
type input "7.17"
type input "1.69681096675109"
type input "3.69"
type input "0.49"
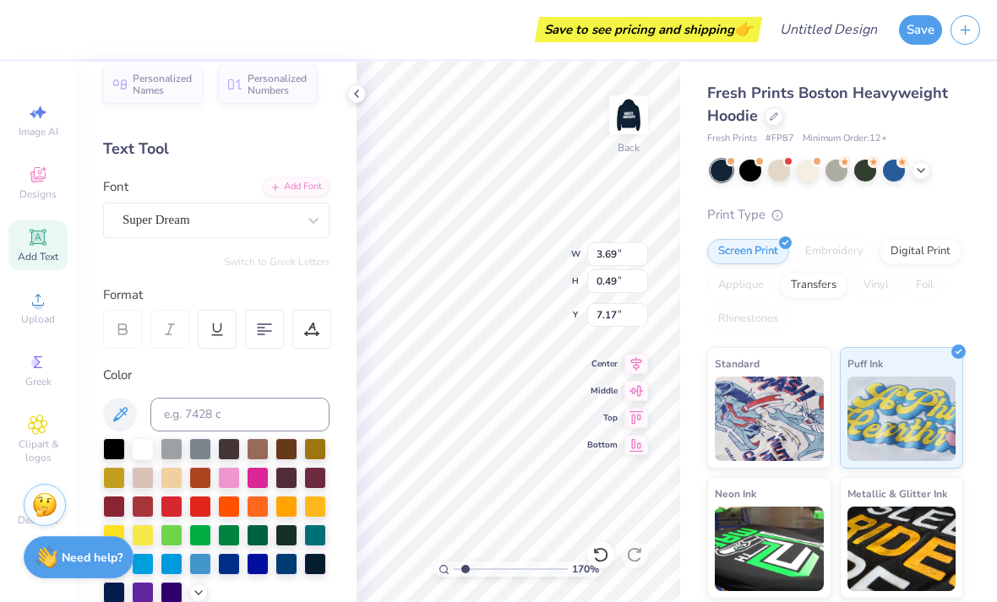
type input "1.69681096675109"
type input "6.26"
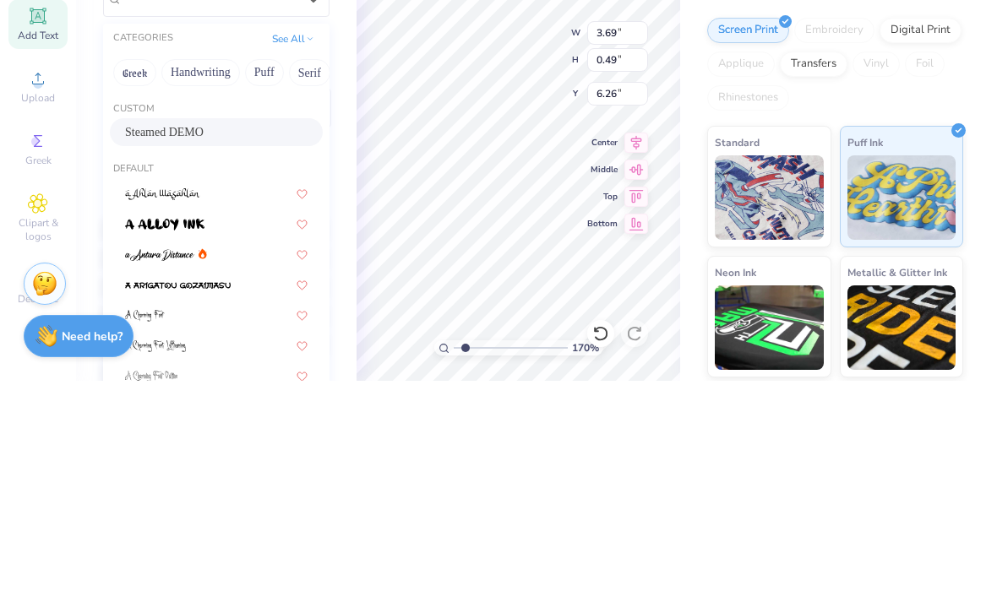
click at [229, 345] on div "Steamed DEMO" at bounding box center [216, 354] width 182 height 18
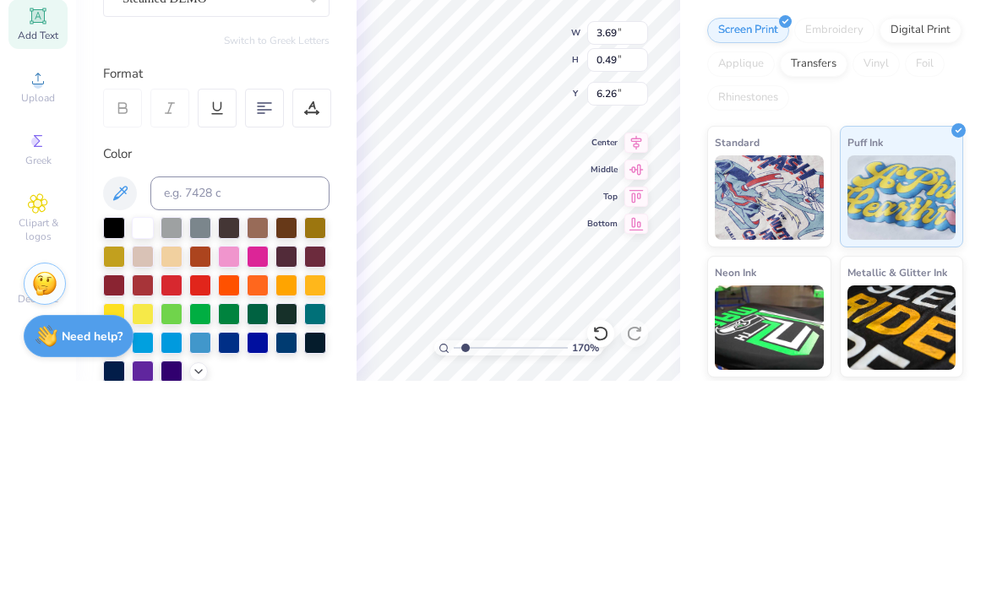
type input "1.69681096675109"
type input "3.10"
type input "0.48"
type input "6.27"
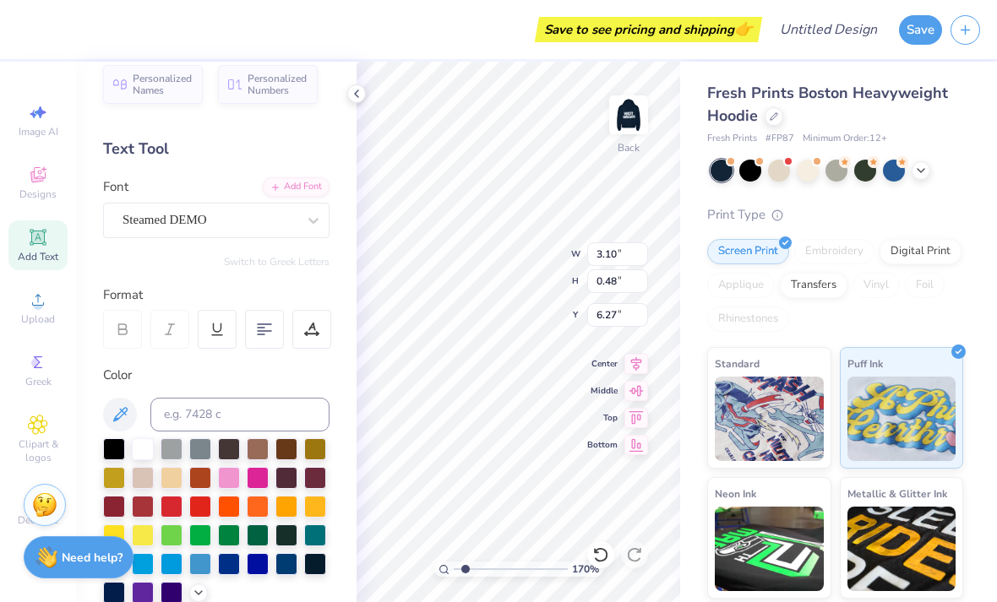
scroll to position [1, 3]
click at [36, 247] on icon at bounding box center [38, 237] width 20 height 20
type input "1.69681096675109"
type input "8.80"
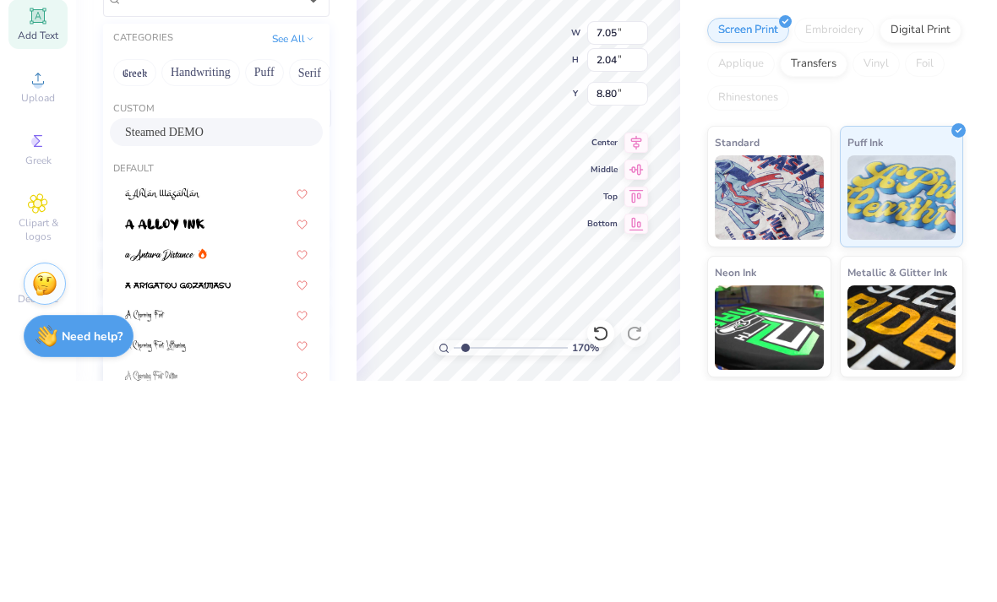
click at [147, 345] on span "Steamed DEMO" at bounding box center [164, 354] width 79 height 18
type input "1.69681096675109"
type input "5.64"
type input "2.06"
type input "8.79"
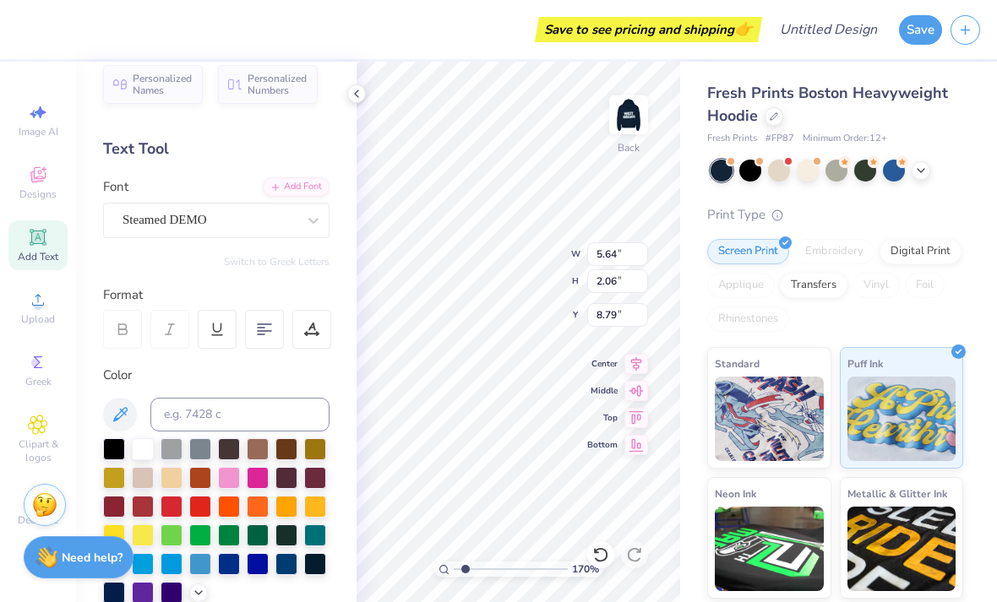
type input "1.69681096675109"
type input "1.84"
type input "0.67"
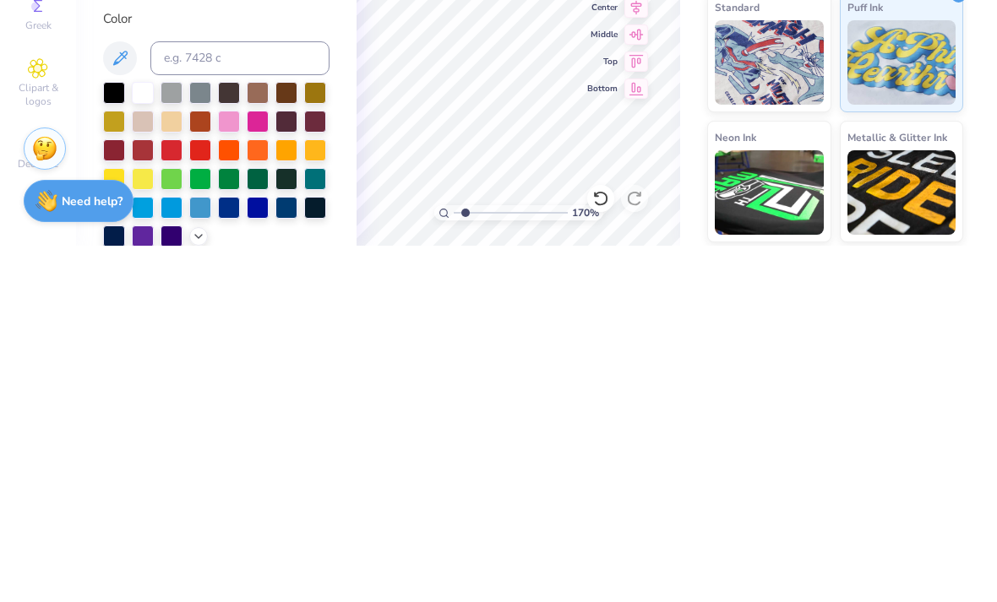
scroll to position [1, 2]
click at [402, 36] on div "Save to see pricing and shipping 👉" at bounding box center [391, 29] width 732 height 59
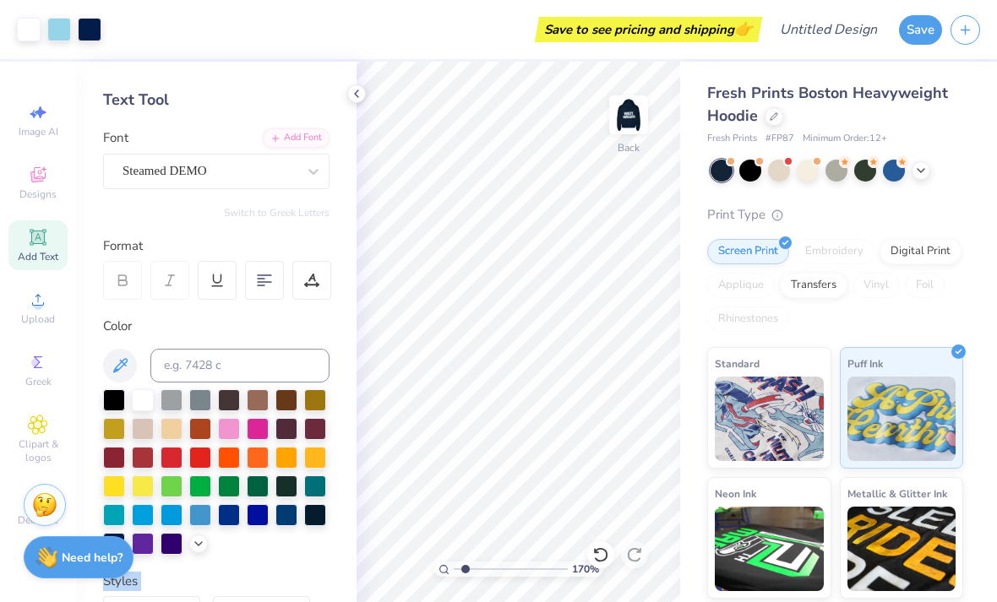
scroll to position [83, 0]
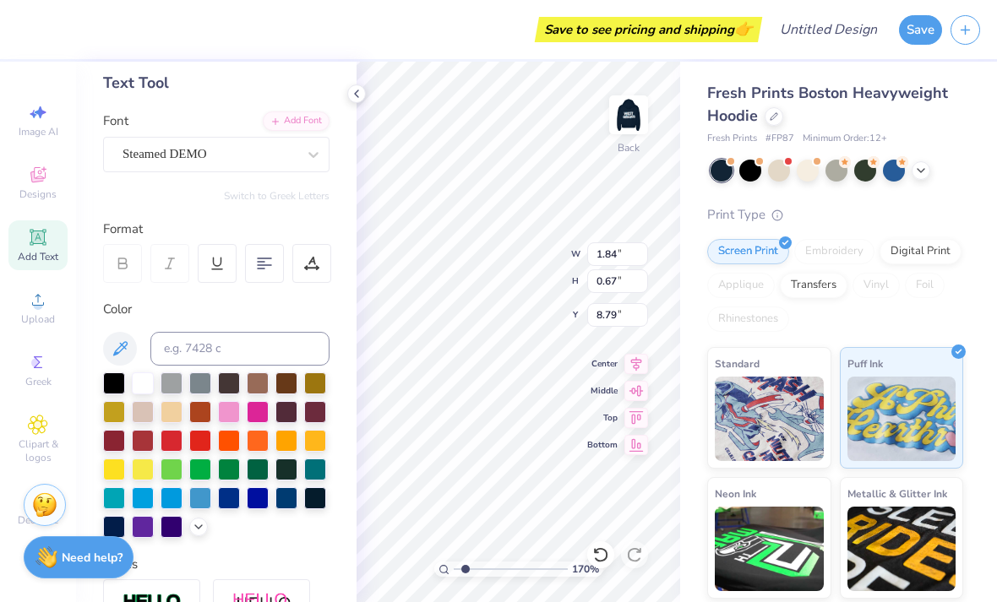
type input "1.69681096675109"
type textarea "XT"
type input "3.08791304593525"
type textarea "EST 201"
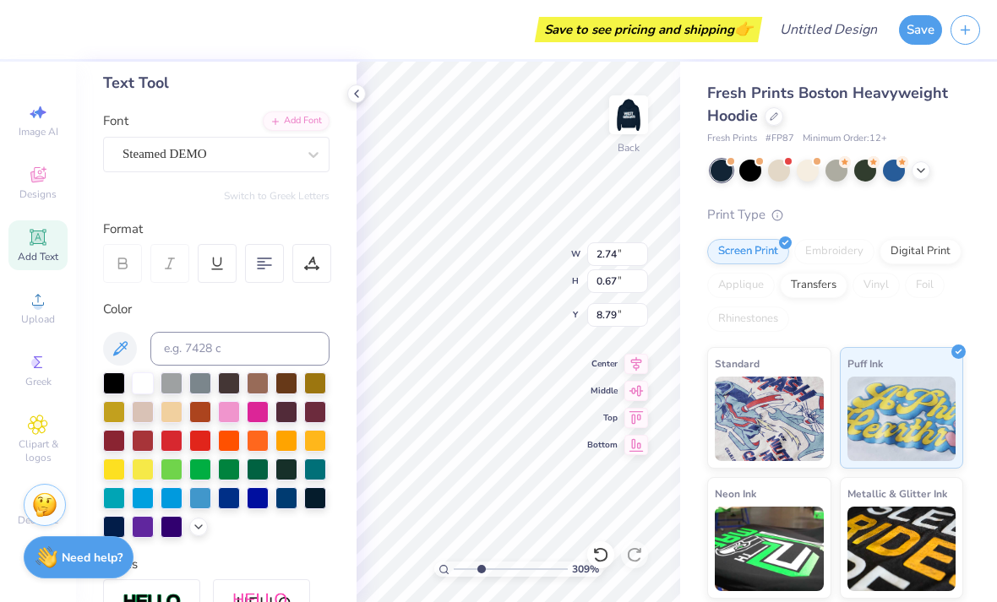
scroll to position [0, 1]
type input "3.08791304593525"
type input "6.89"
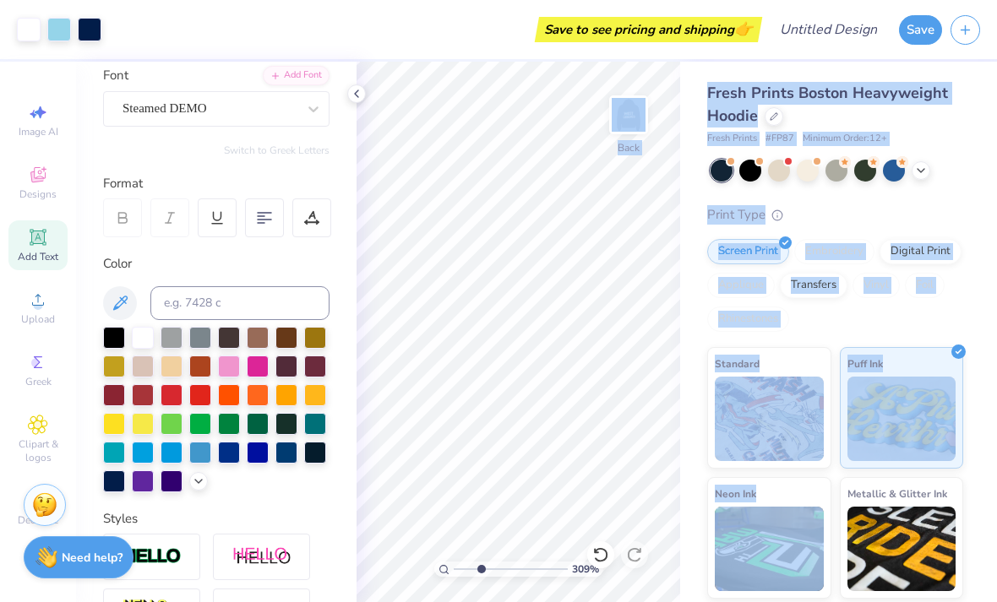
click at [975, 117] on div "Fresh Prints Boston Heavyweight Hoodie Fresh Prints # FP87 Minimum Order: 12 + …" at bounding box center [838, 395] width 317 height 667
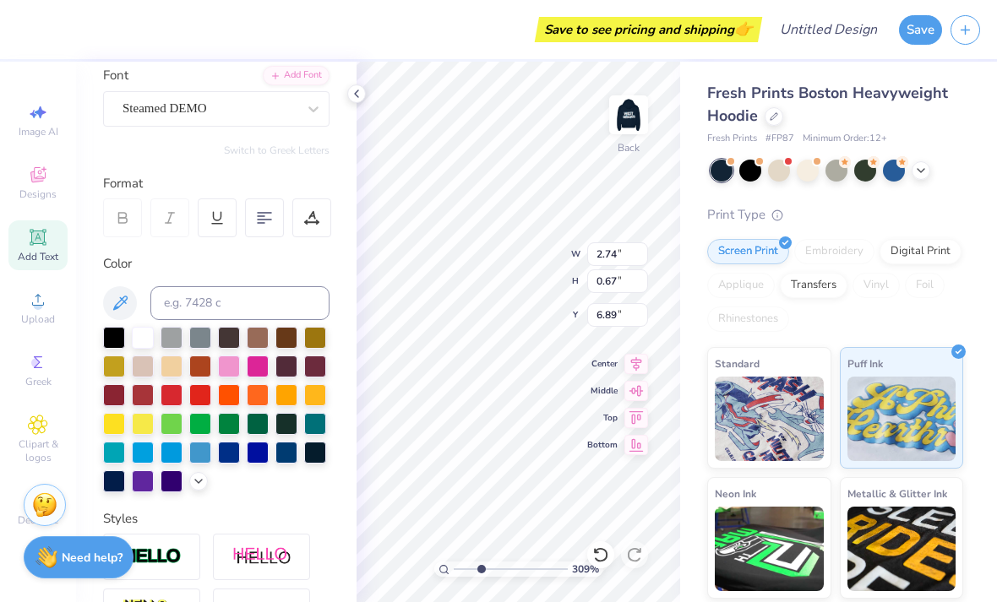
scroll to position [0, 3]
type input "3.08791304593525"
type textarea "EST"
type input "3.08791304593525"
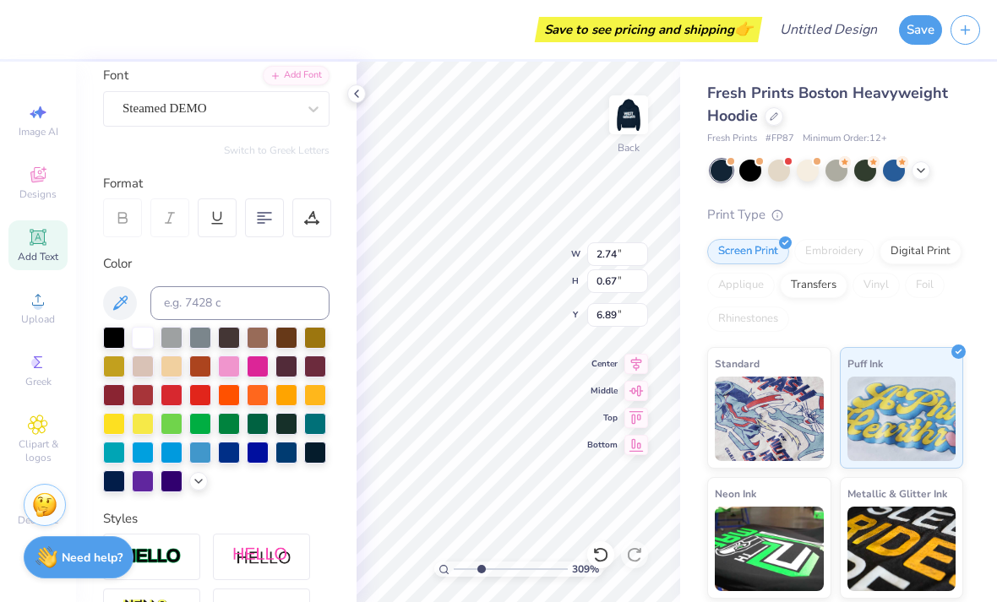
type input "3.10"
type input "0.48"
type input "6.27"
type input "2.09290961073637"
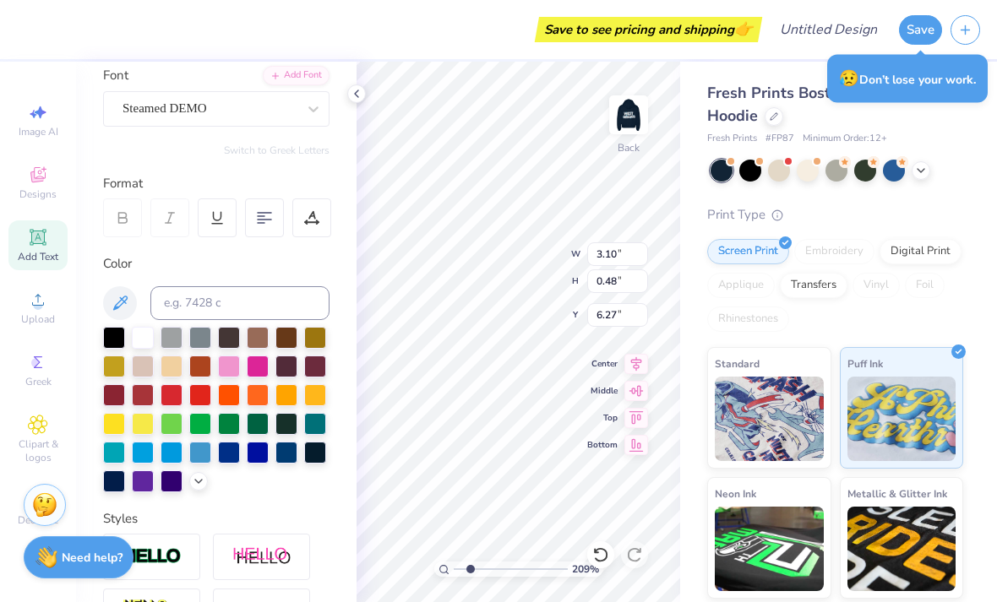
scroll to position [0, 4]
type input "4.32"
type input "1.53"
type input "3.01"
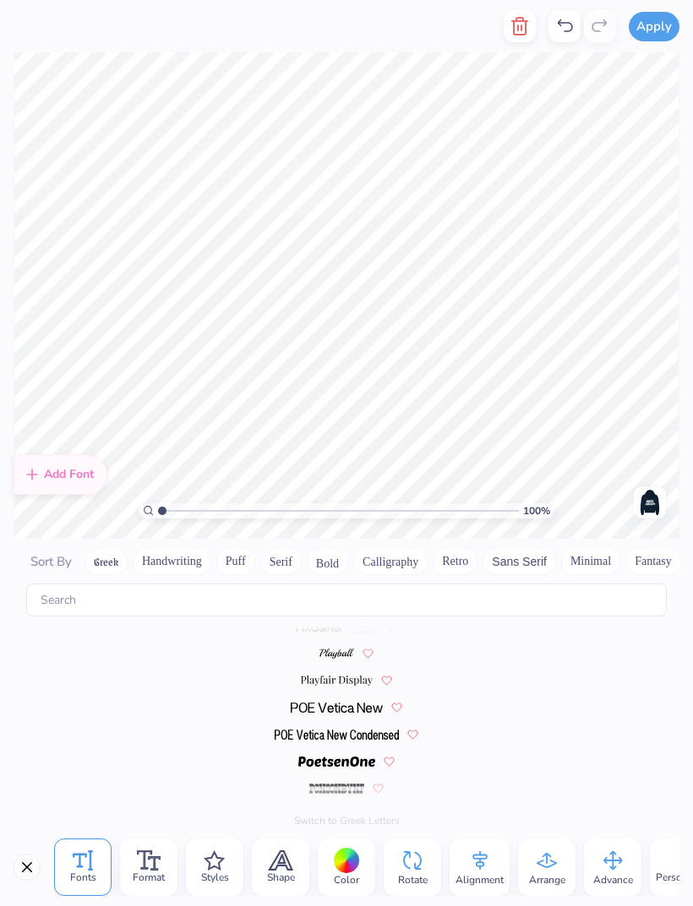
scroll to position [7311, 0]
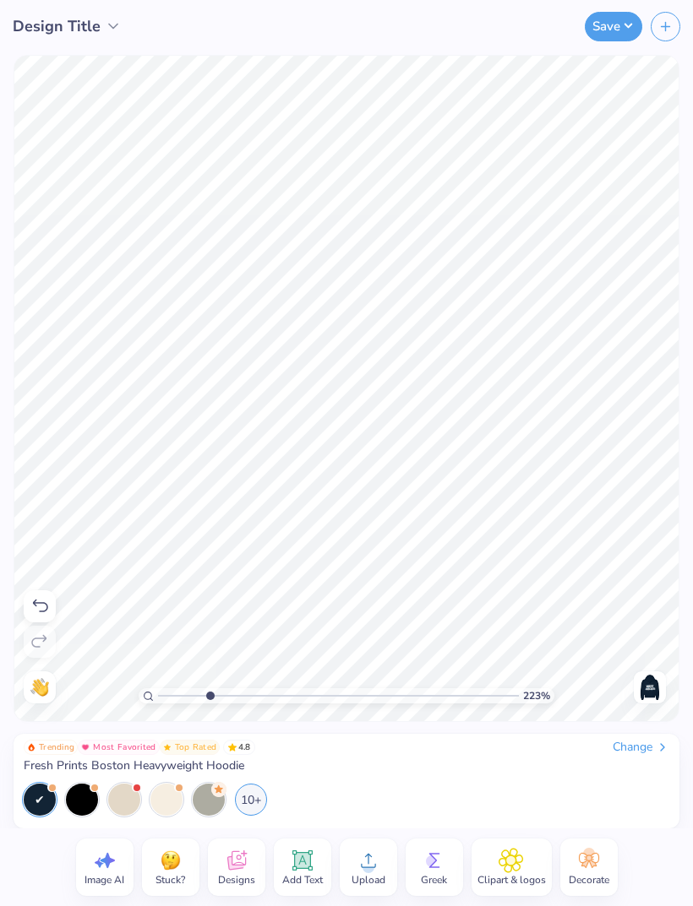
type input "2.23262746649224"
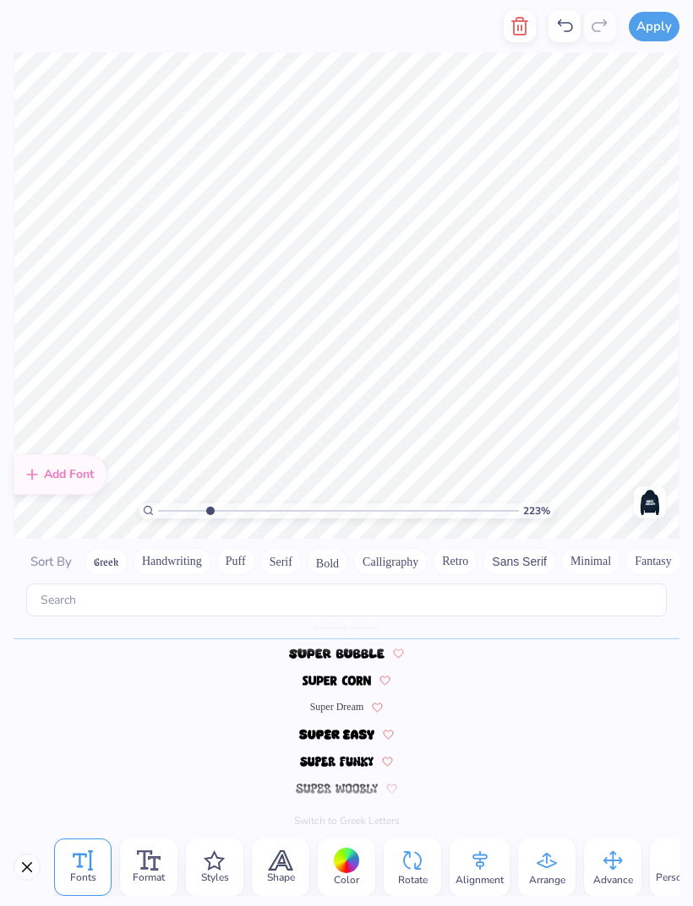
scroll to position [0, 6]
type textarea "GIRLS SWIM CO-OP"
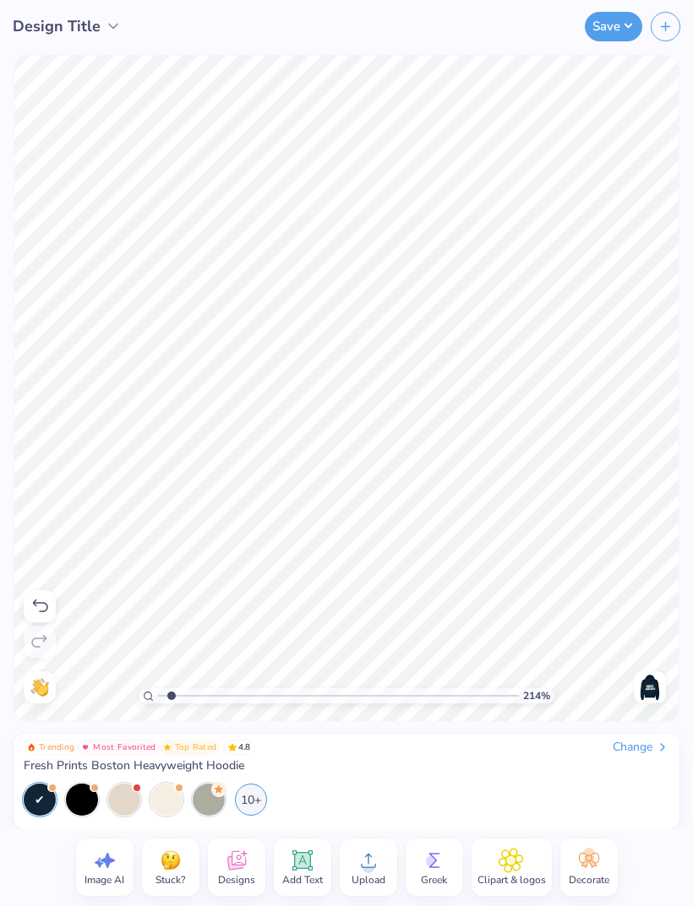
type input "1"
click at [651, 601] on img at bounding box center [649, 687] width 27 height 27
click at [299, 601] on icon at bounding box center [301, 860] width 20 height 20
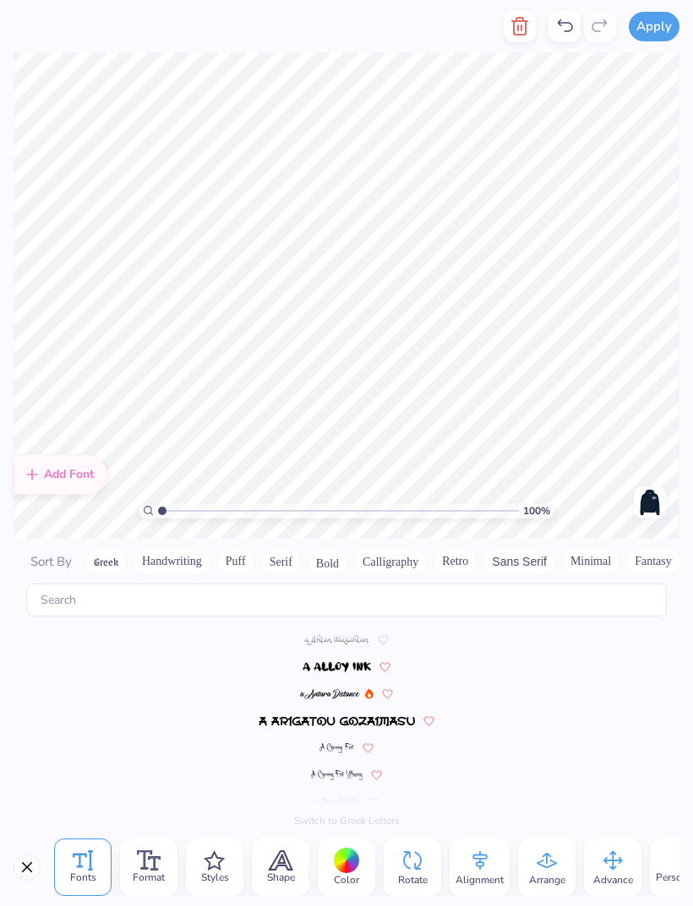
scroll to position [7392, 0]
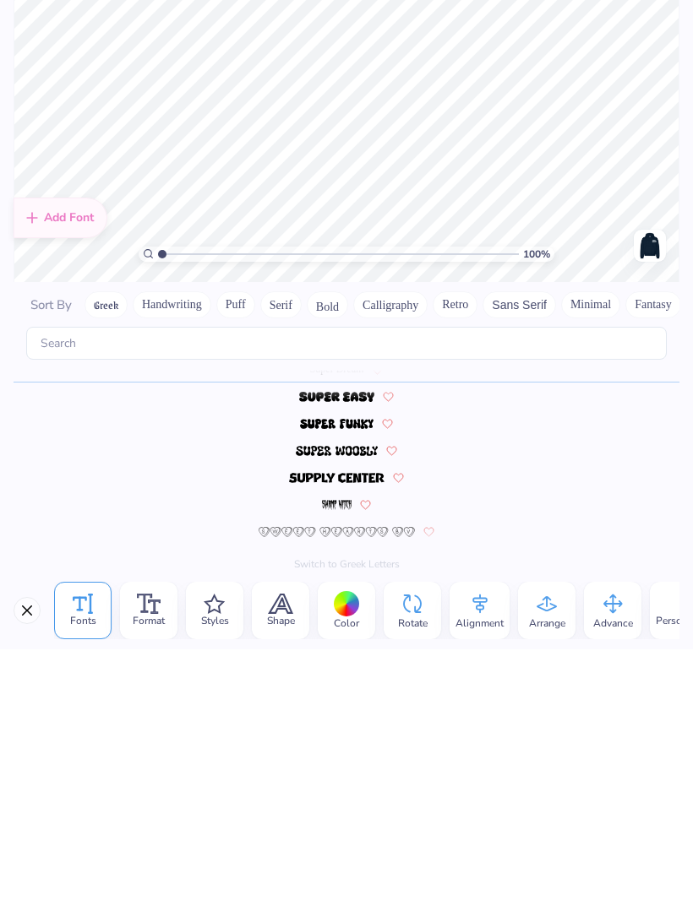
type textarea "TXT"
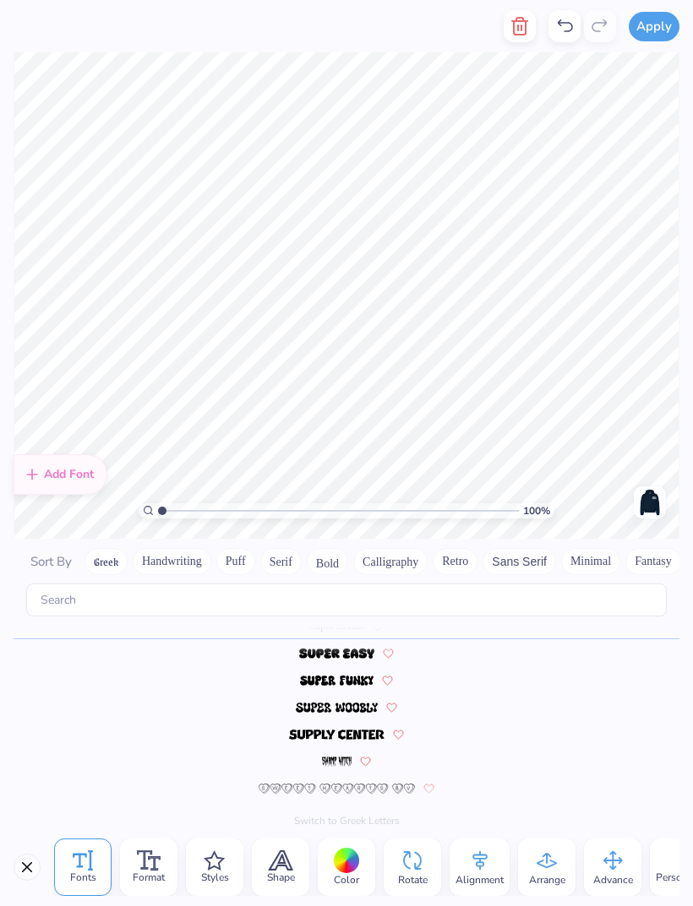
scroll to position [0, 8]
type textarea "GIRLS SWIM CO-OP"
click at [561, 601] on div "Super Dream" at bounding box center [347, 625] width 666 height 27
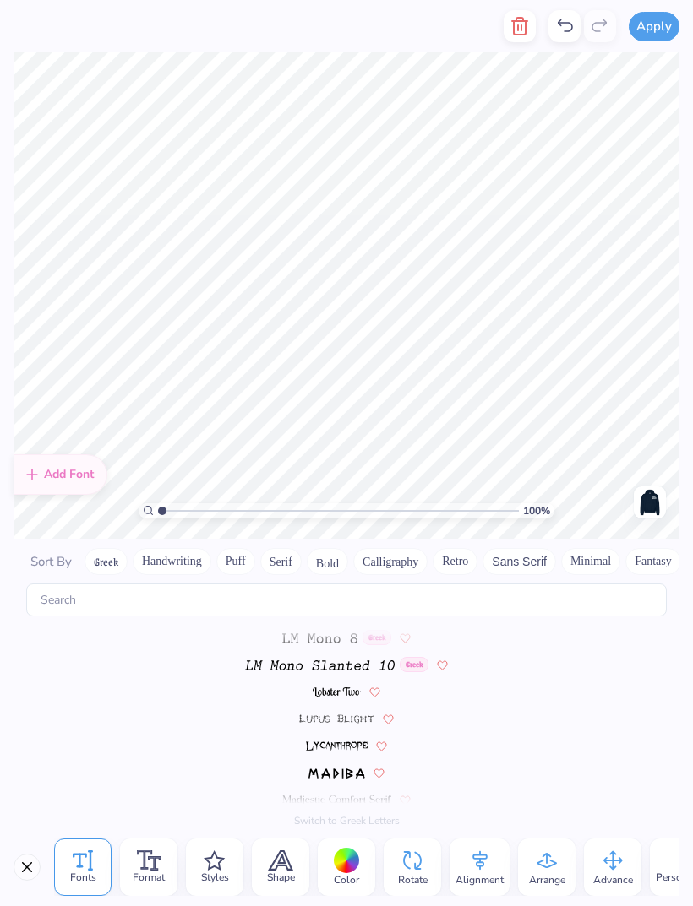
click at [442, 556] on button "Retro" at bounding box center [454, 561] width 45 height 27
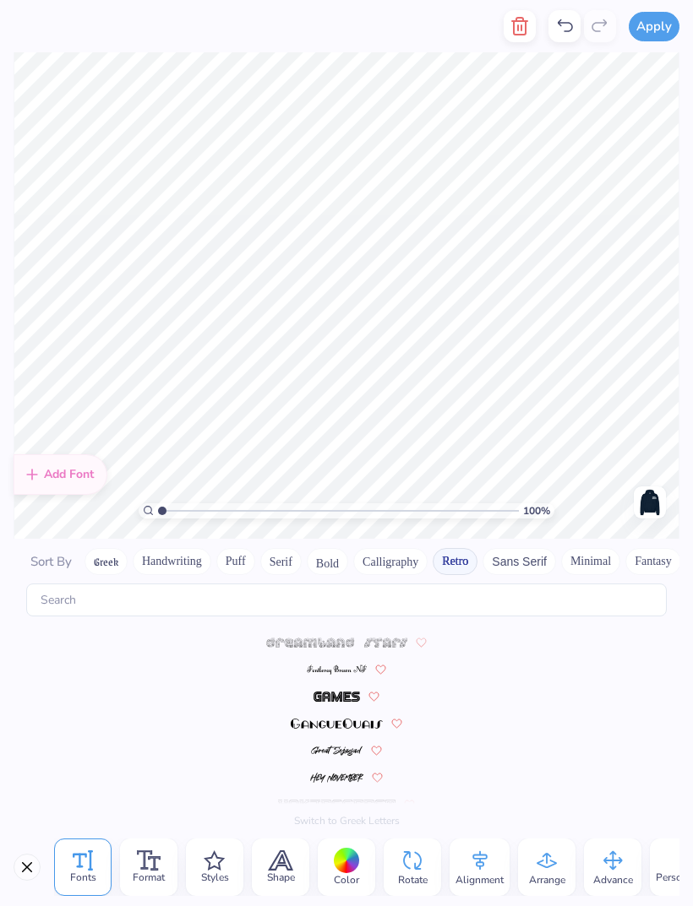
scroll to position [888, 0]
click at [61, 553] on span "Sort By" at bounding box center [50, 561] width 41 height 17
click at [117, 548] on button "Greek" at bounding box center [105, 561] width 43 height 27
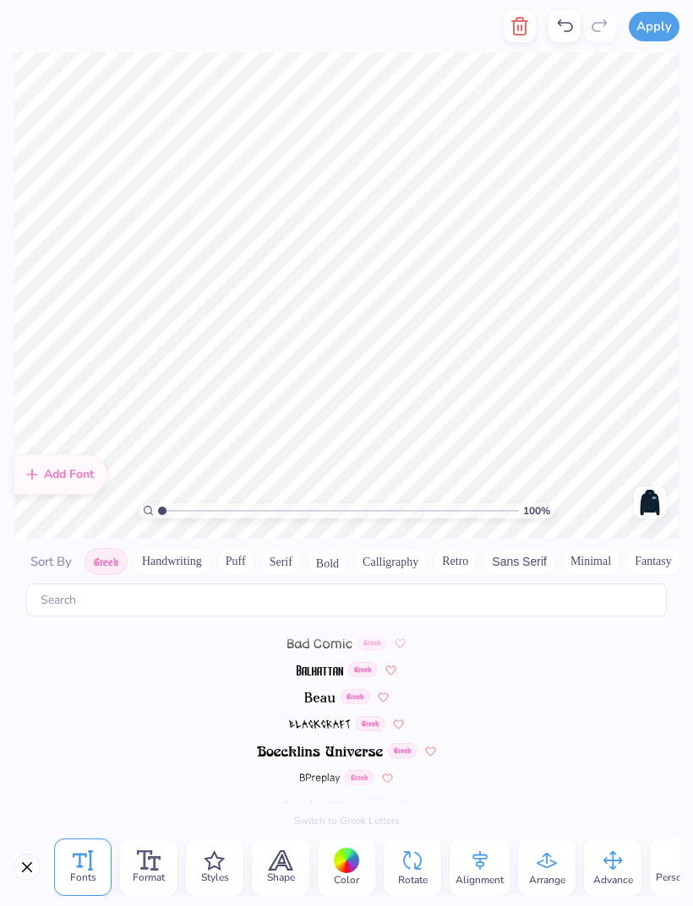
scroll to position [0, 0]
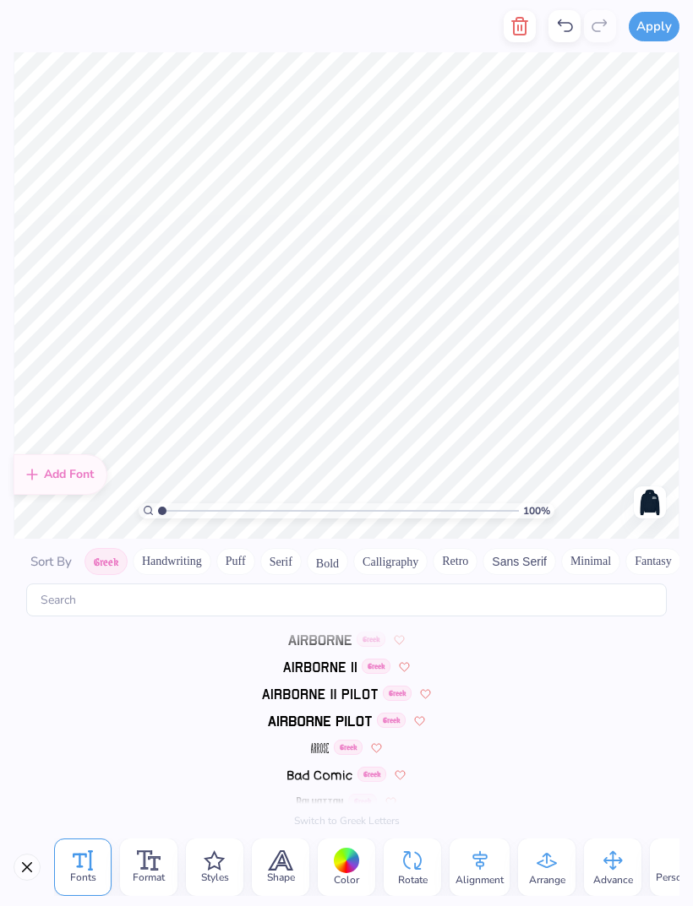
click at [166, 548] on button "Handwriting" at bounding box center [172, 561] width 79 height 27
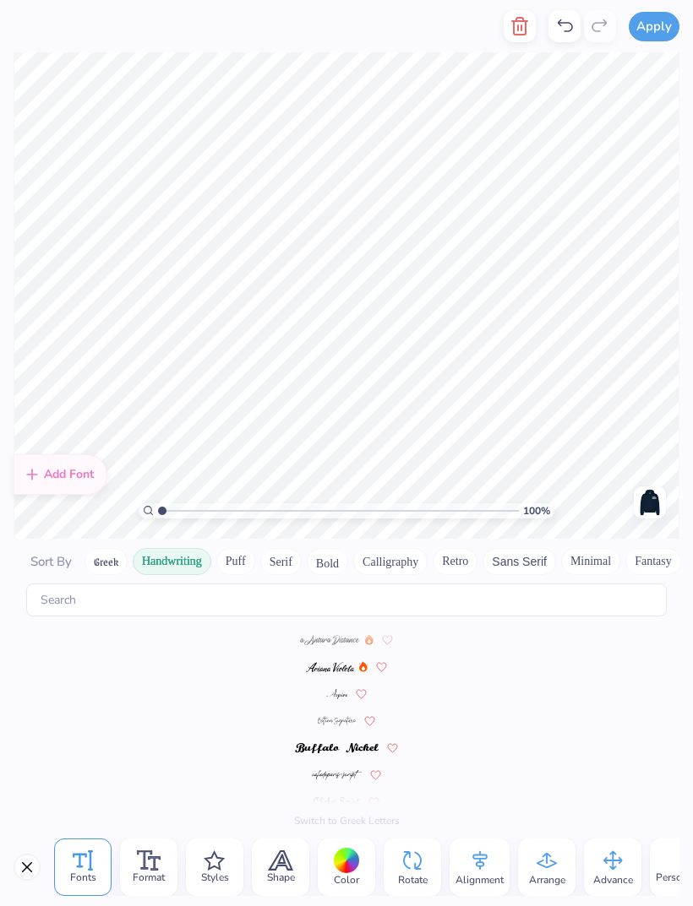
click at [236, 550] on button "Puff" at bounding box center [235, 561] width 39 height 27
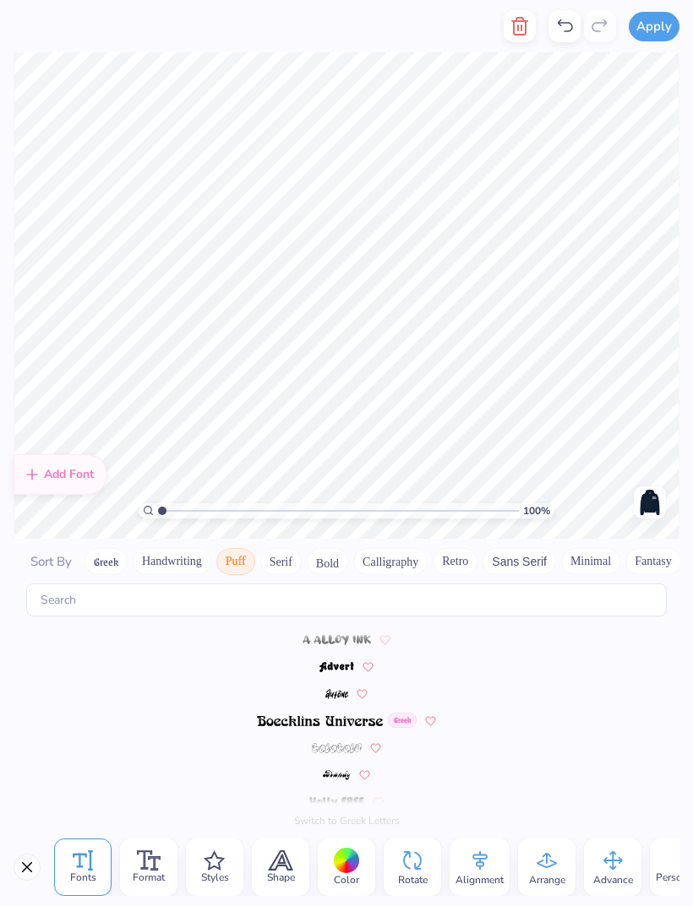
click at [288, 548] on button "Serif" at bounding box center [280, 561] width 41 height 27
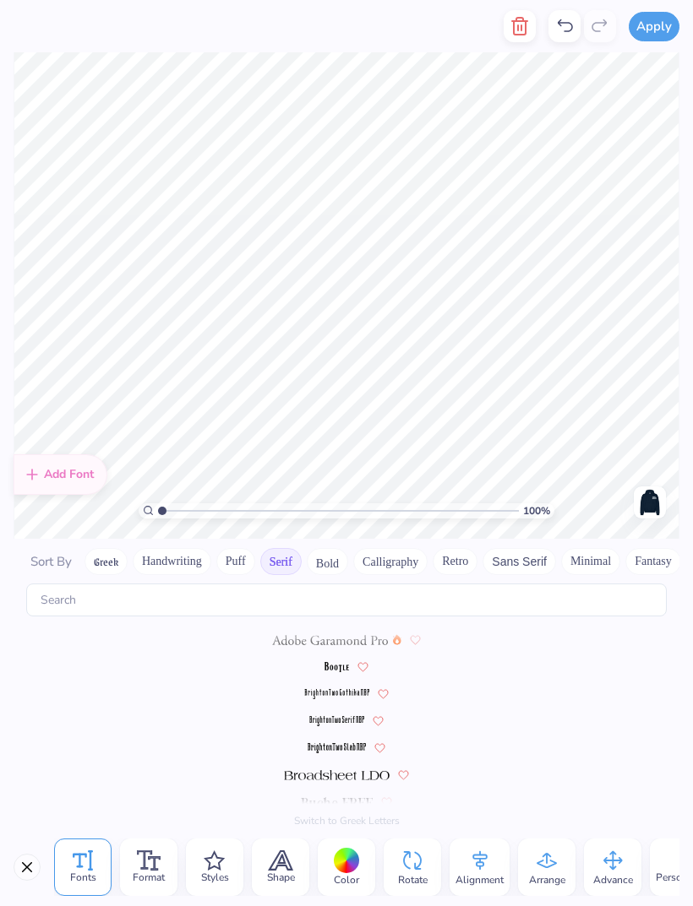
click at [329, 548] on button "Bold" at bounding box center [327, 561] width 41 height 27
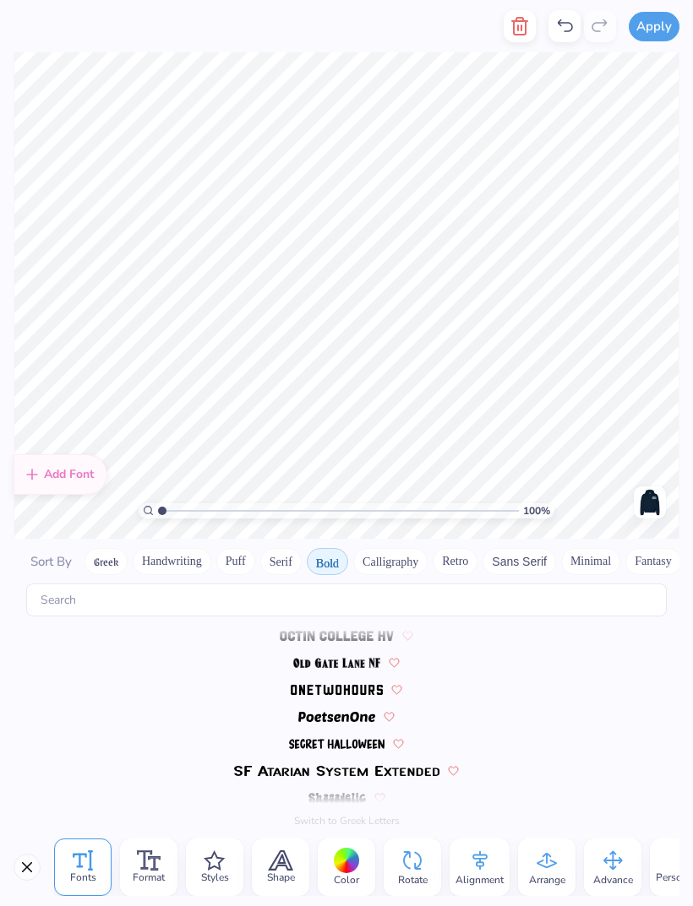
scroll to position [1591, 0]
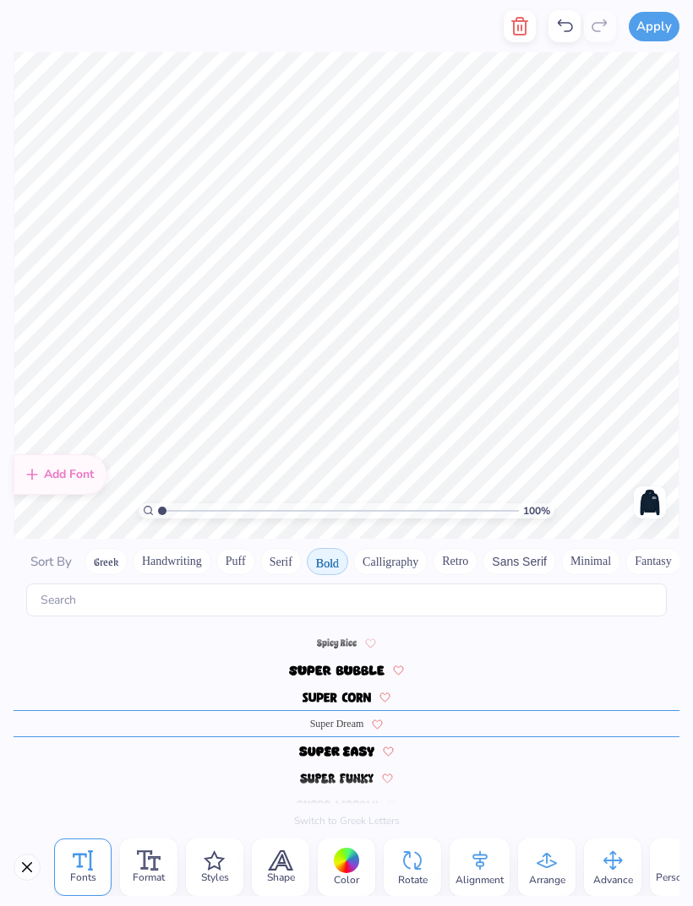
click at [391, 548] on button "Calligraphy" at bounding box center [390, 561] width 74 height 27
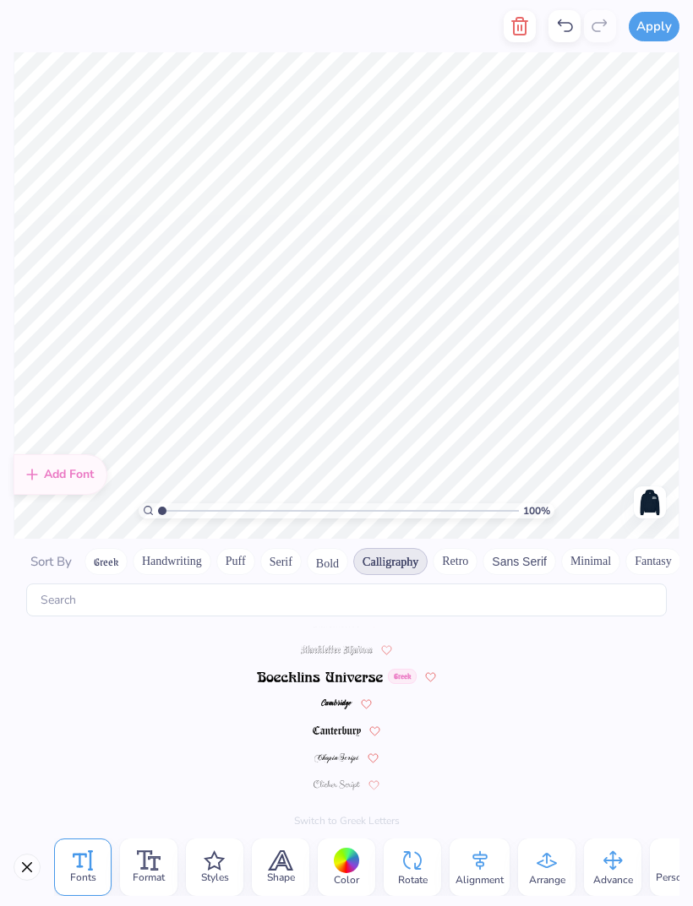
scroll to position [0, 0]
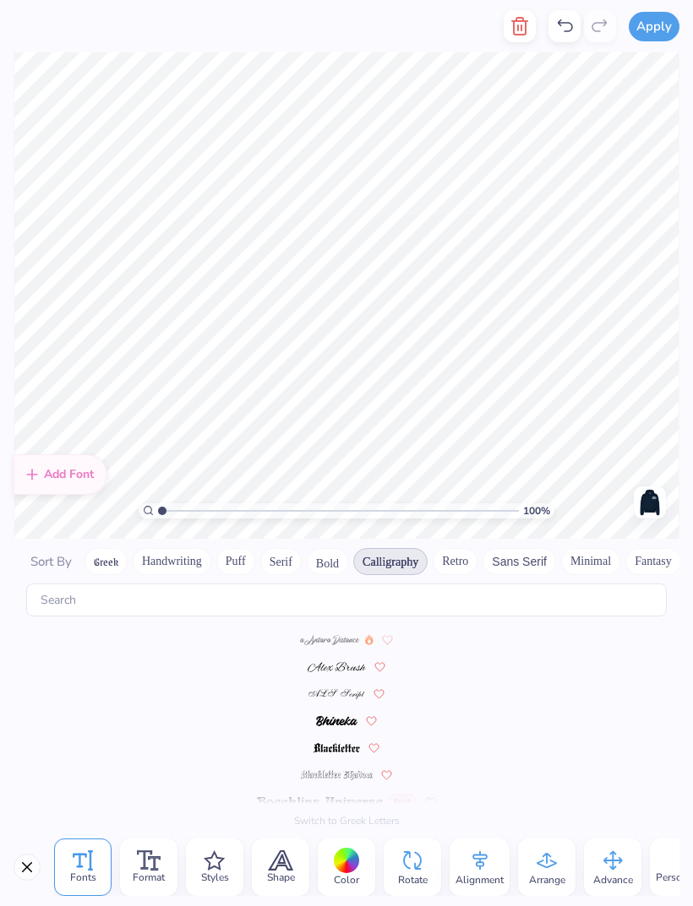
click at [337, 548] on button "Bold" at bounding box center [327, 561] width 41 height 27
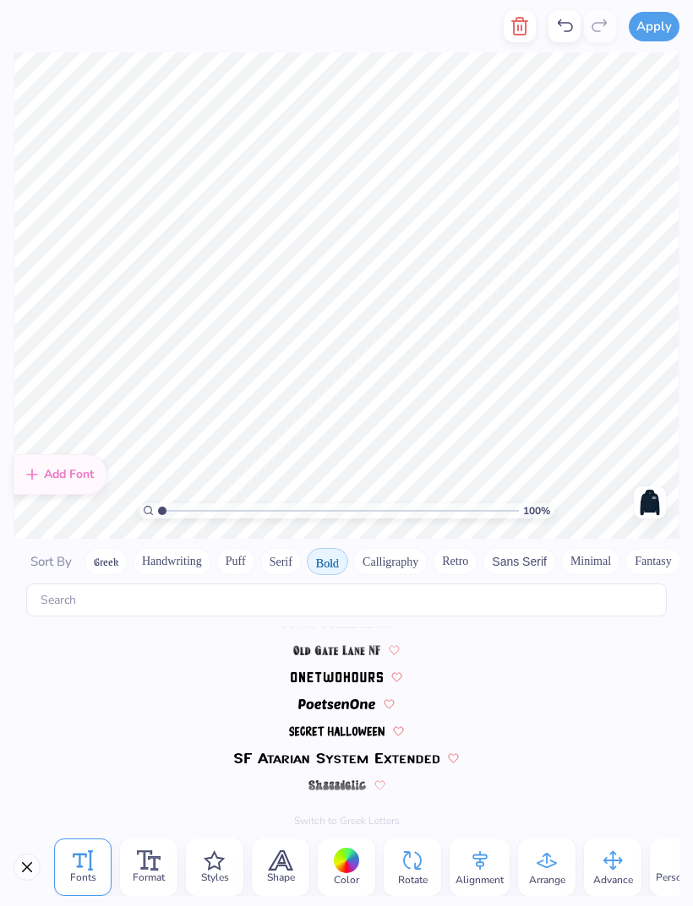
scroll to position [1591, 0]
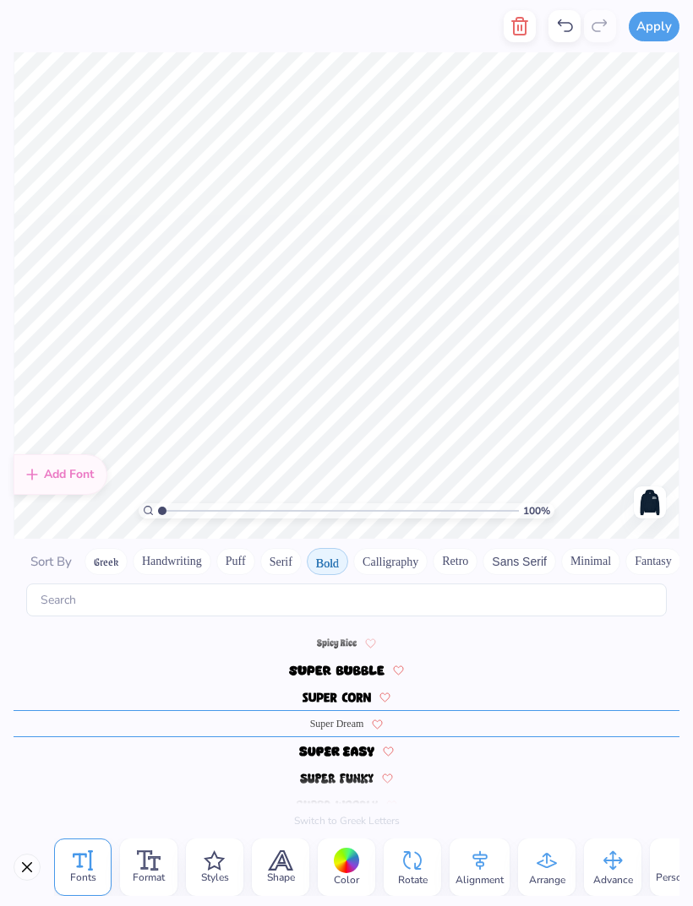
click at [411, 548] on button "Calligraphy" at bounding box center [390, 561] width 74 height 27
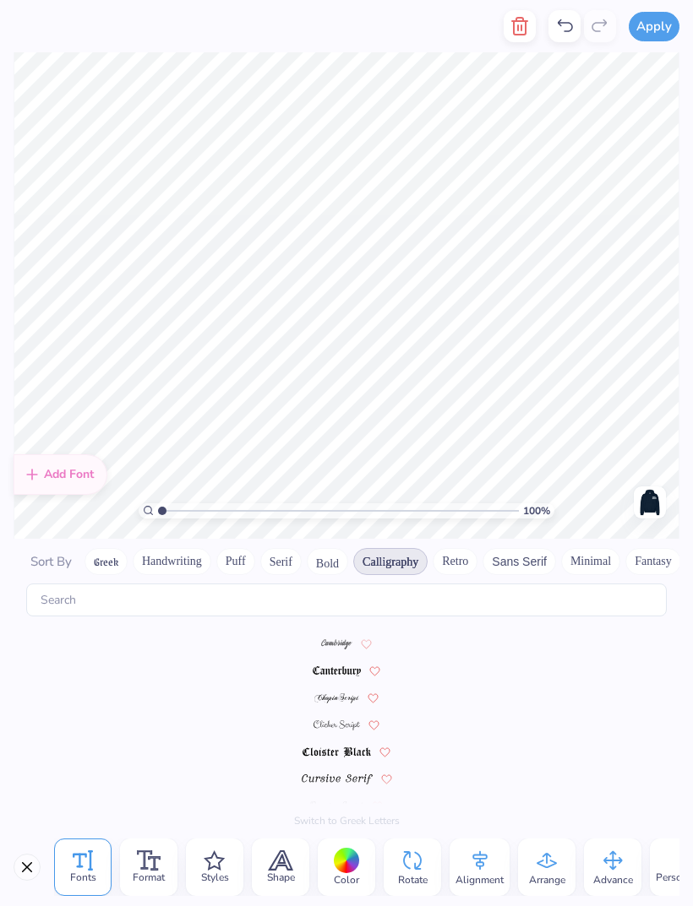
scroll to position [0, 0]
click at [452, 554] on button "Retro" at bounding box center [454, 561] width 45 height 27
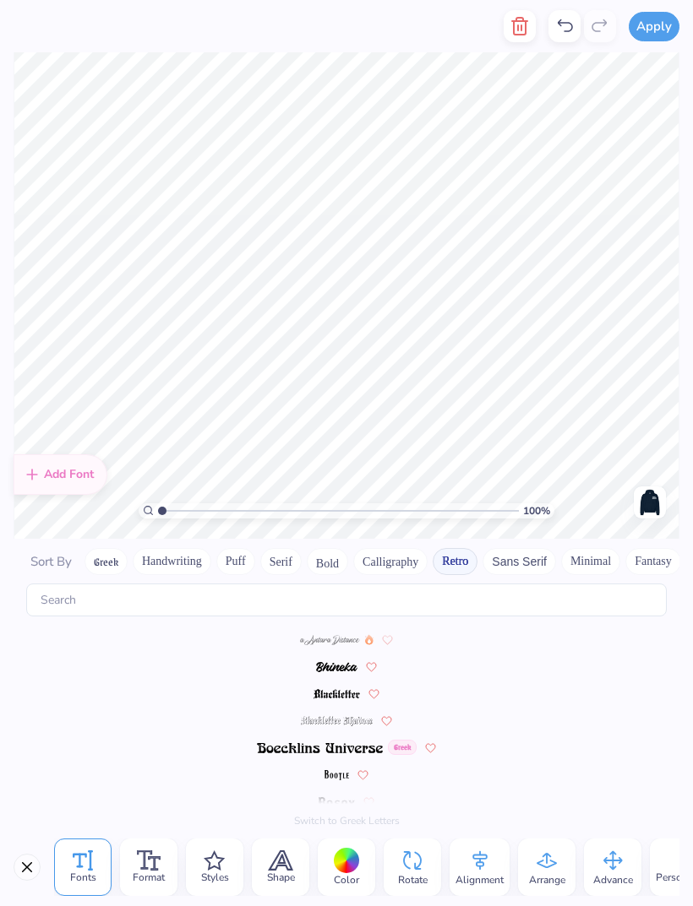
click at [513, 548] on button "Sans Serif" at bounding box center [518, 561] width 73 height 27
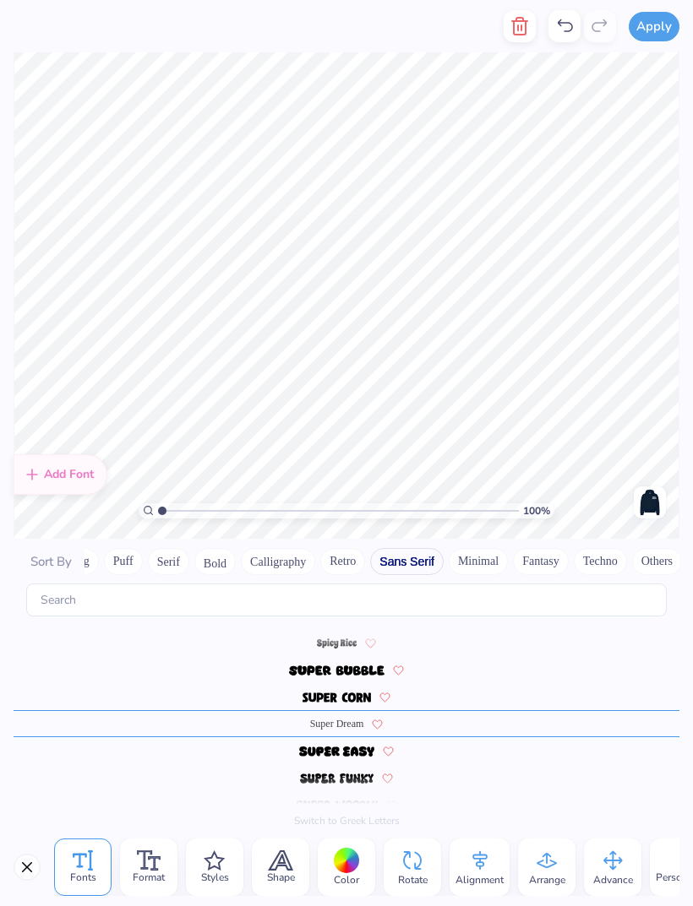
scroll to position [0, 122]
click at [338, 601] on span "Super Dream" at bounding box center [337, 723] width 54 height 15
click at [637, 548] on button "Others" at bounding box center [647, 561] width 50 height 27
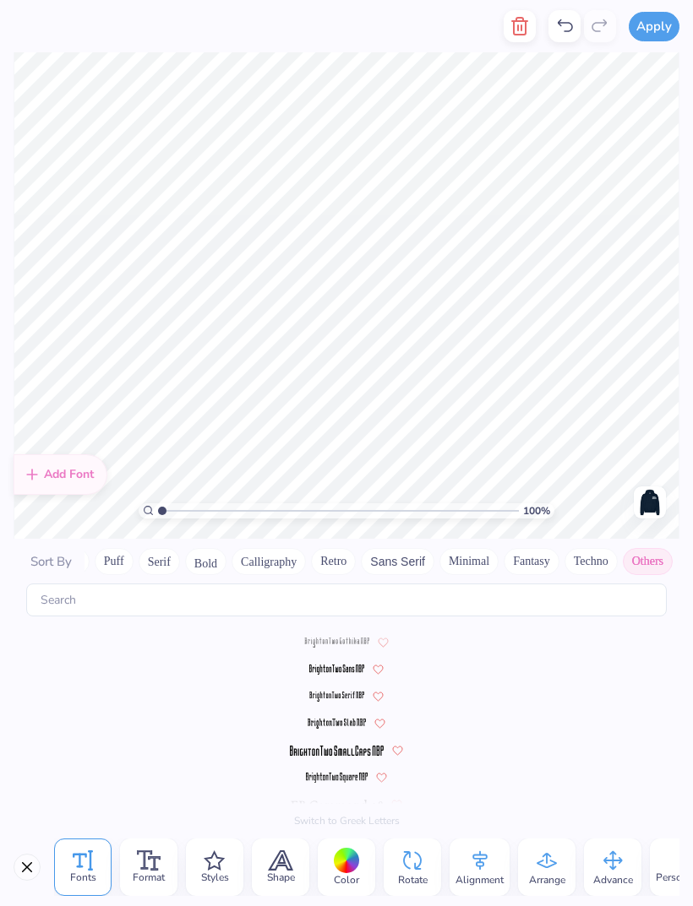
scroll to position [0, 0]
click at [96, 550] on button "Puff" at bounding box center [114, 561] width 39 height 27
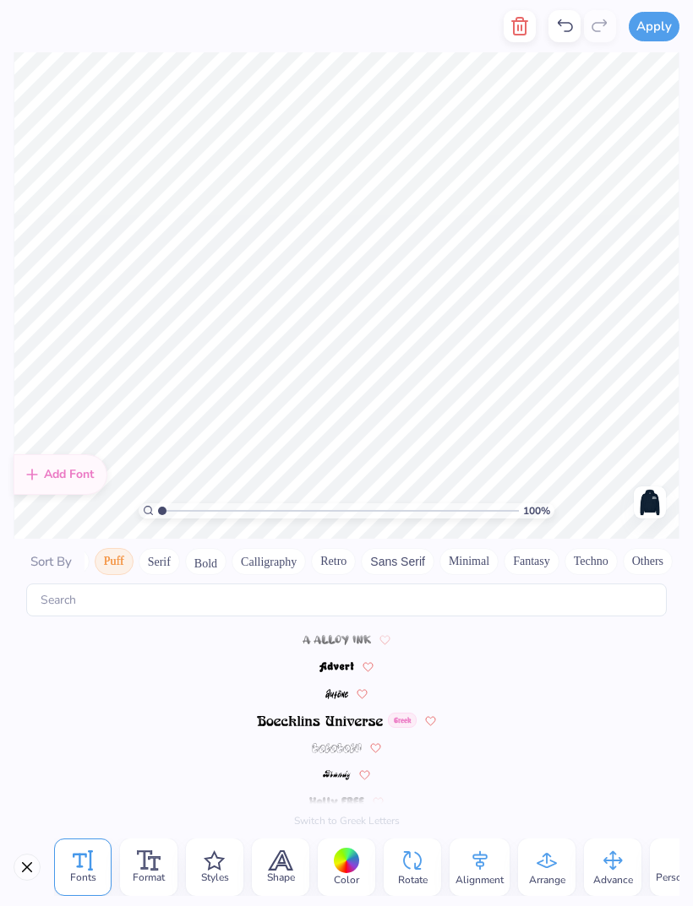
click at [39, 553] on span "Sort By" at bounding box center [50, 561] width 41 height 17
click at [87, 601] on span "Fonts" at bounding box center [83, 878] width 26 height 14
click at [15, 601] on button "Close" at bounding box center [27, 867] width 27 height 27
click at [118, 548] on button "Greek" at bounding box center [105, 561] width 43 height 27
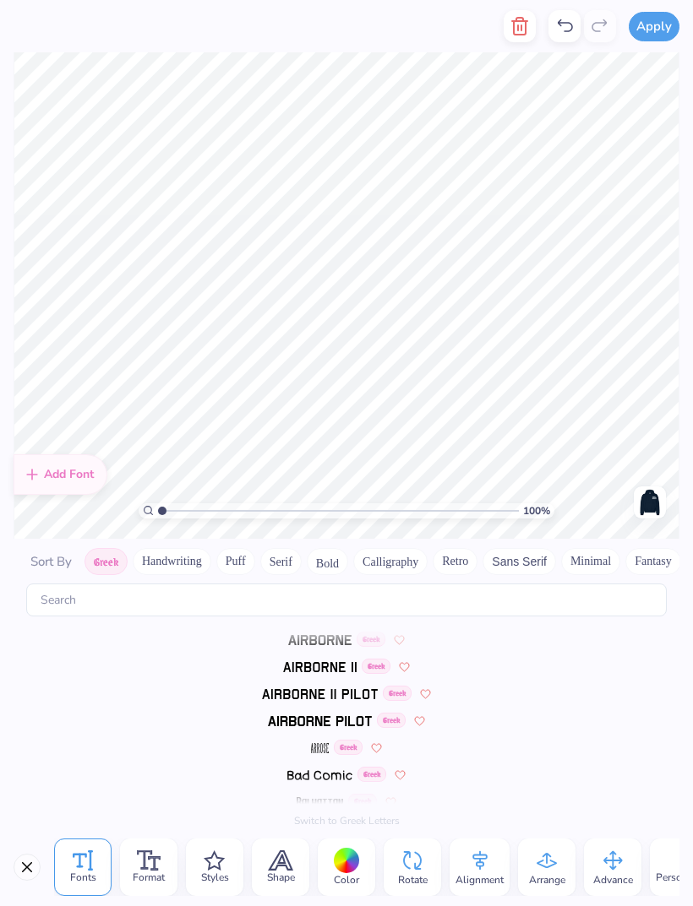
click at [169, 555] on button "Handwriting" at bounding box center [172, 561] width 79 height 27
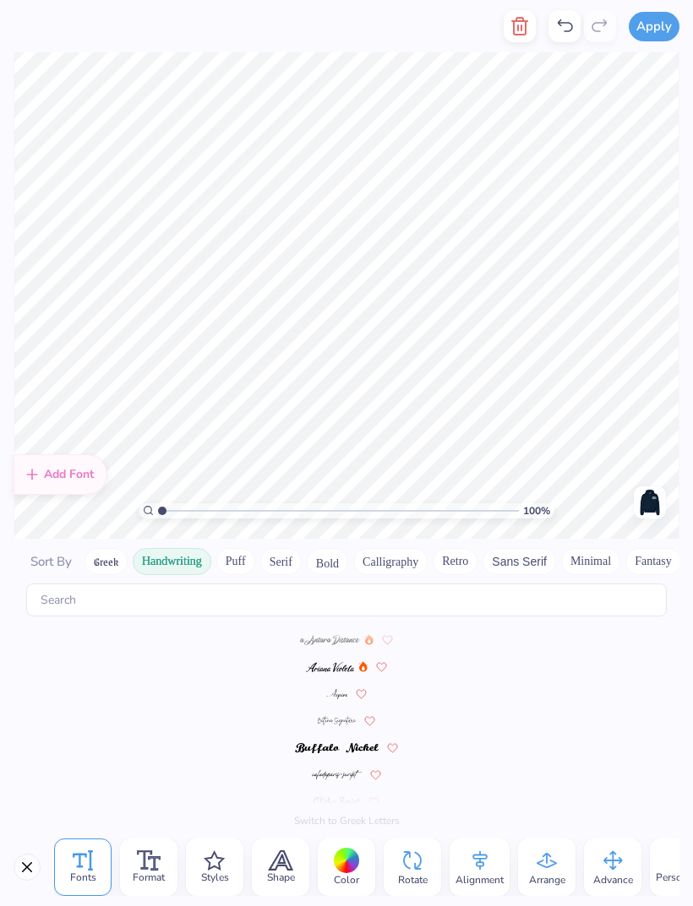
click at [247, 557] on button "Puff" at bounding box center [235, 561] width 39 height 27
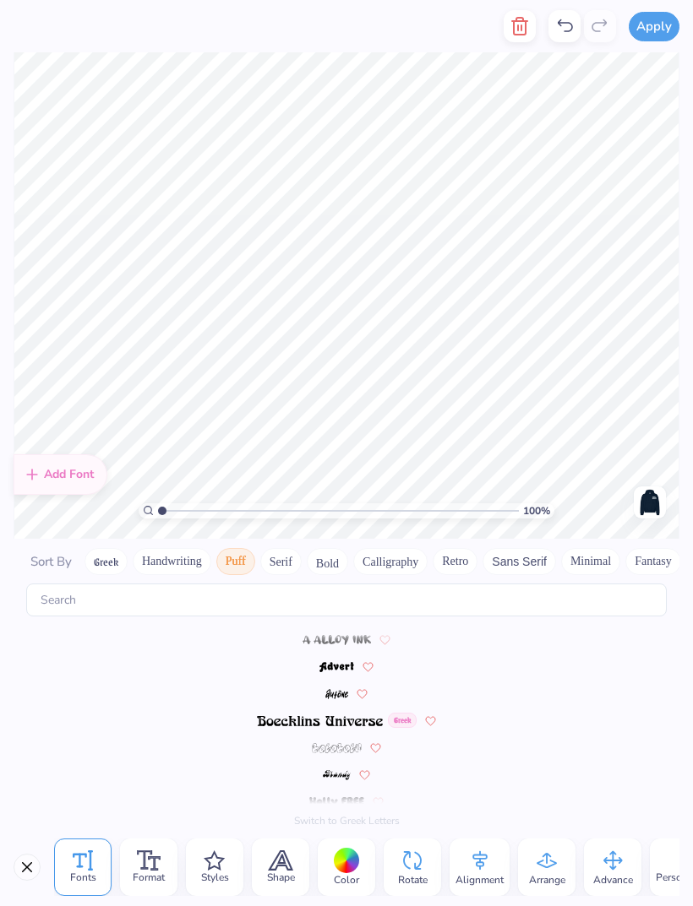
click at [314, 548] on button "Bold" at bounding box center [327, 561] width 41 height 27
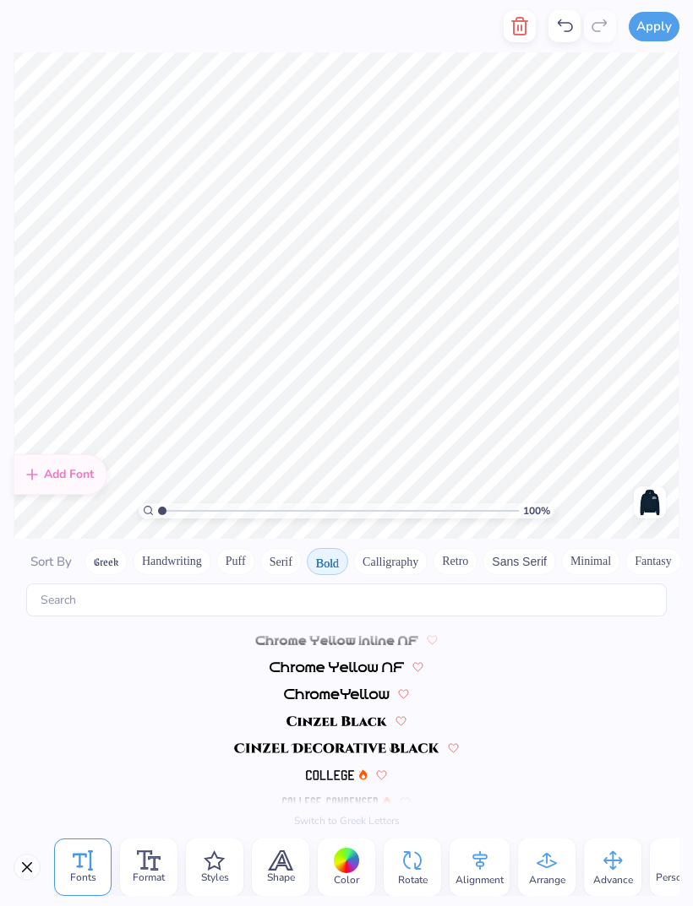
click at [288, 548] on button "Serif" at bounding box center [280, 561] width 41 height 27
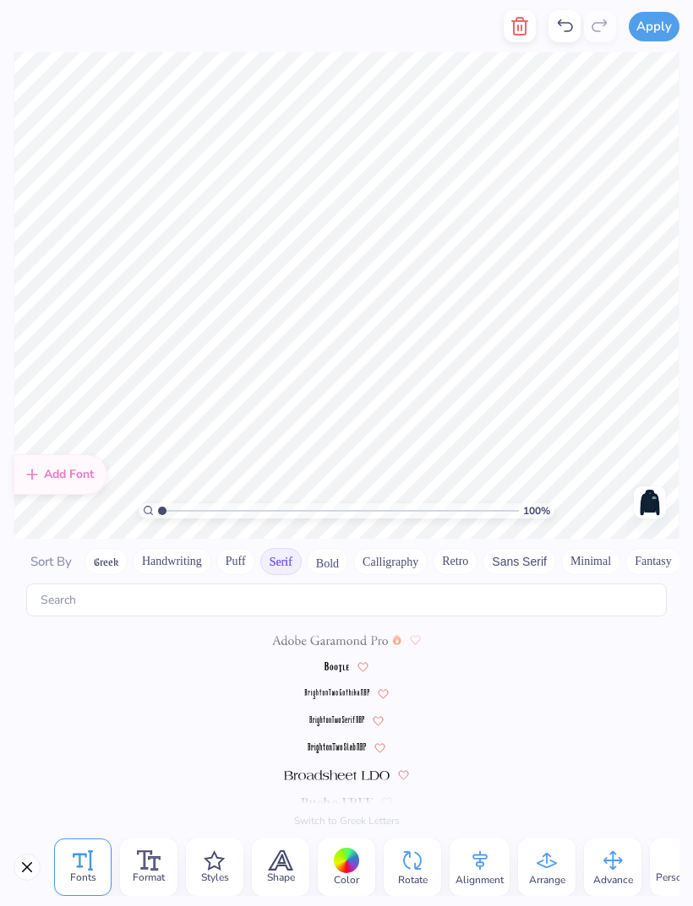
click at [393, 548] on button "Calligraphy" at bounding box center [390, 561] width 74 height 27
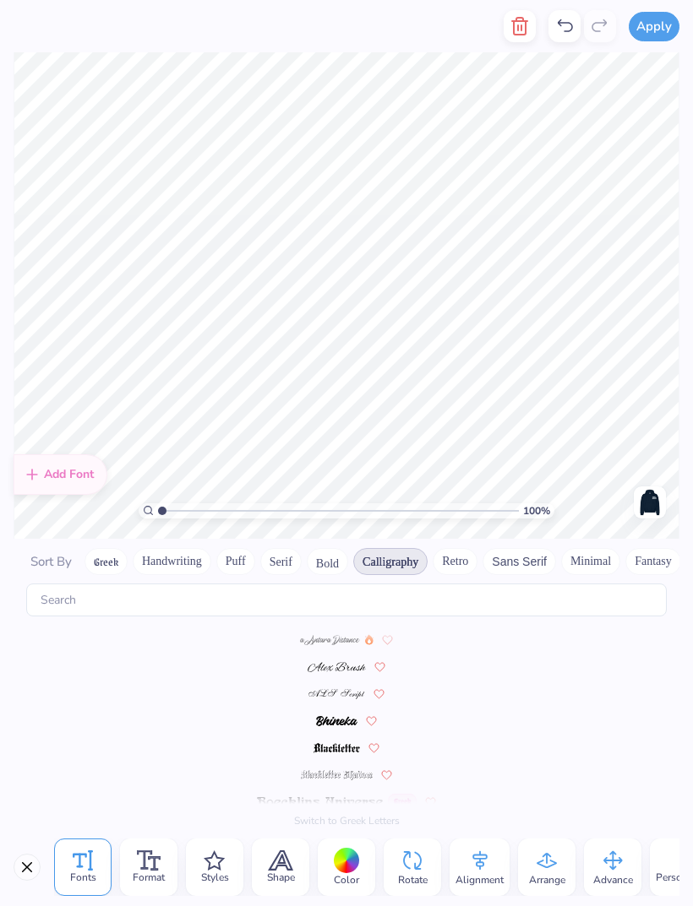
click at [449, 548] on button "Retro" at bounding box center [454, 561] width 45 height 27
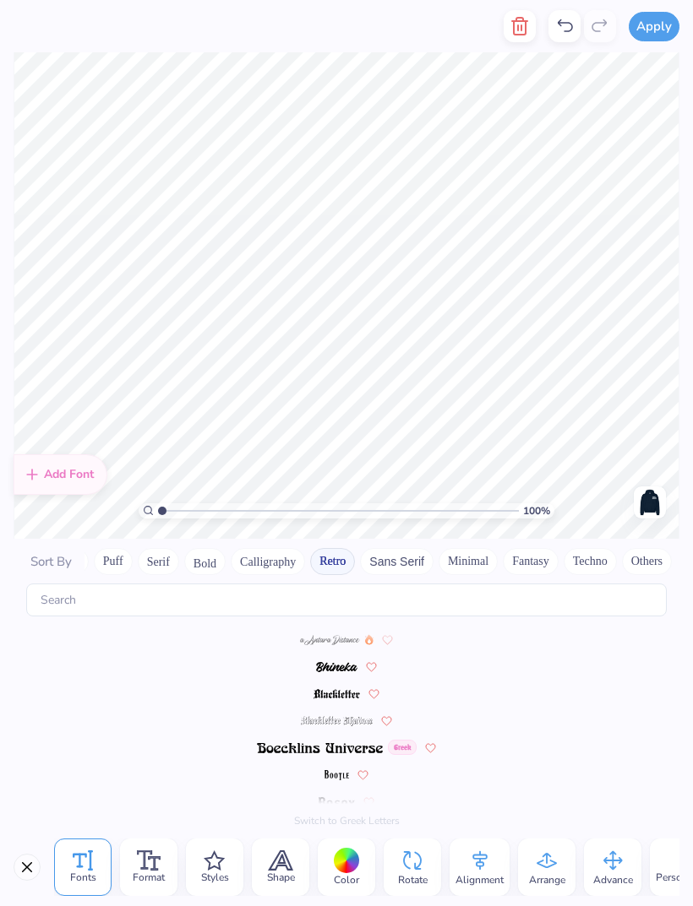
click at [404, 548] on button "Sans Serif" at bounding box center [396, 561] width 73 height 27
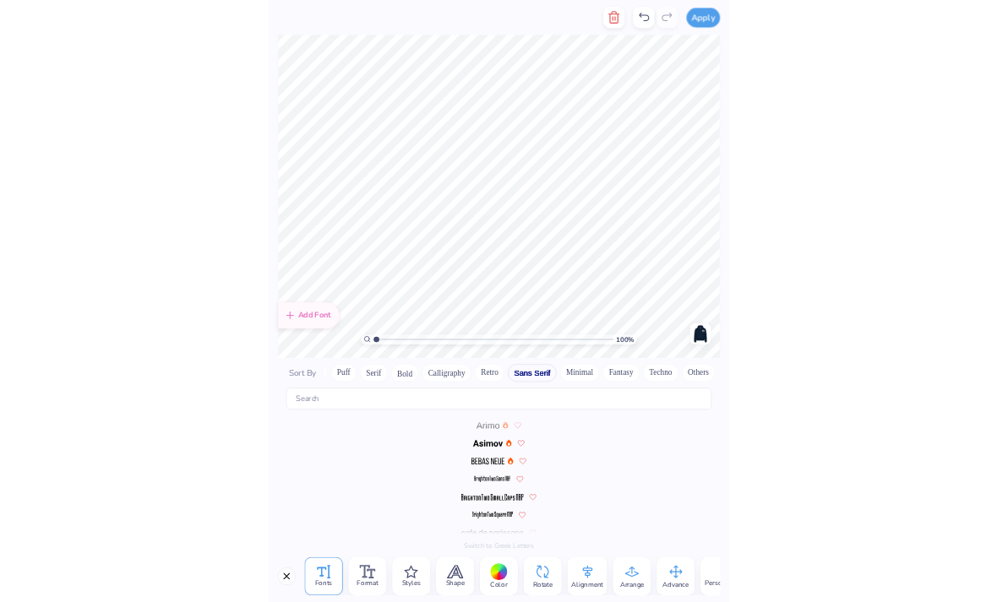
scroll to position [0, 122]
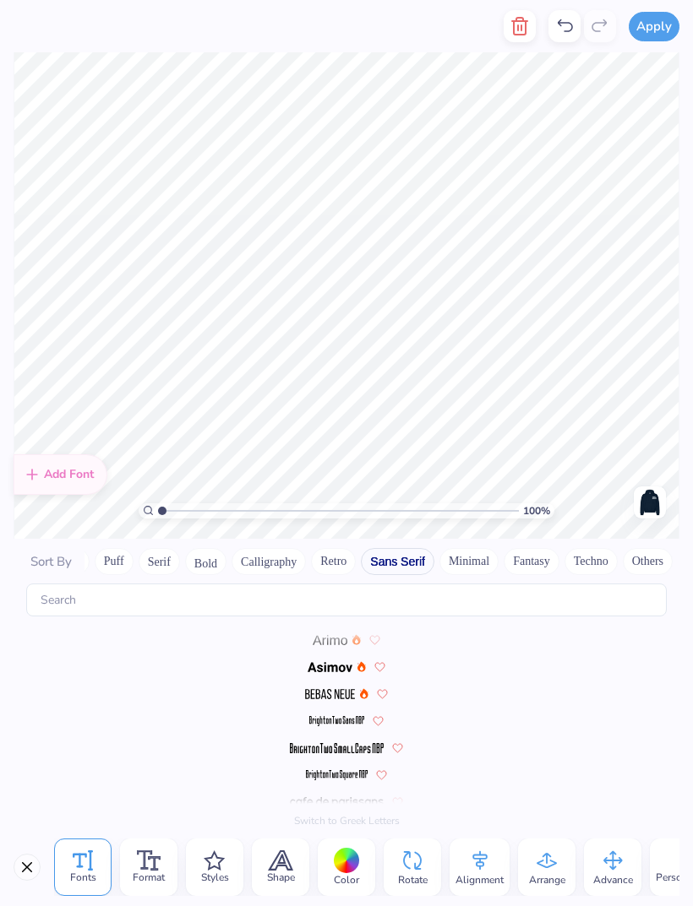
click at [489, 548] on button "Minimal" at bounding box center [468, 561] width 59 height 27
click at [534, 548] on button "Fantasy" at bounding box center [531, 561] width 56 height 27
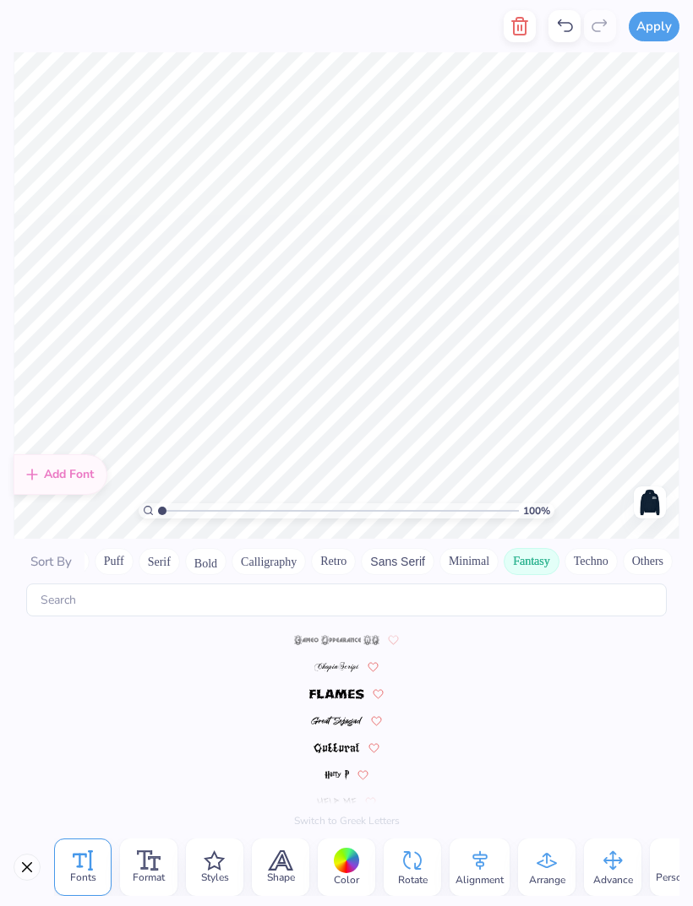
click at [585, 550] on button "Techno" at bounding box center [590, 561] width 53 height 27
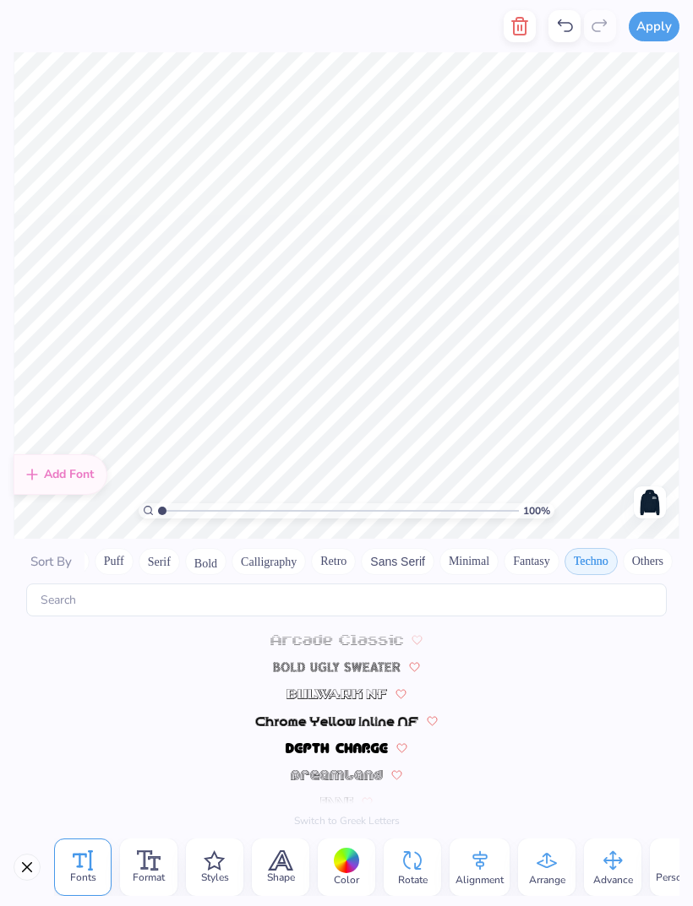
click at [638, 551] on button "Others" at bounding box center [647, 561] width 50 height 27
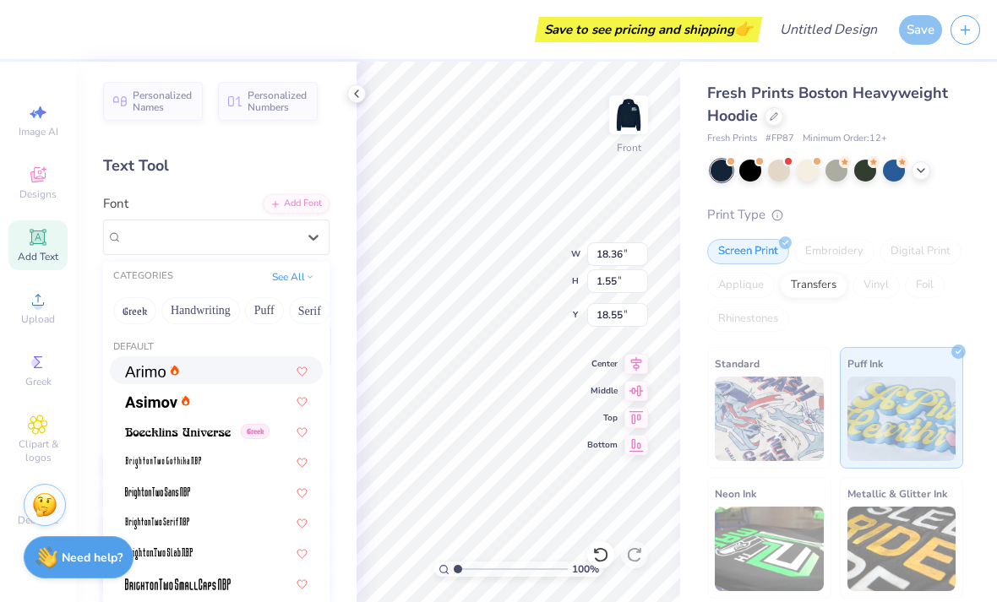
scroll to position [0, 0]
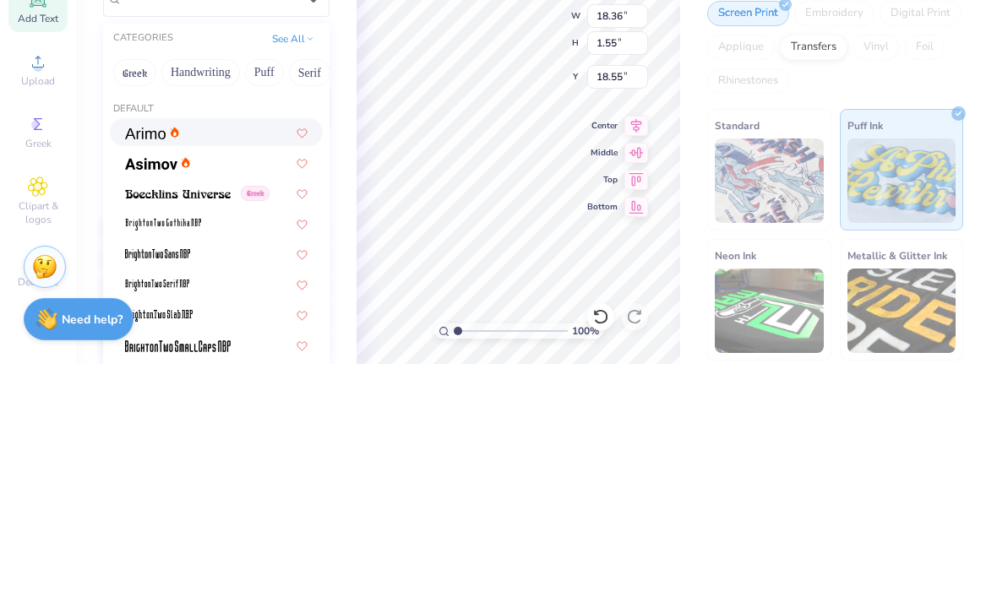
click at [237, 361] on div at bounding box center [216, 370] width 182 height 18
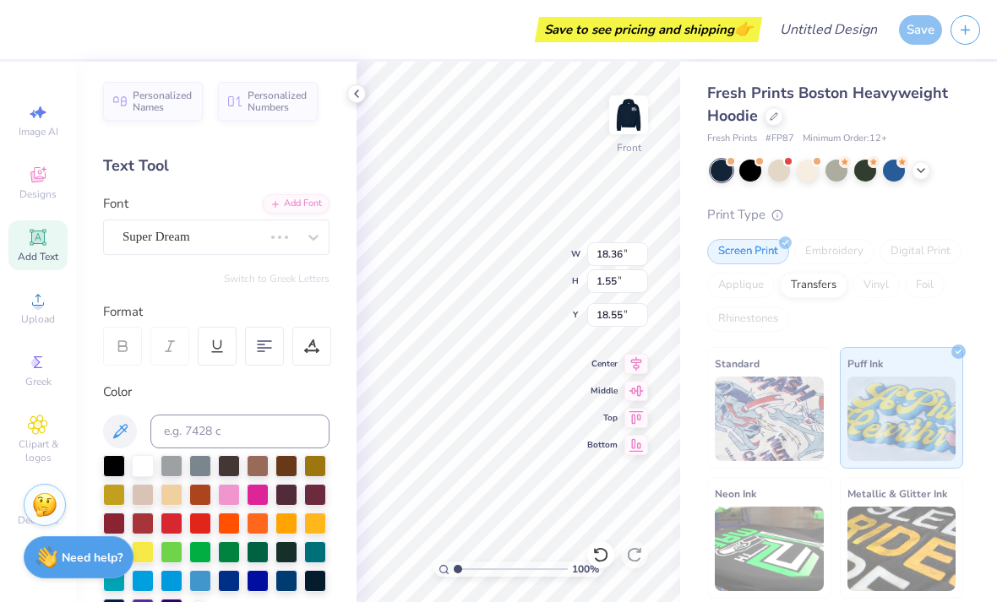
scroll to position [0, 3]
type input "10.48"
type input "3.71"
type input "8.35"
type input "18.36"
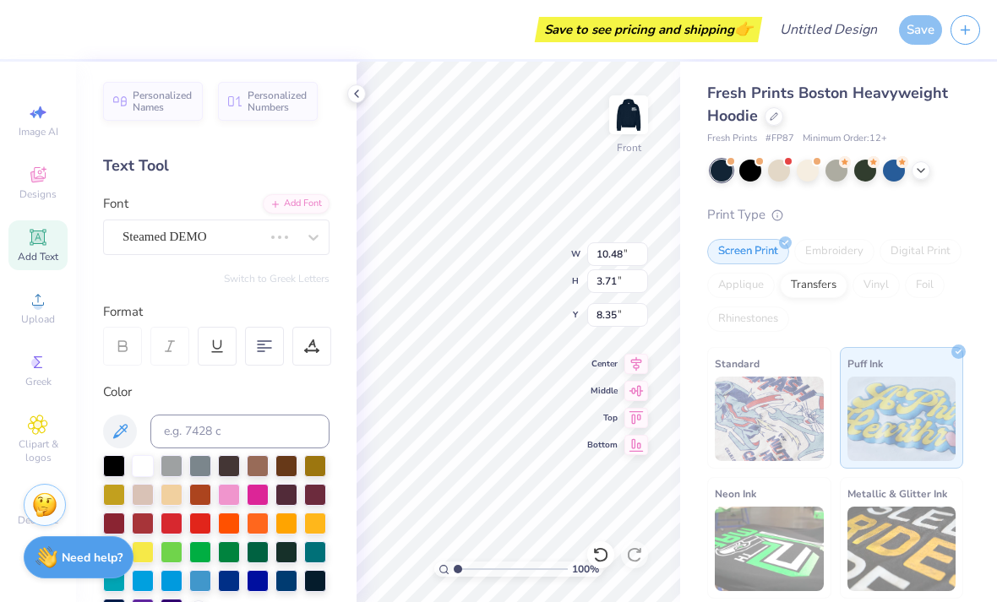
type input "1.55"
type input "18.55"
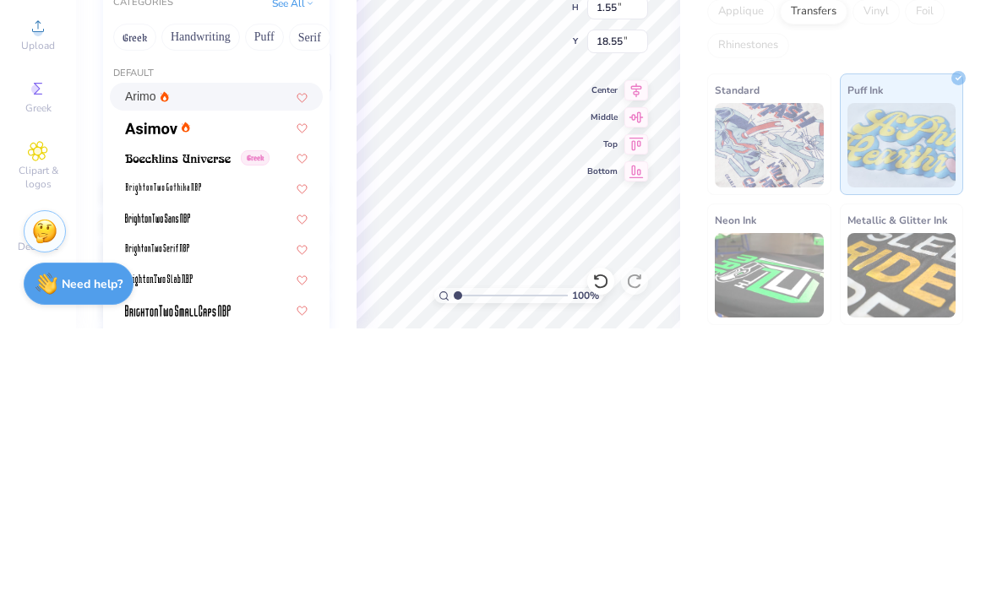
type input "s"
type input "18.32"
type input "1.37"
type input "18.65"
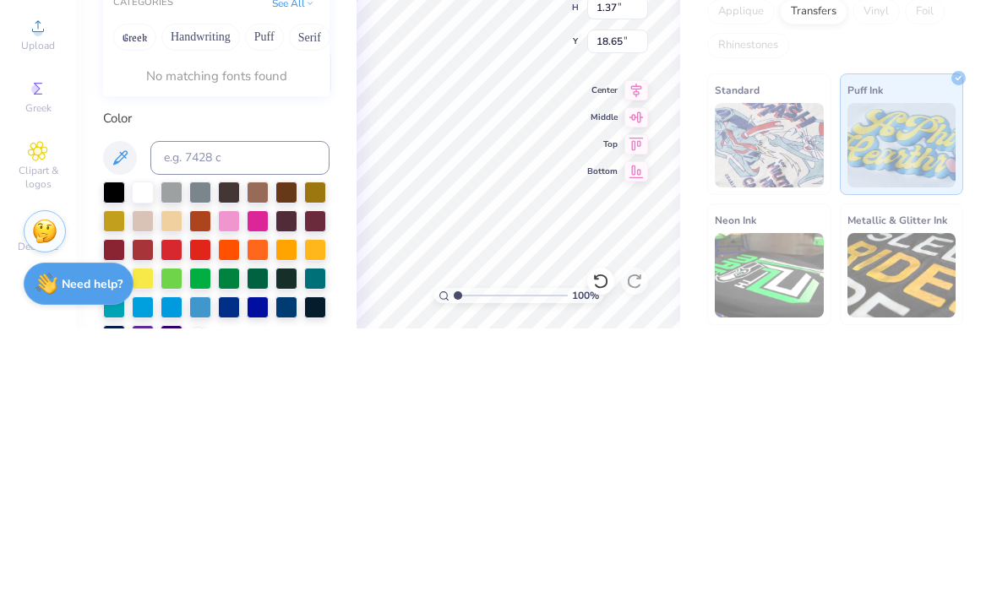
type input "steamed demo"
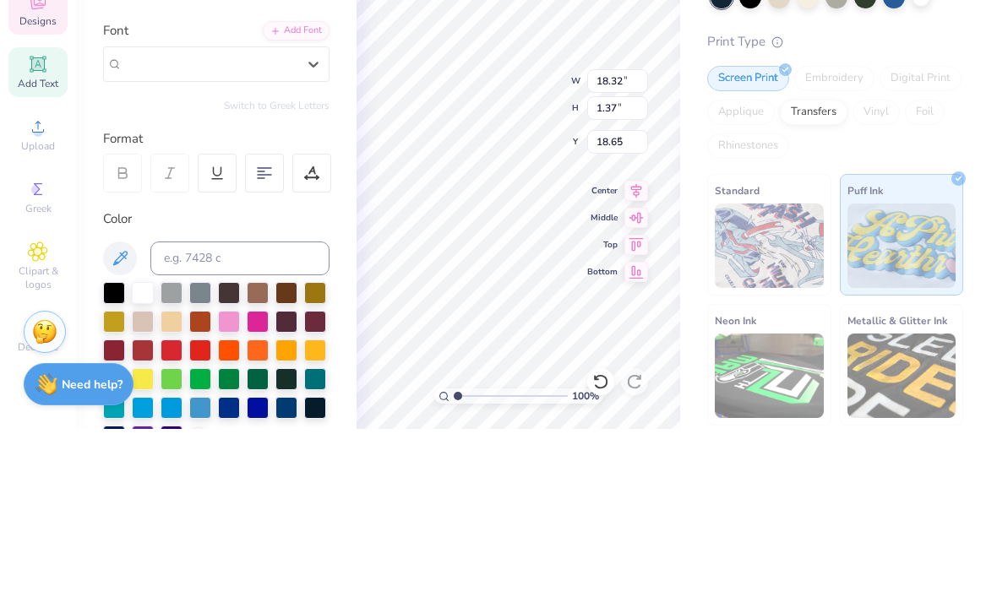
type input "10.48"
type input "3.71"
type input "8.35"
click at [329, 327] on div at bounding box center [311, 346] width 39 height 39
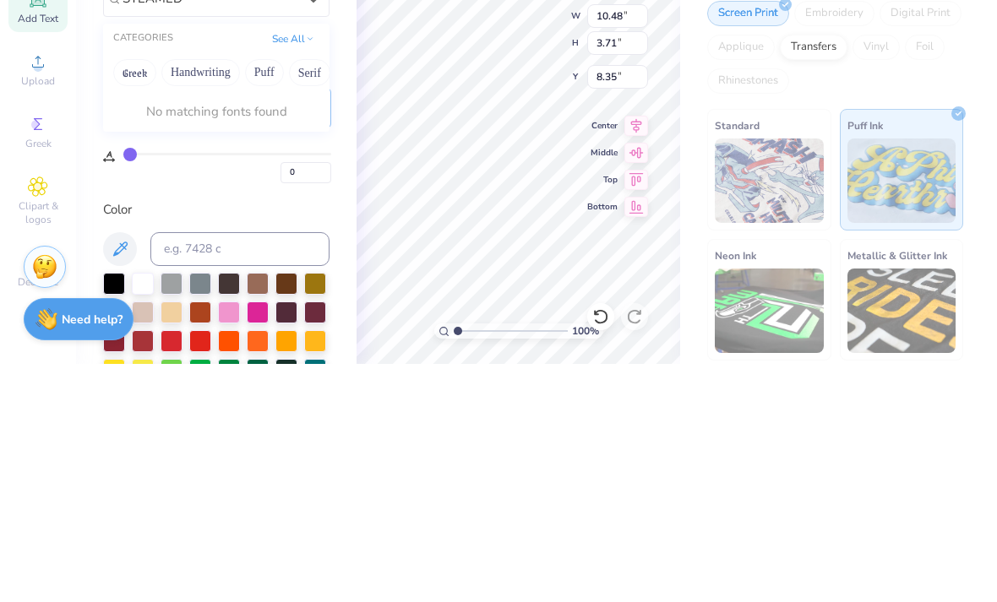
type input "STEAMED"
click at [286, 438] on div "Color" at bounding box center [216, 447] width 226 height 19
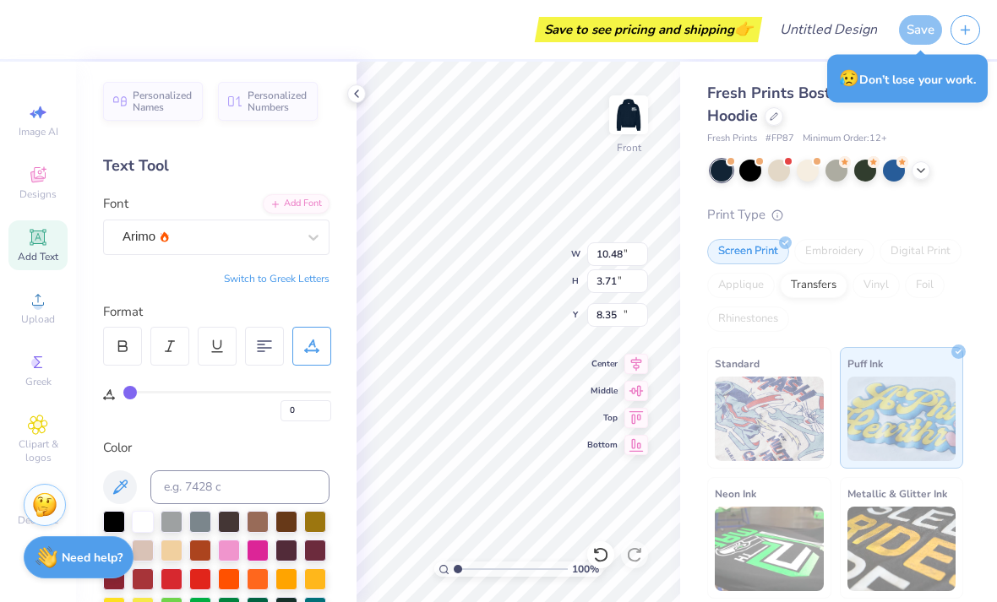
type input "18.32"
type input "1.37"
type input "18.65"
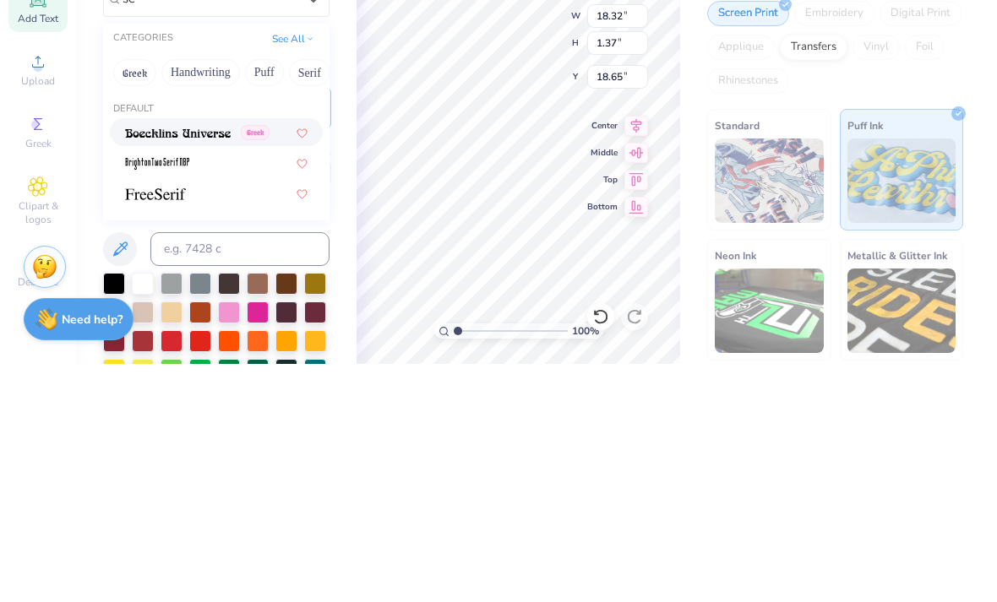
type input "s"
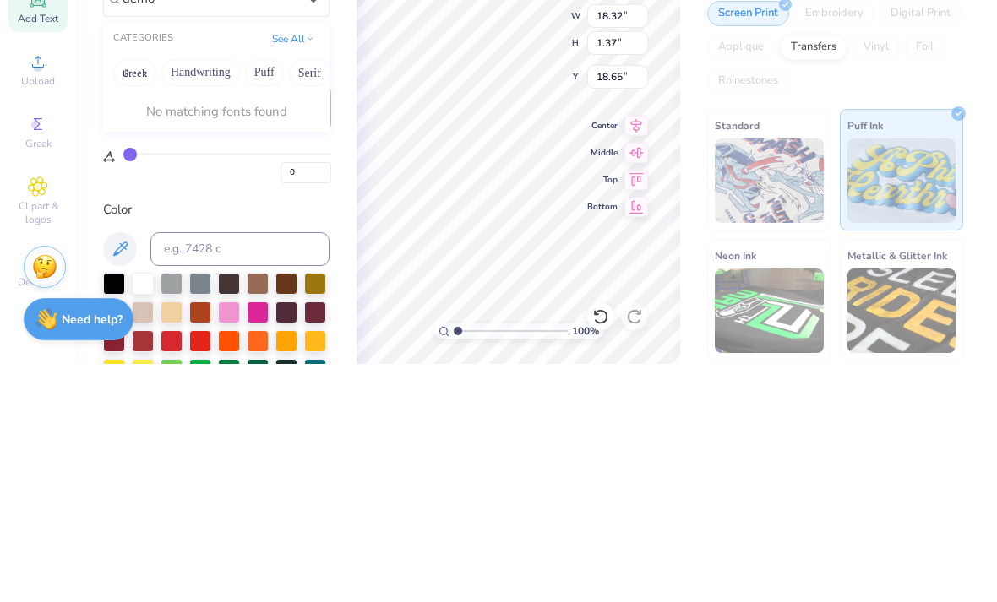
type input "demo"
click at [282, 400] on input "0" at bounding box center [305, 410] width 51 height 21
click at [230, 438] on div "Color" at bounding box center [216, 447] width 226 height 19
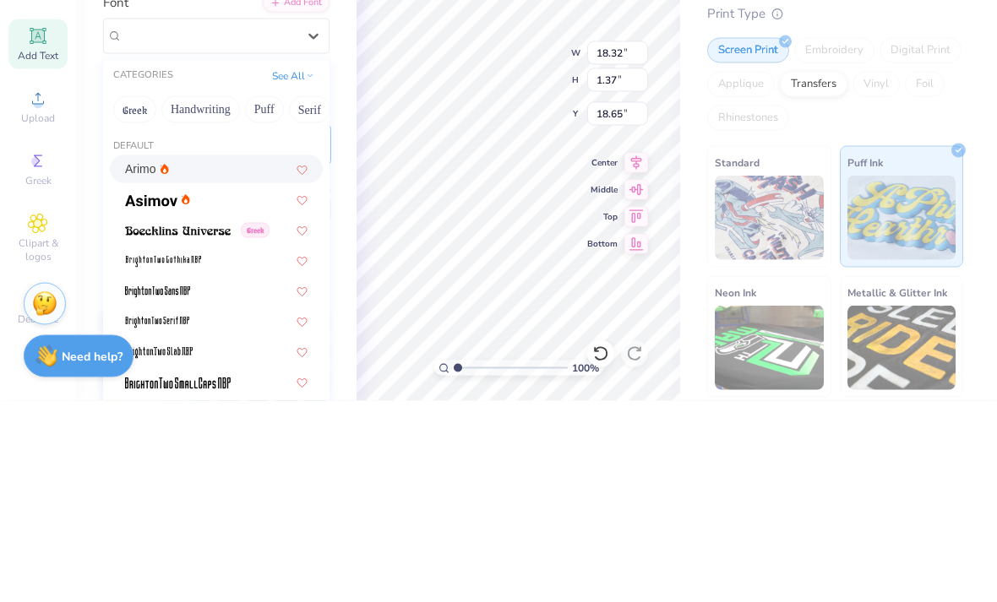
scroll to position [0, 0]
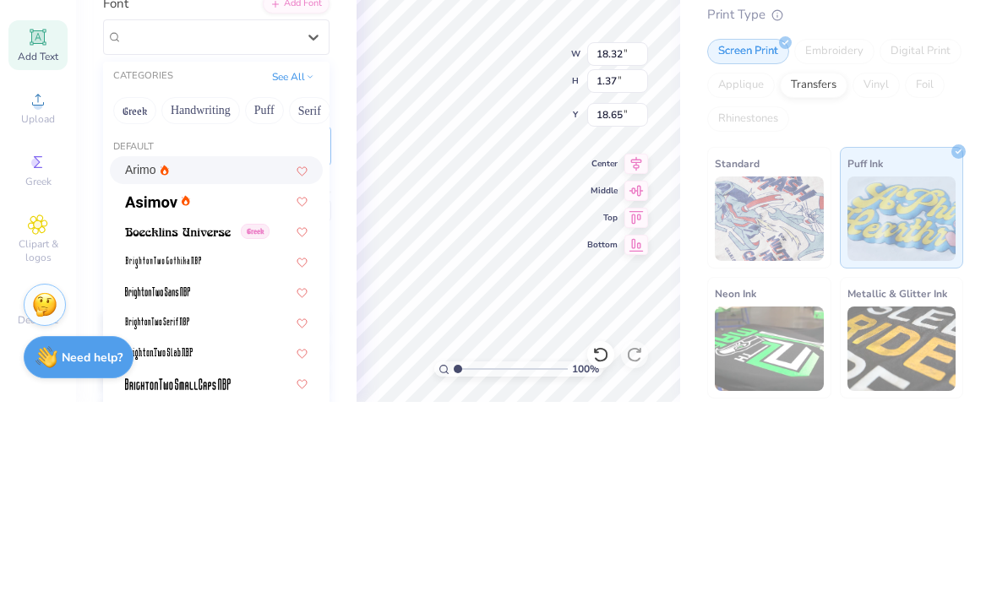
click at [219, 297] on button "Handwriting" at bounding box center [200, 310] width 79 height 27
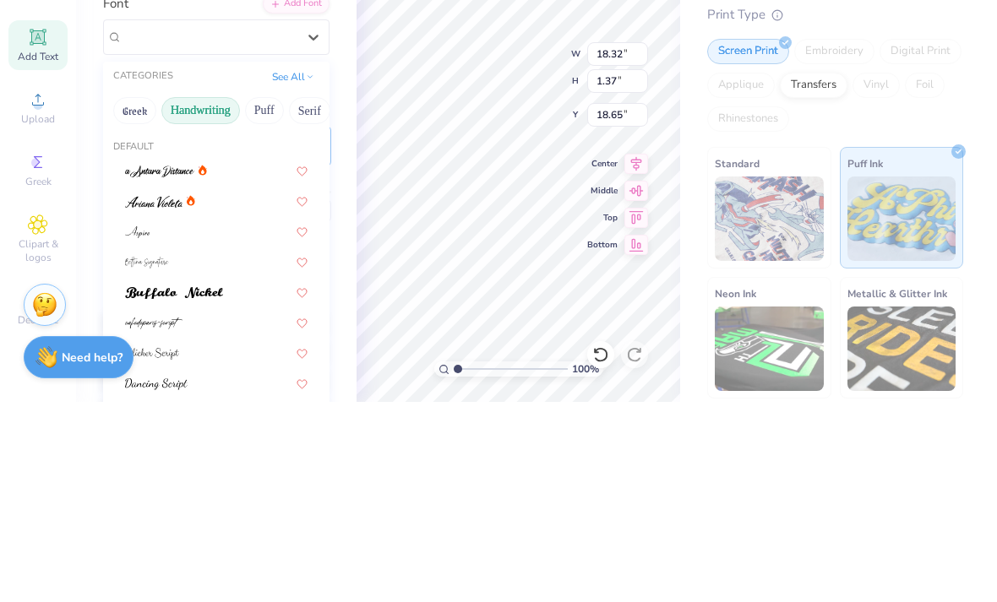
click at [270, 297] on button "Puff" at bounding box center [264, 310] width 39 height 27
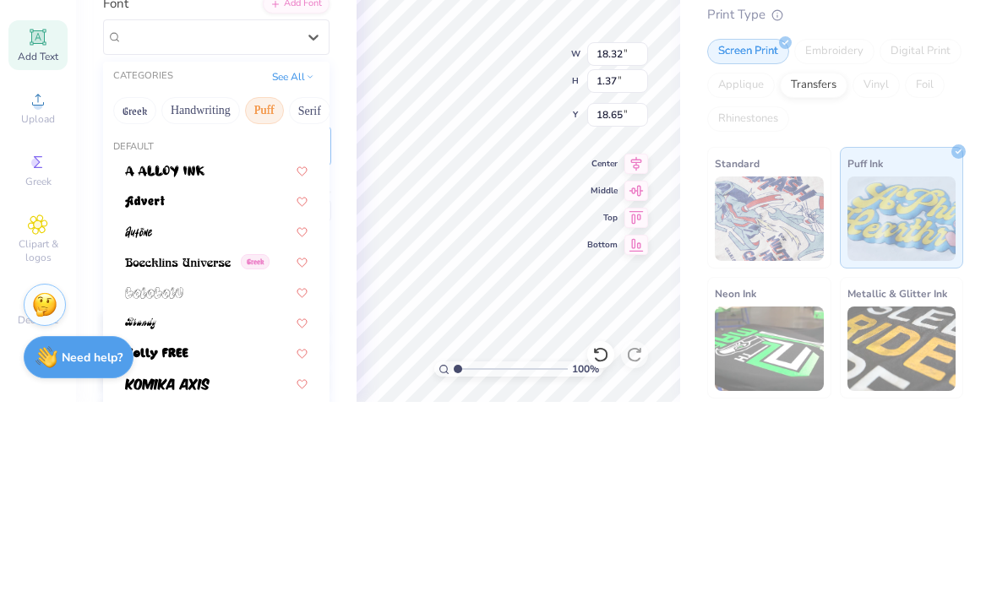
click at [302, 297] on button "Serif" at bounding box center [309, 310] width 41 height 27
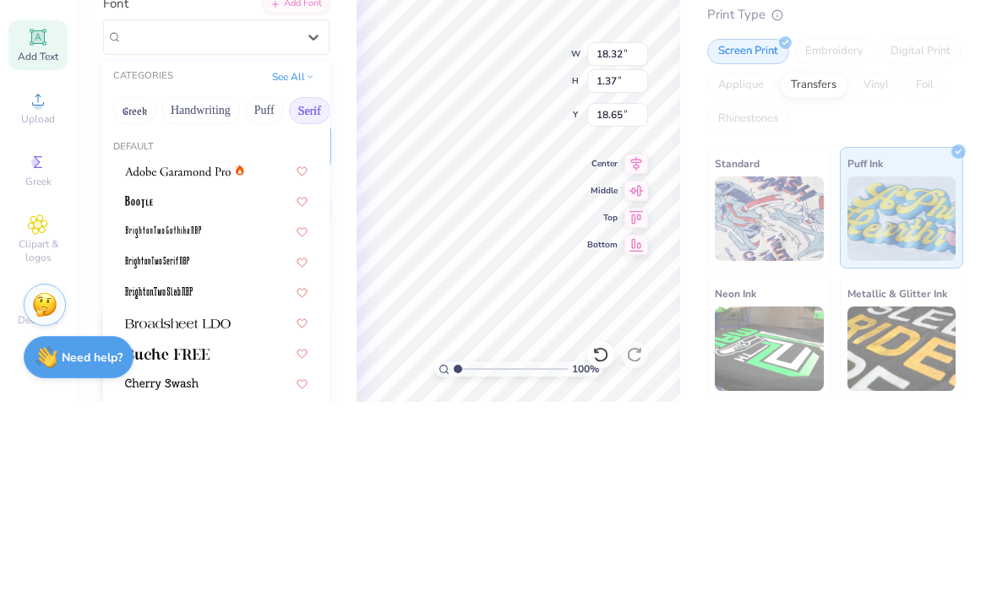
click at [286, 269] on button "See All" at bounding box center [293, 277] width 52 height 17
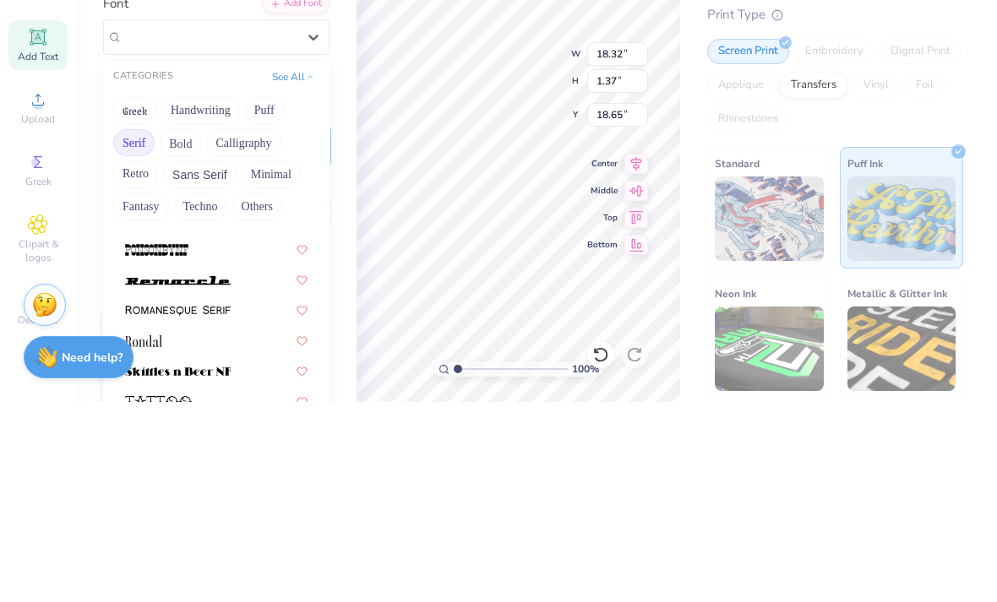
click at [186, 329] on button "Bold" at bounding box center [180, 342] width 41 height 27
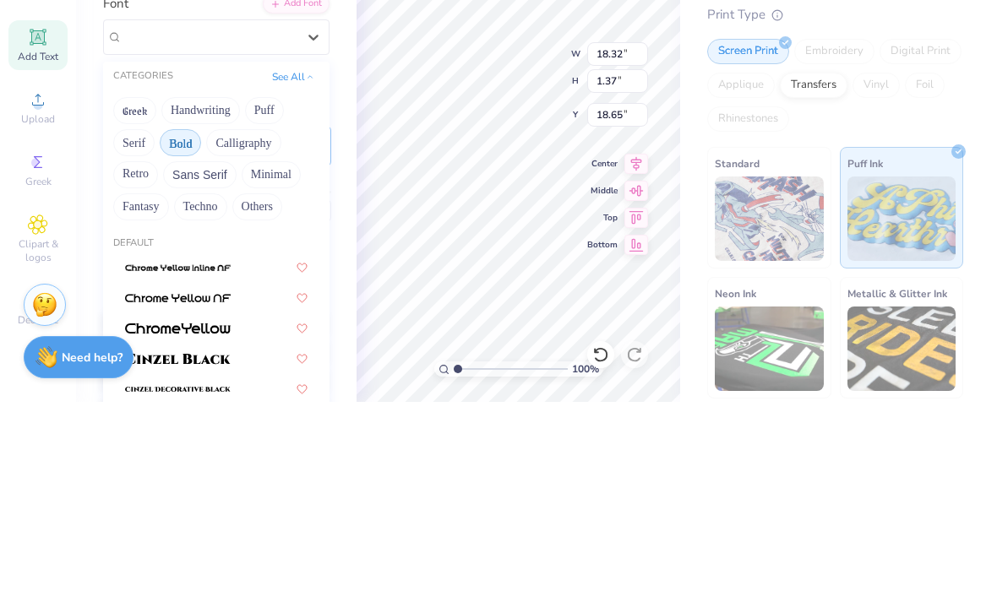
click at [187, 329] on button "Bold" at bounding box center [180, 342] width 41 height 27
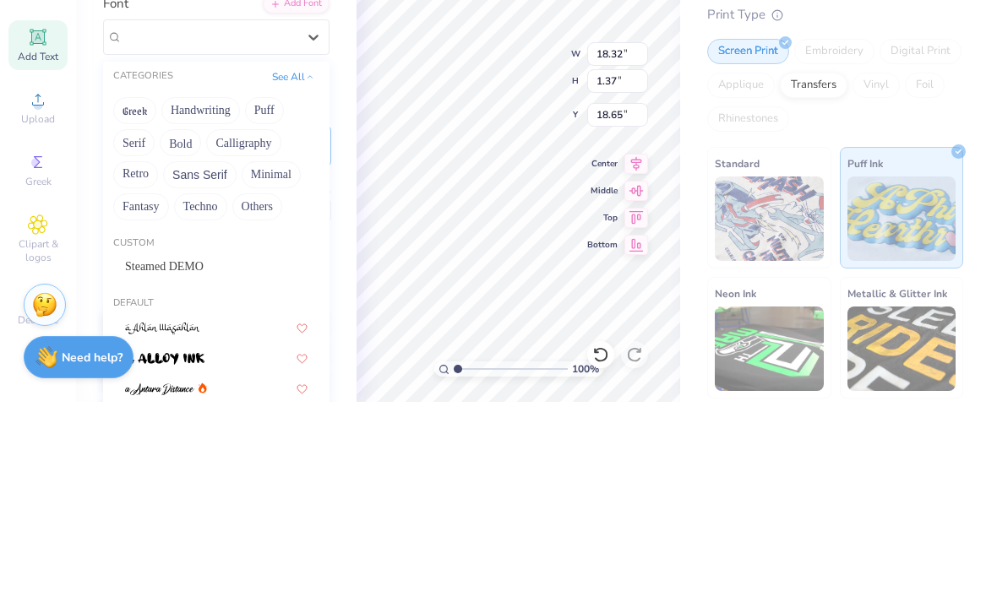
click at [147, 297] on button "Greek" at bounding box center [134, 310] width 43 height 27
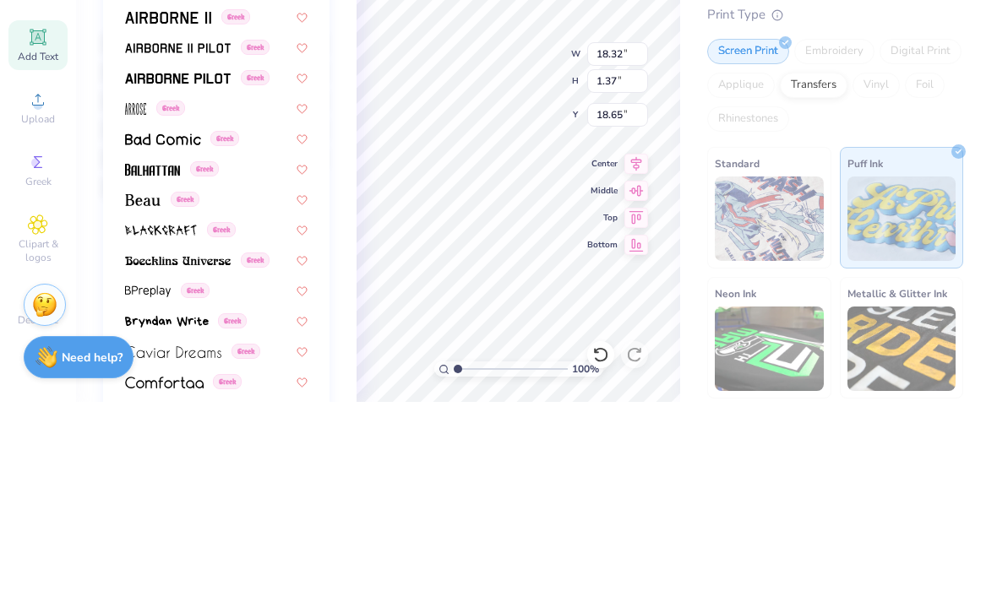
scroll to position [278, 0]
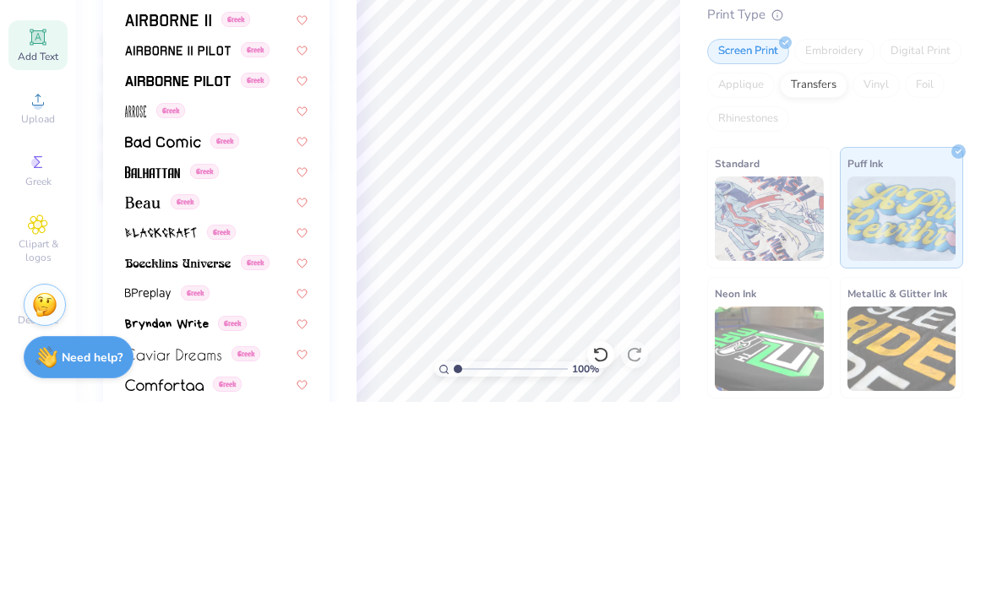
click at [914, 239] on div "Screen Print Embroidery Digital Print Applique Transfers Vinyl Foil Rhinestones" at bounding box center [835, 285] width 256 height 93
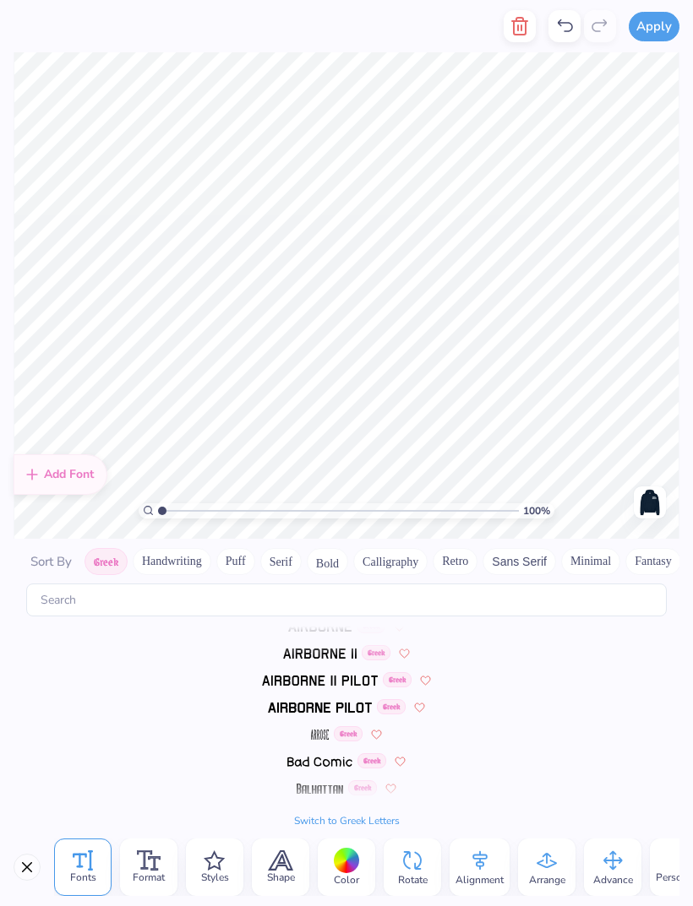
scroll to position [0, 0]
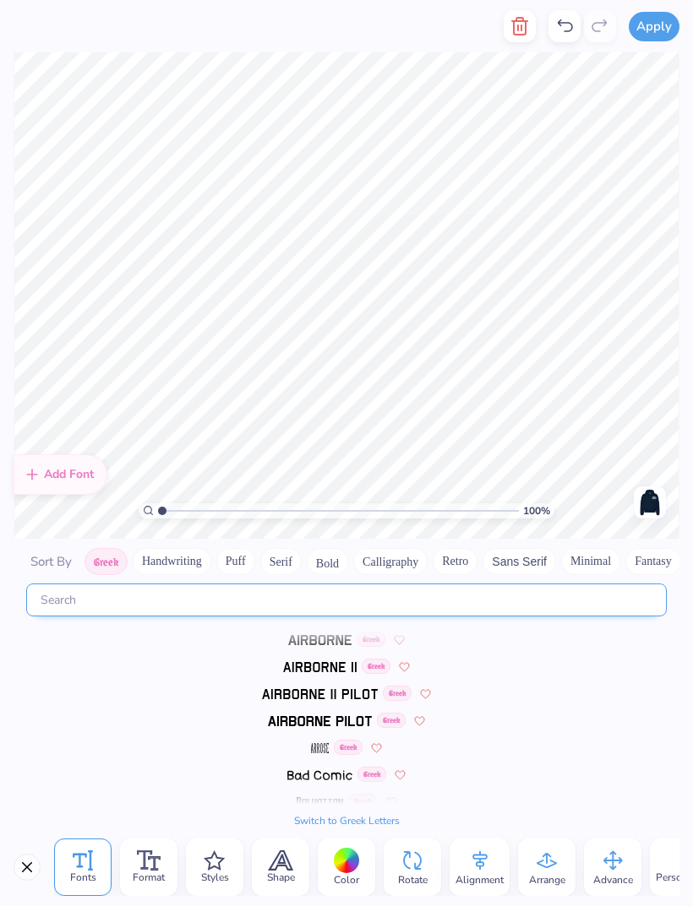
click at [483, 598] on input "text" at bounding box center [346, 600] width 640 height 33
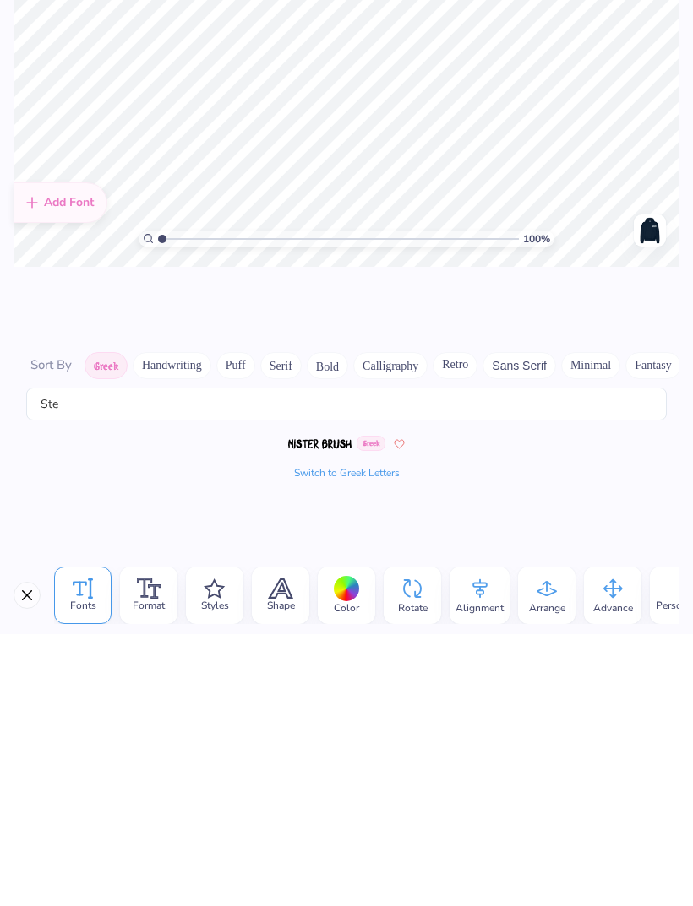
click at [100, 601] on button "Greek" at bounding box center [105, 637] width 43 height 27
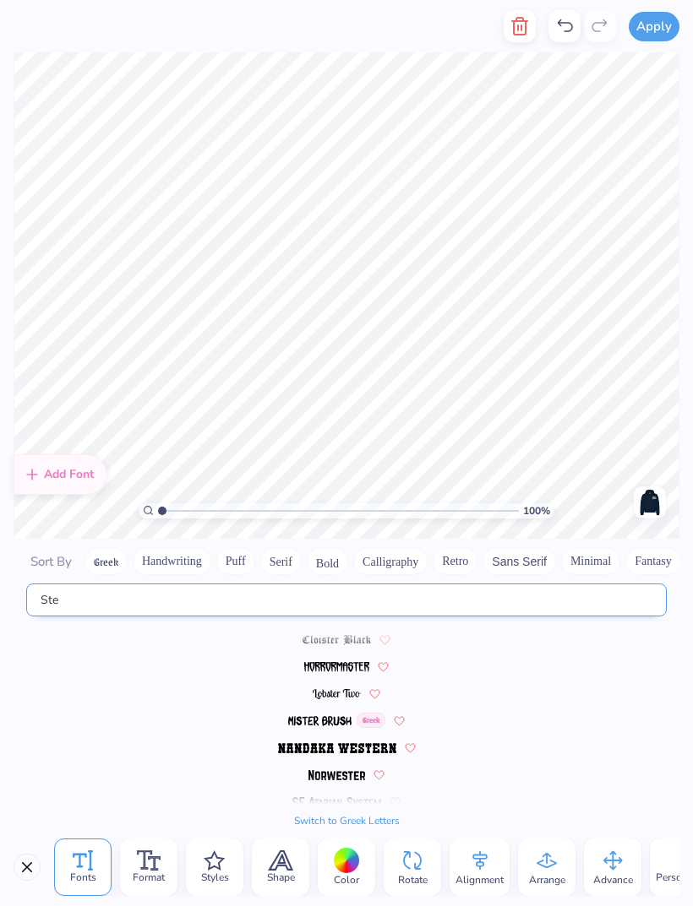
click at [220, 584] on input "Ste" at bounding box center [346, 600] width 640 height 33
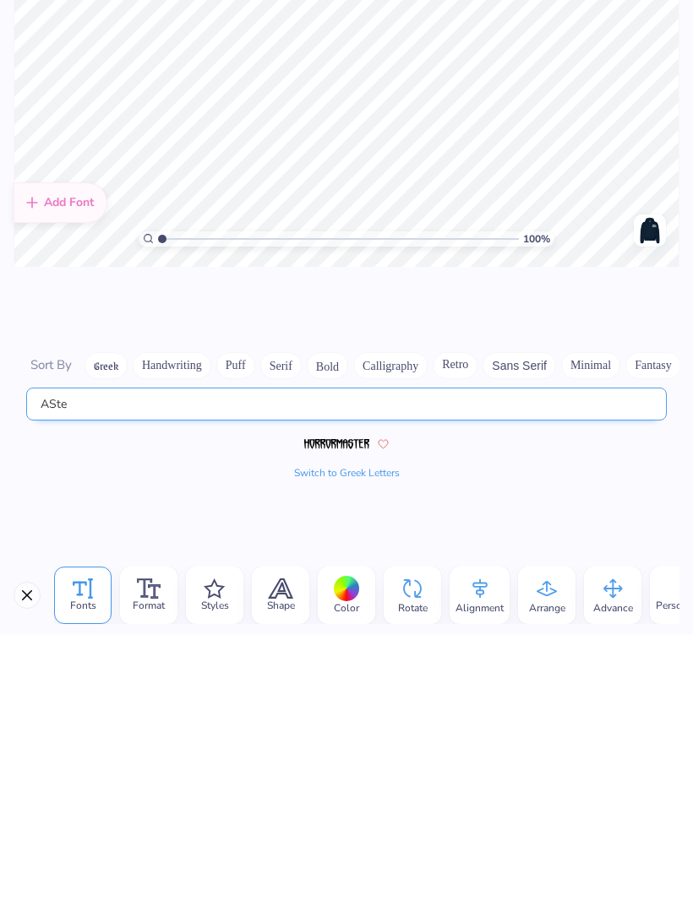
click at [261, 601] on input "ASte" at bounding box center [346, 676] width 640 height 33
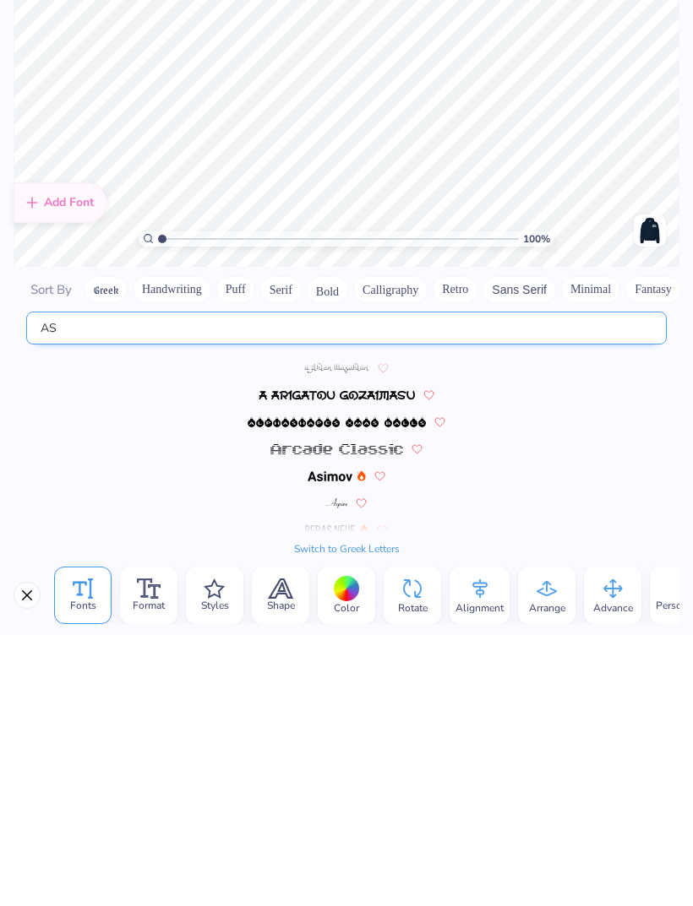
type input "A"
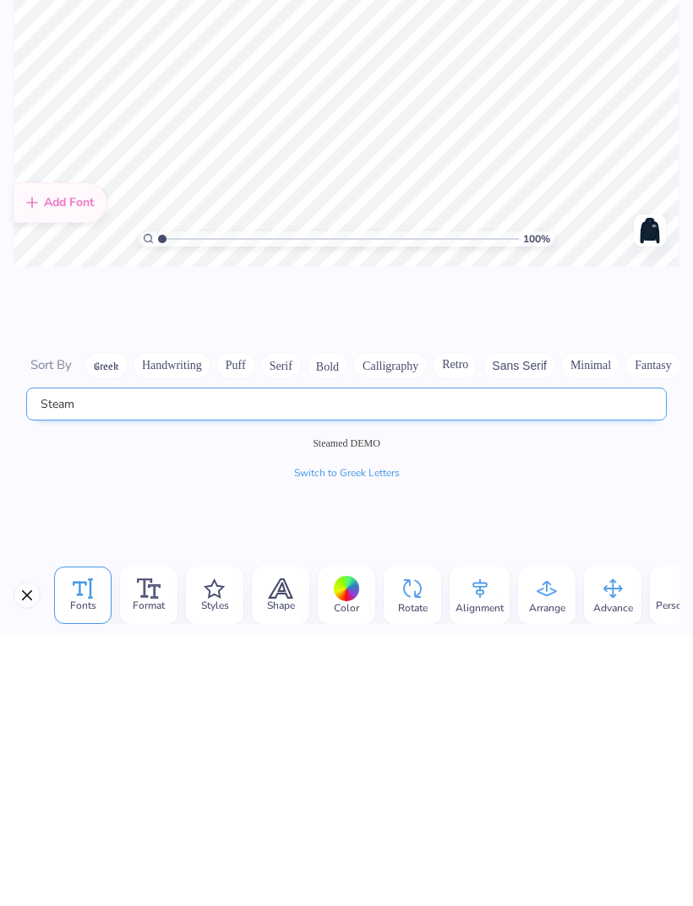
type input "Steam"
click at [351, 601] on span "Steamed DEMO" at bounding box center [346, 715] width 68 height 15
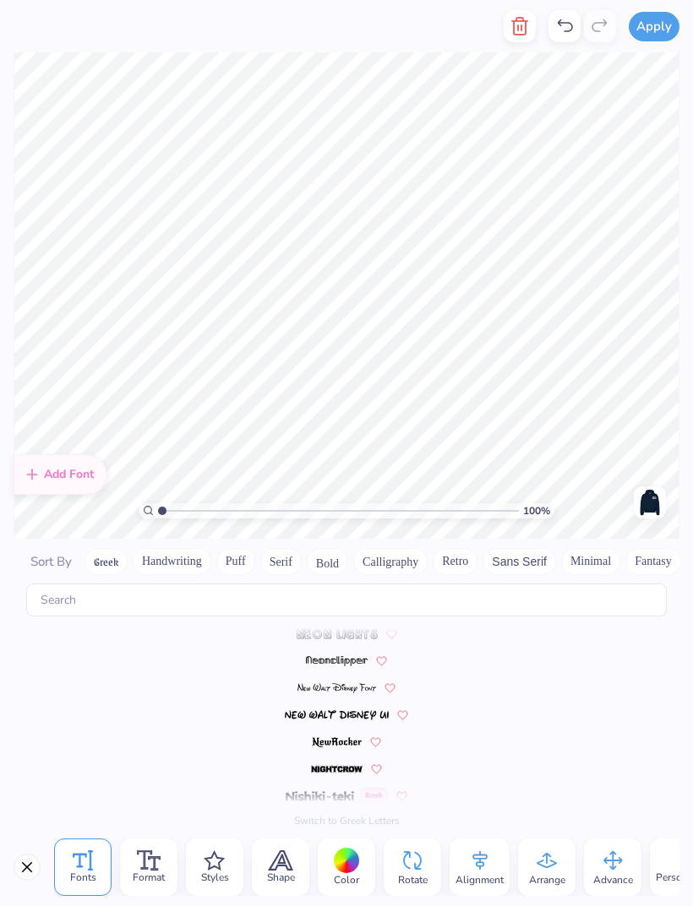
scroll to position [7213, 0]
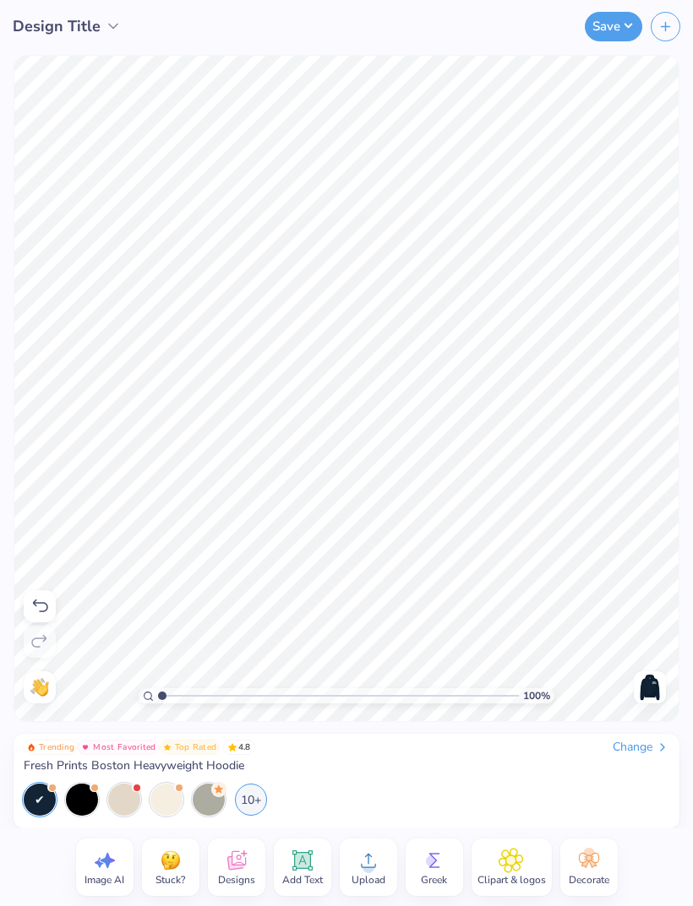
click at [52, 29] on span "Design Title" at bounding box center [57, 26] width 88 height 23
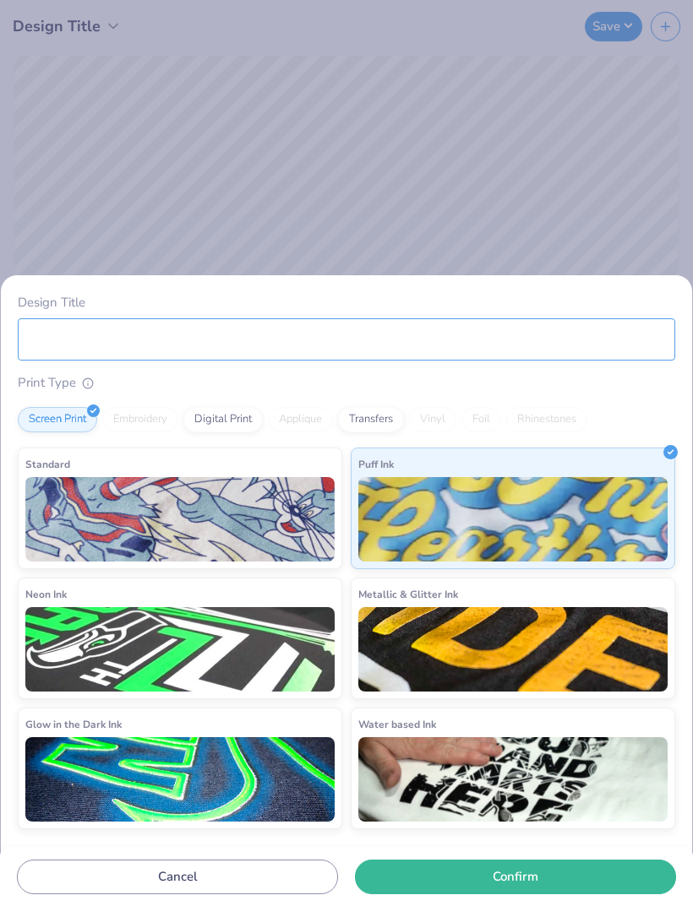
click at [507, 356] on input "Design Title" at bounding box center [346, 339] width 657 height 42
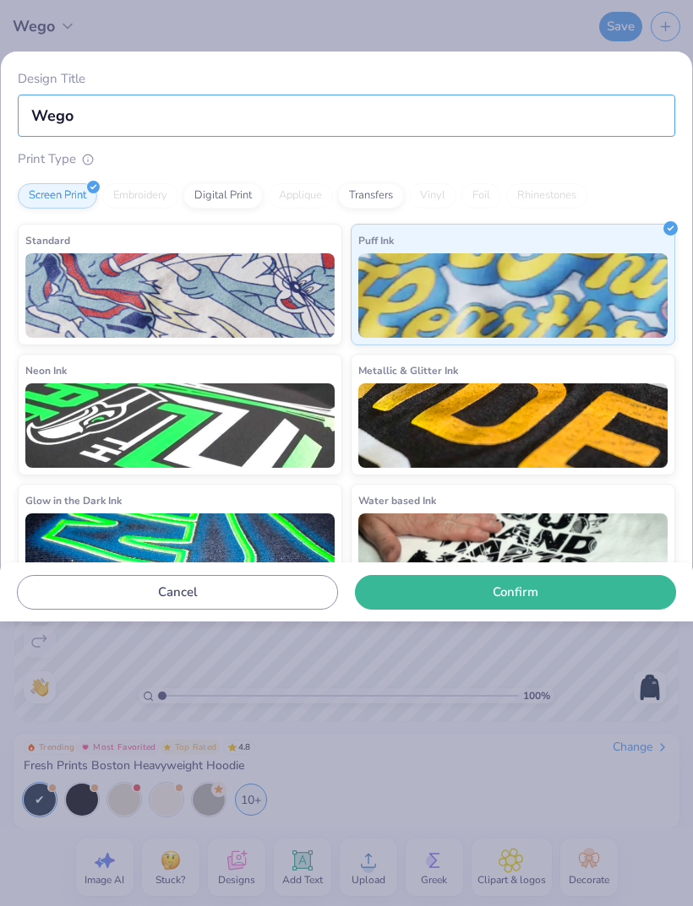
type input "Wego"
click at [378, 39] on div "Design Title Wego Print Type Screen Print Embroidery Digital Print Applique Tra…" at bounding box center [346, 453] width 693 height 906
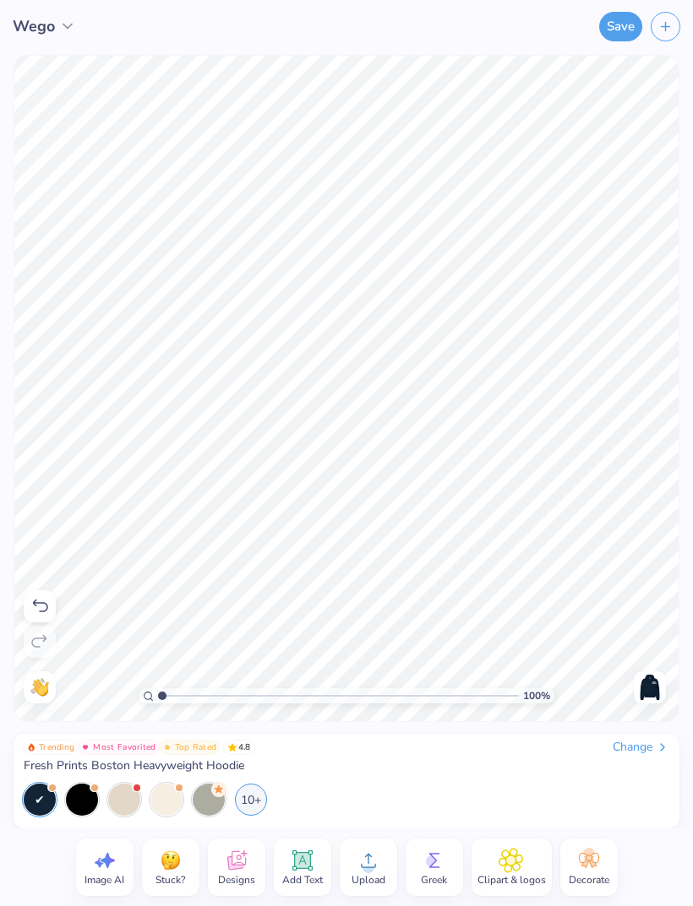
click at [611, 23] on button "Save" at bounding box center [620, 27] width 43 height 30
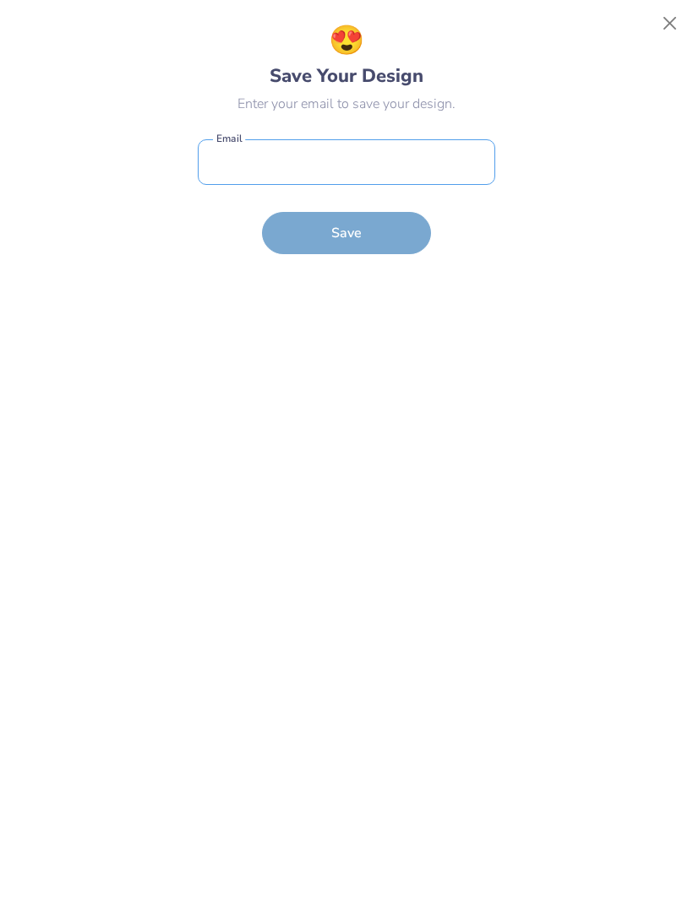
click at [362, 172] on input "email" at bounding box center [346, 162] width 297 height 46
click at [443, 167] on input "email" at bounding box center [346, 162] width 297 height 46
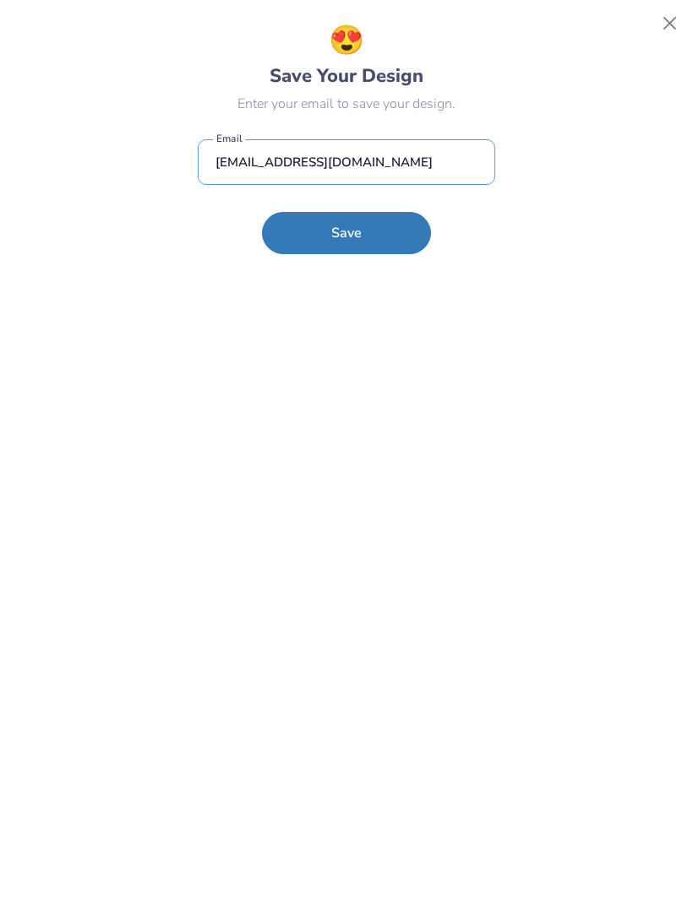
type input "[EMAIL_ADDRESS][DOMAIN_NAME]"
click at [401, 219] on button "Save" at bounding box center [346, 233] width 169 height 42
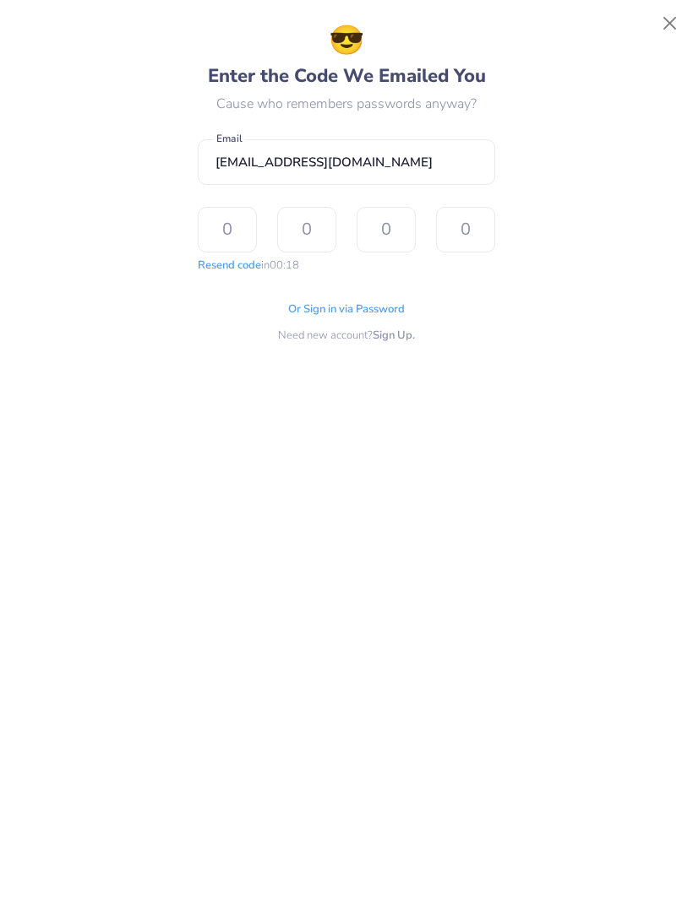
click at [219, 242] on input "text" at bounding box center [227, 230] width 59 height 46
type input "3"
type input "1"
type input "6"
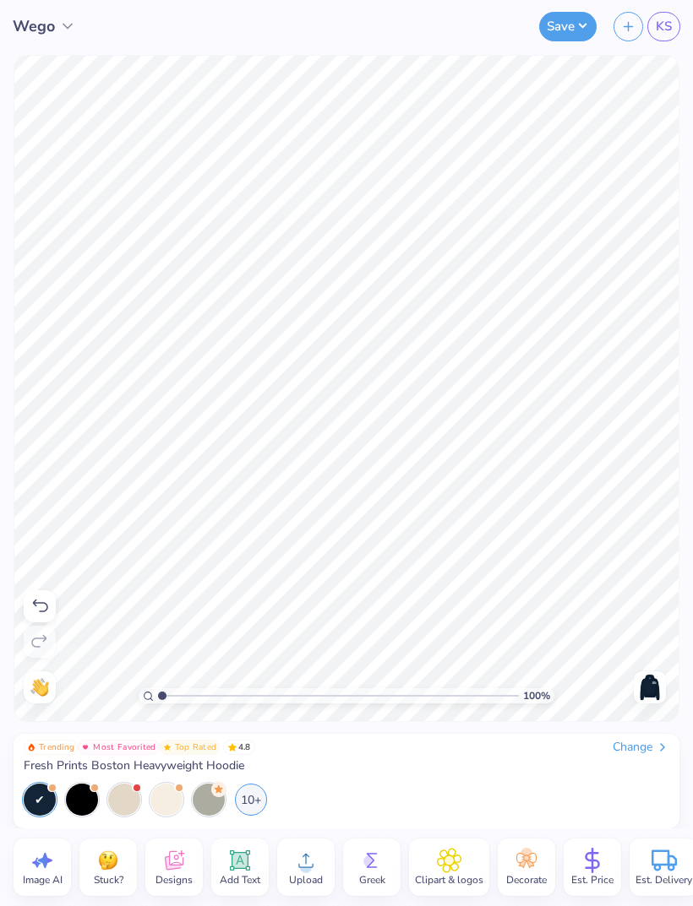
click at [571, 20] on button "Save" at bounding box center [567, 27] width 57 height 30
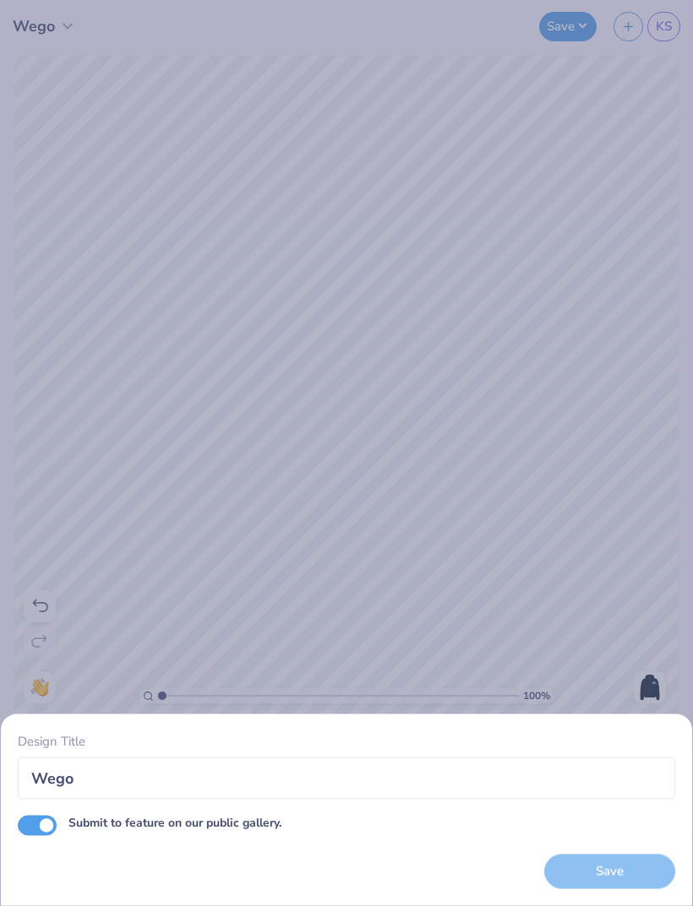
click at [622, 413] on div "Design Title Wego Submit to feature on our public gallery. Save" at bounding box center [346, 453] width 693 height 906
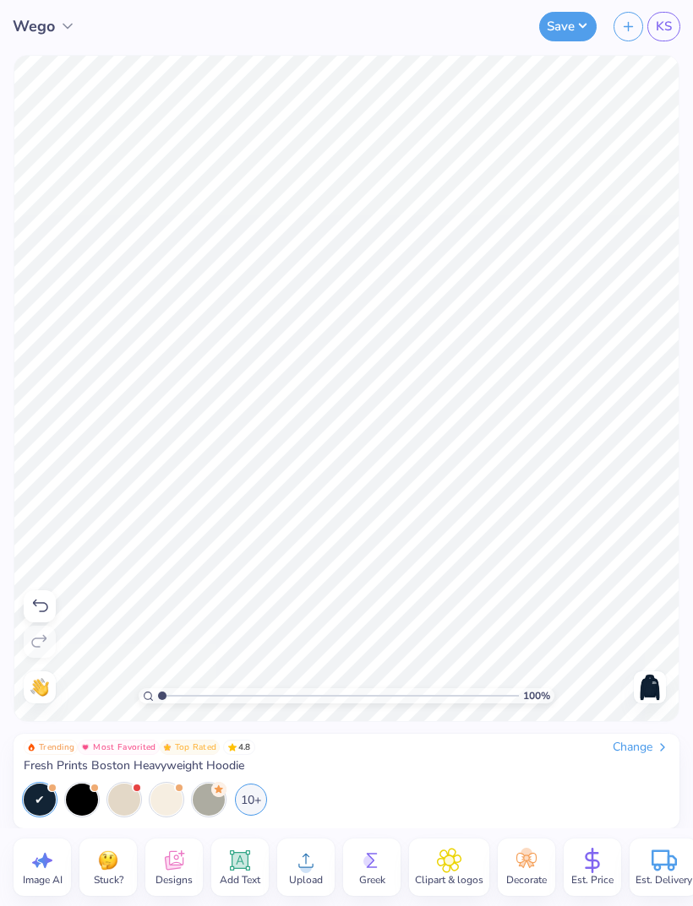
click at [564, 14] on button "Save" at bounding box center [567, 27] width 57 height 30
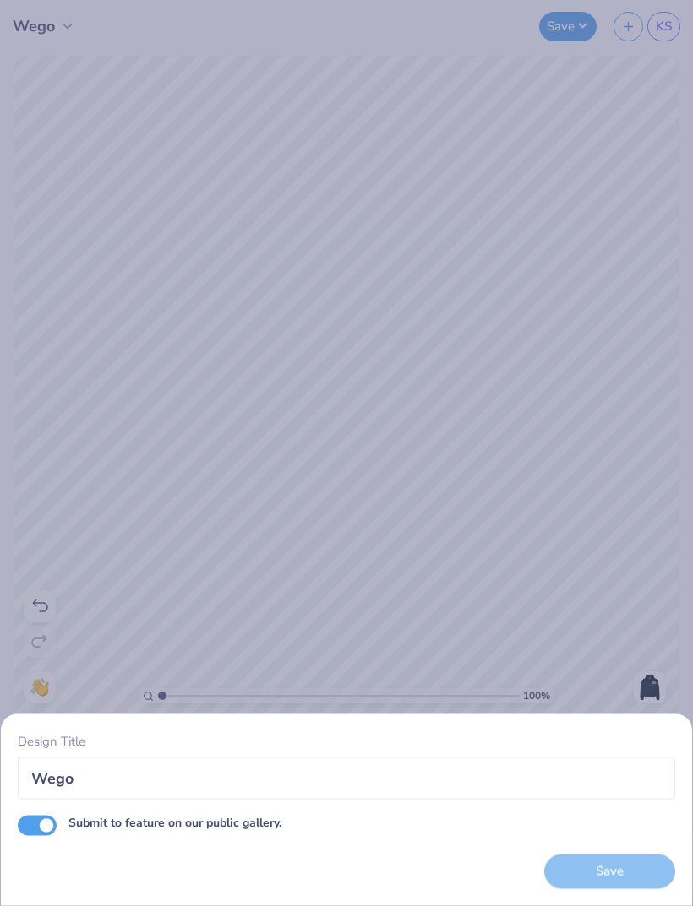
click at [14, 601] on div "Design Title Wego Submit to feature on our public gallery. Save" at bounding box center [346, 811] width 691 height 192
click at [46, 601] on input "Submit to feature on our public gallery." at bounding box center [37, 825] width 39 height 20
checkbox input "false"
click at [627, 361] on div "Design Title Wego Submit to feature on our public gallery. Save" at bounding box center [346, 453] width 693 height 906
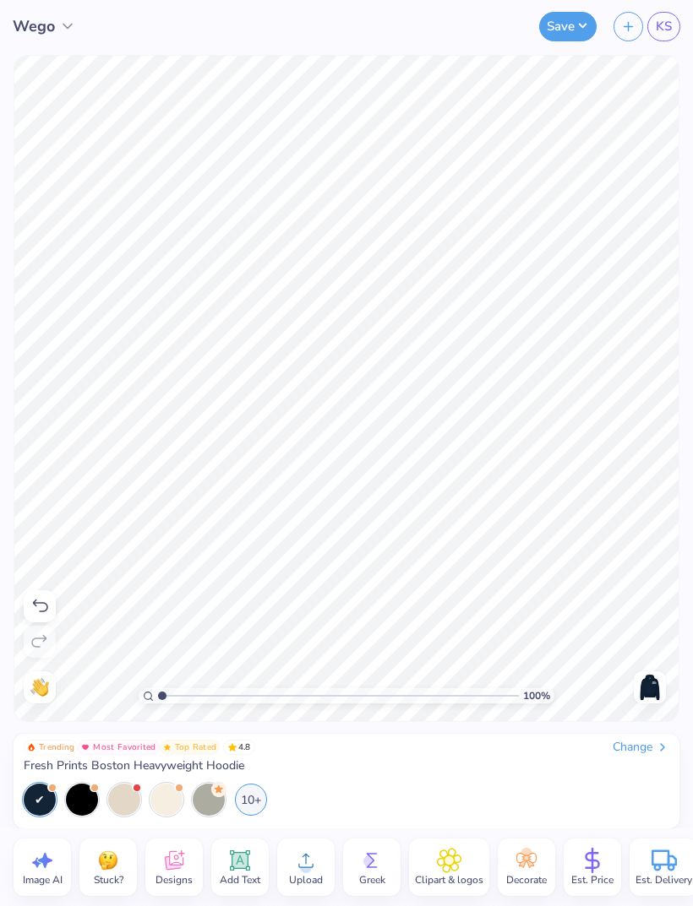
click at [666, 31] on span "KS" at bounding box center [663, 26] width 16 height 19
